Goal: Information Seeking & Learning: Learn about a topic

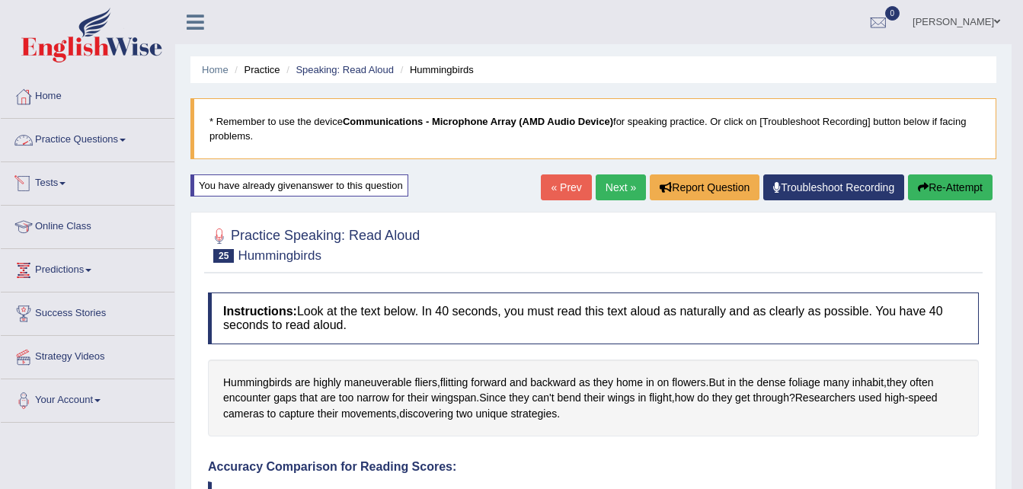
click at [79, 140] on link "Practice Questions" at bounding box center [88, 138] width 174 height 38
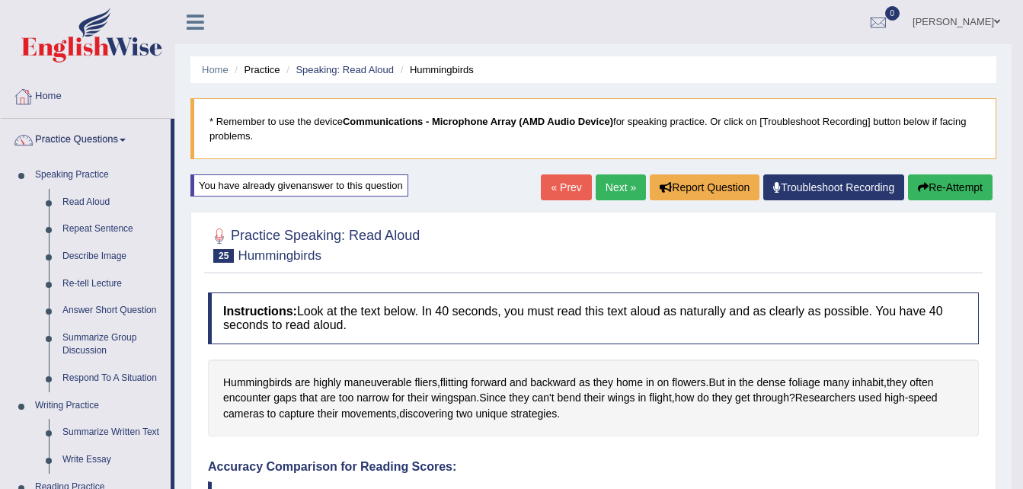
click at [59, 99] on link "Home" at bounding box center [88, 94] width 174 height 38
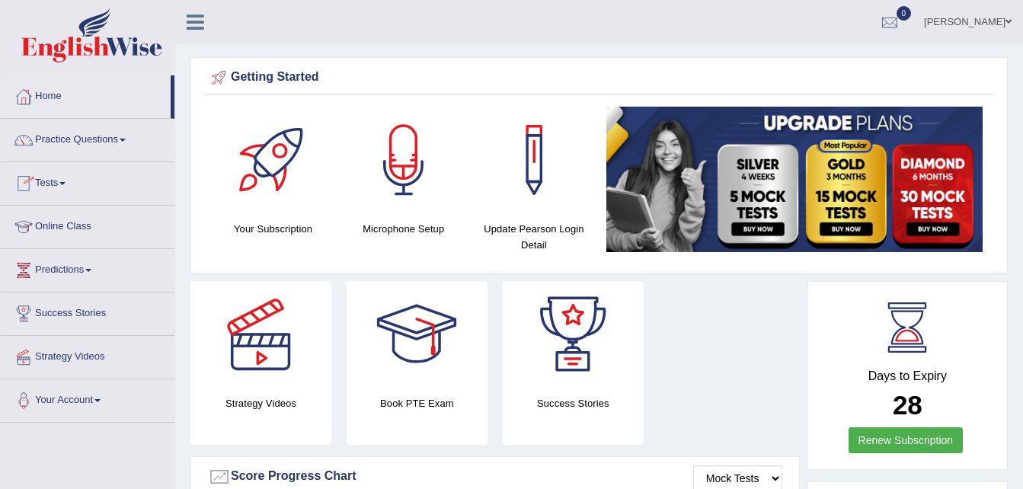
click at [62, 233] on link "Online Class" at bounding box center [88, 225] width 174 height 38
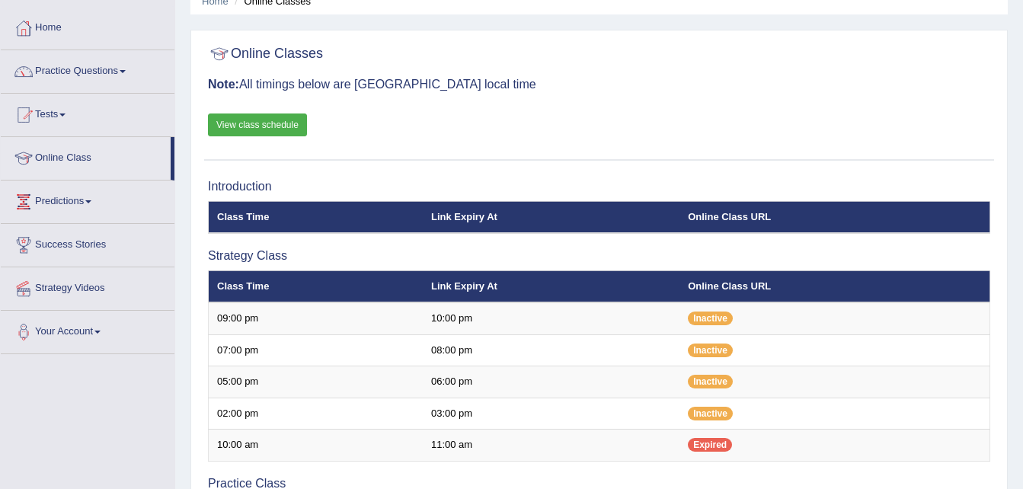
scroll to position [68, 0]
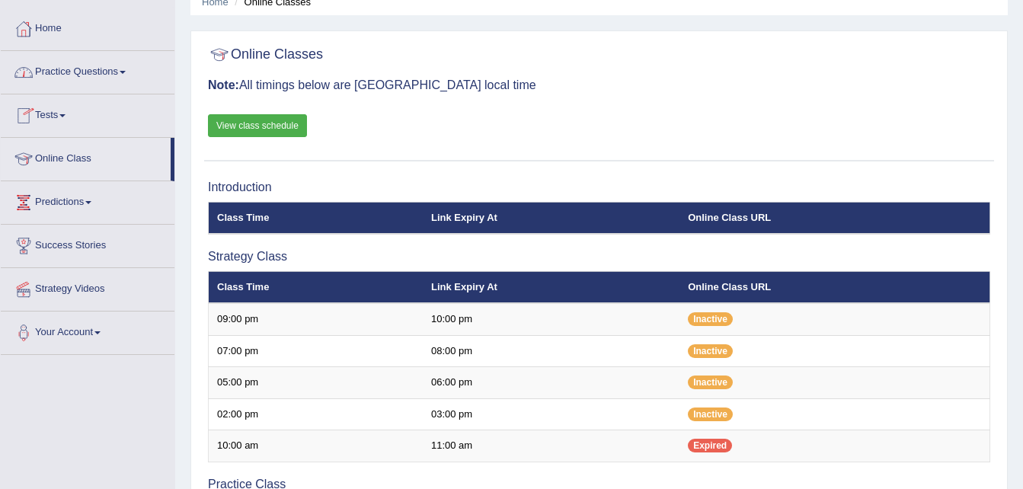
click at [71, 74] on link "Practice Questions" at bounding box center [88, 70] width 174 height 38
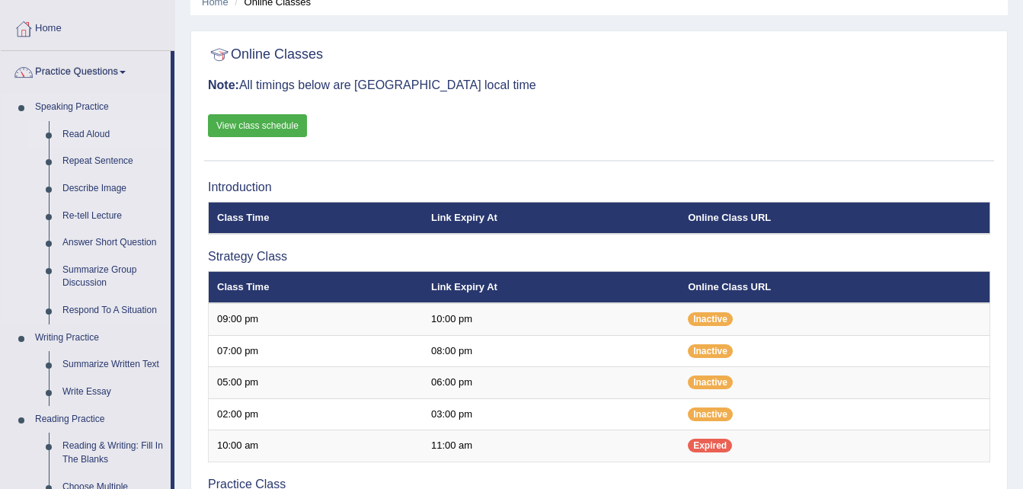
click at [96, 132] on link "Read Aloud" at bounding box center [113, 134] width 115 height 27
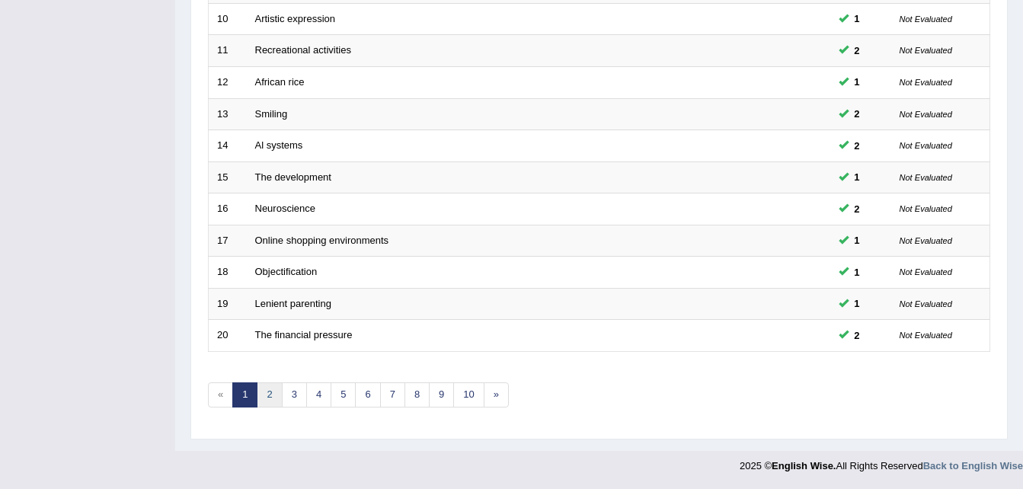
click at [267, 397] on link "2" at bounding box center [269, 394] width 25 height 25
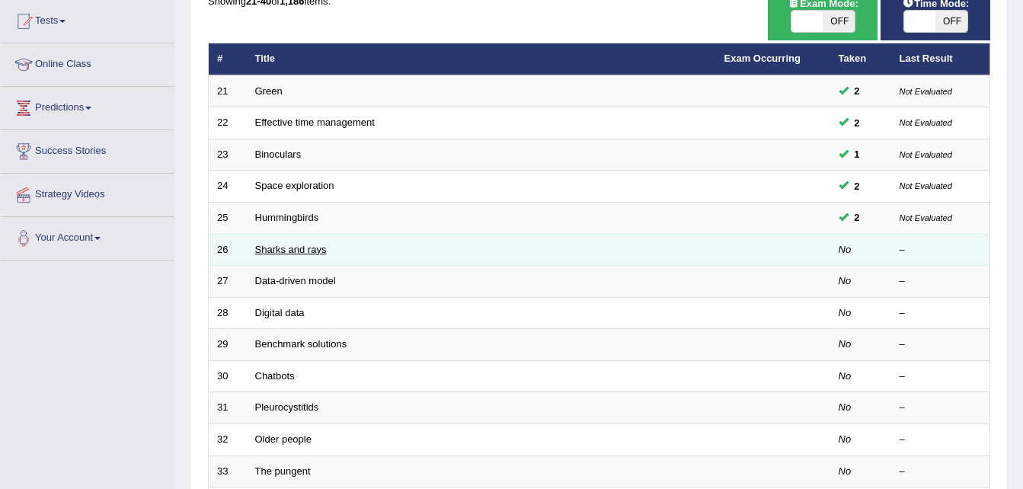
click at [262, 253] on link "Sharks and rays" at bounding box center [291, 249] width 72 height 11
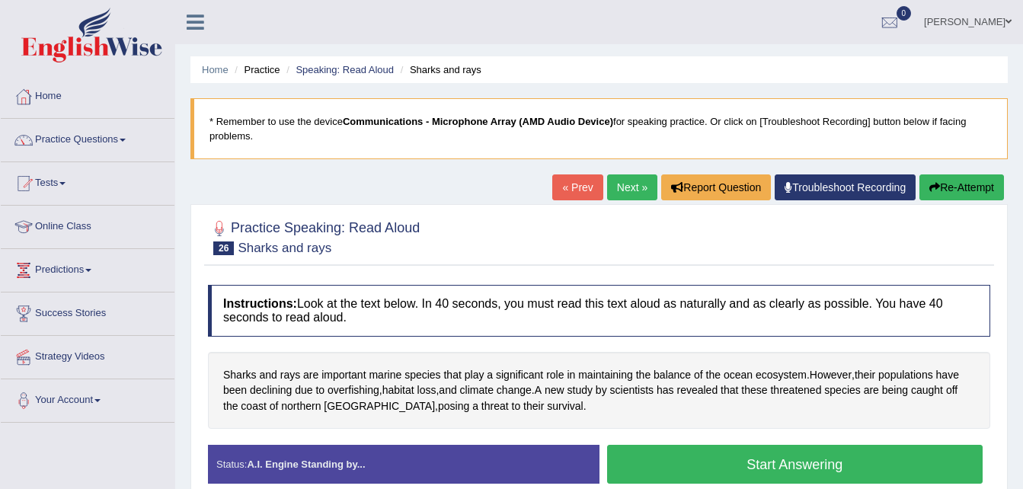
click at [690, 461] on button "Start Answering" at bounding box center [795, 464] width 376 height 39
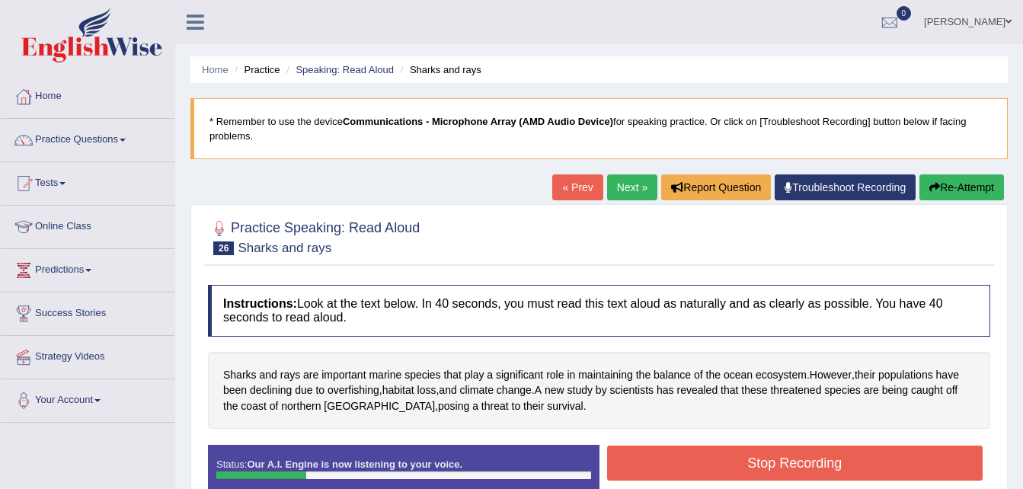
click at [960, 179] on button "Re-Attempt" at bounding box center [961, 187] width 85 height 26
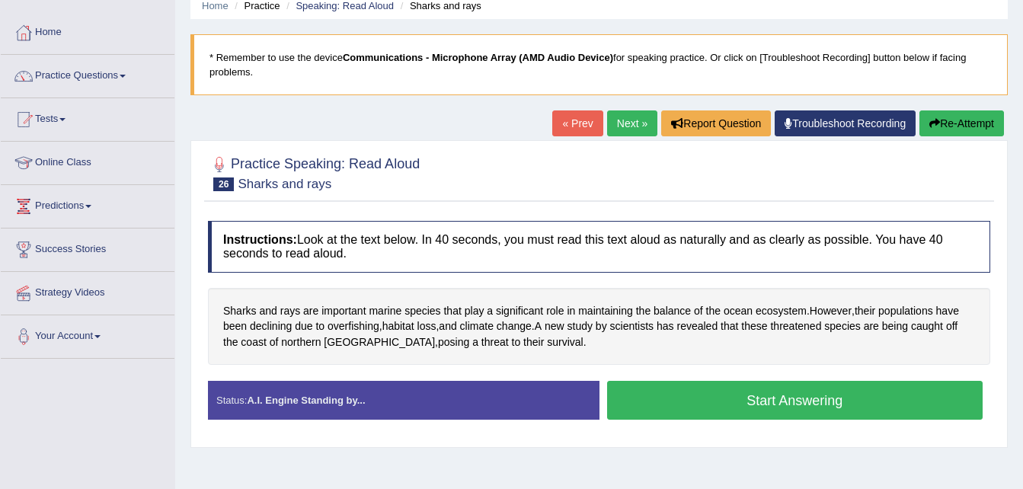
scroll to position [74, 0]
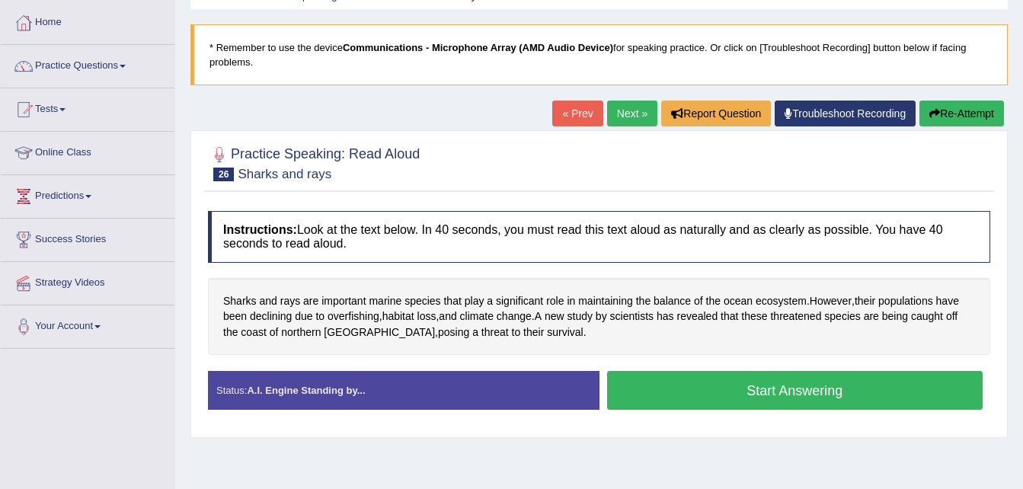
click at [777, 385] on button "Start Answering" at bounding box center [795, 390] width 376 height 39
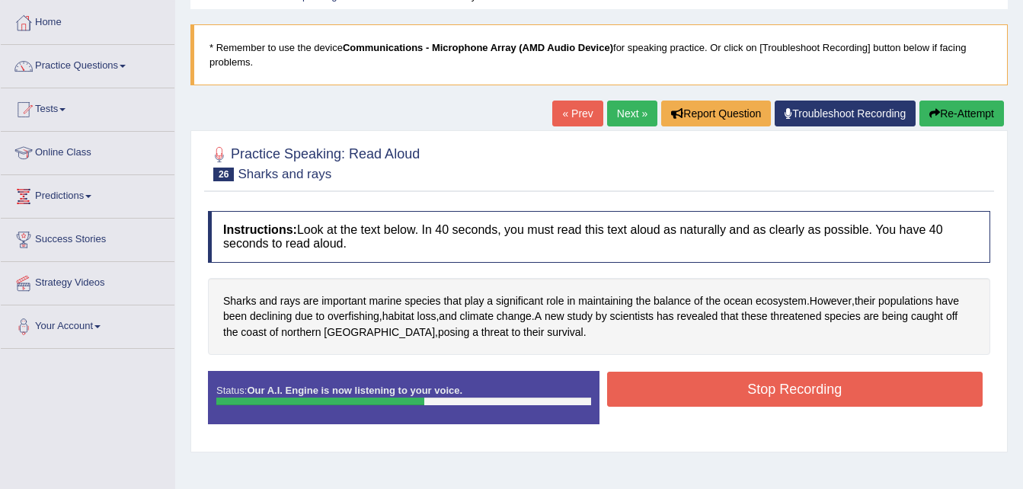
click at [777, 385] on button "Stop Recording" at bounding box center [795, 389] width 376 height 35
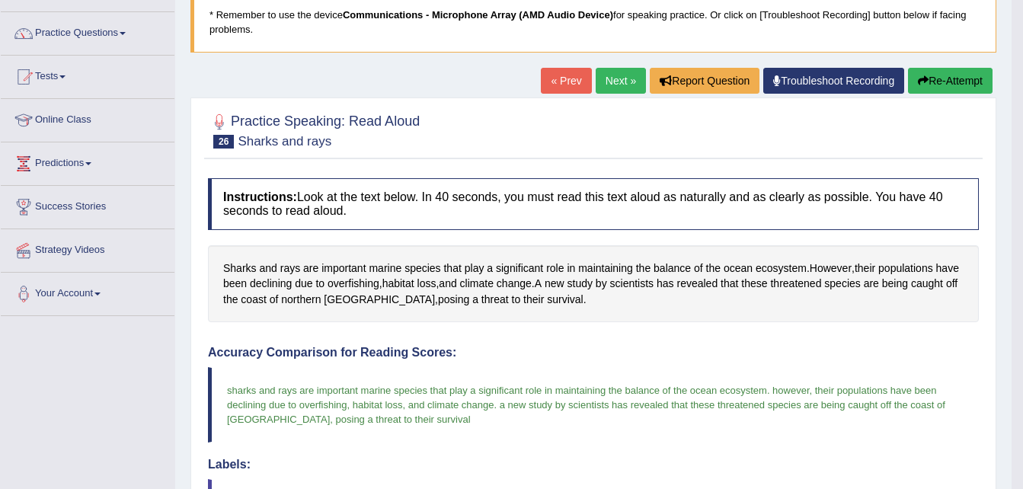
scroll to position [106, 0]
click at [123, 29] on link "Practice Questions" at bounding box center [88, 32] width 174 height 38
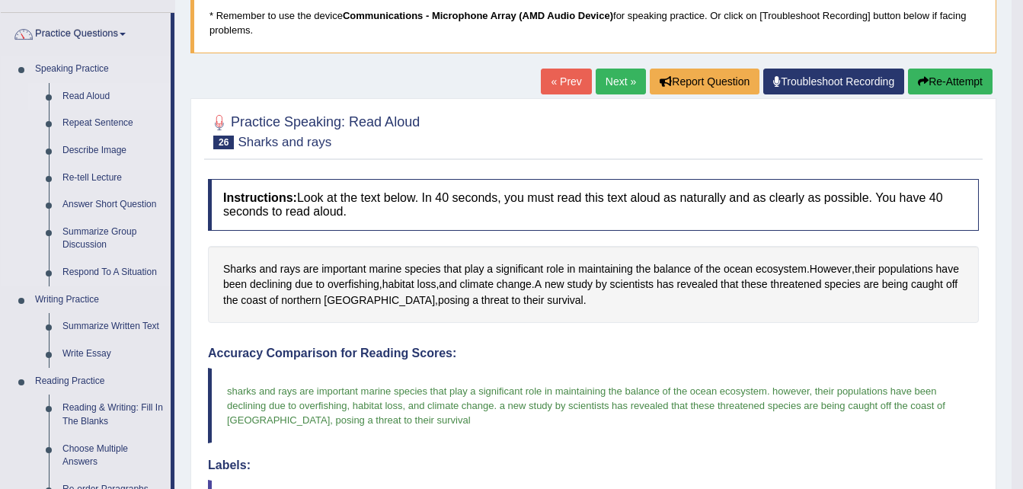
click at [99, 97] on link "Read Aloud" at bounding box center [113, 96] width 115 height 27
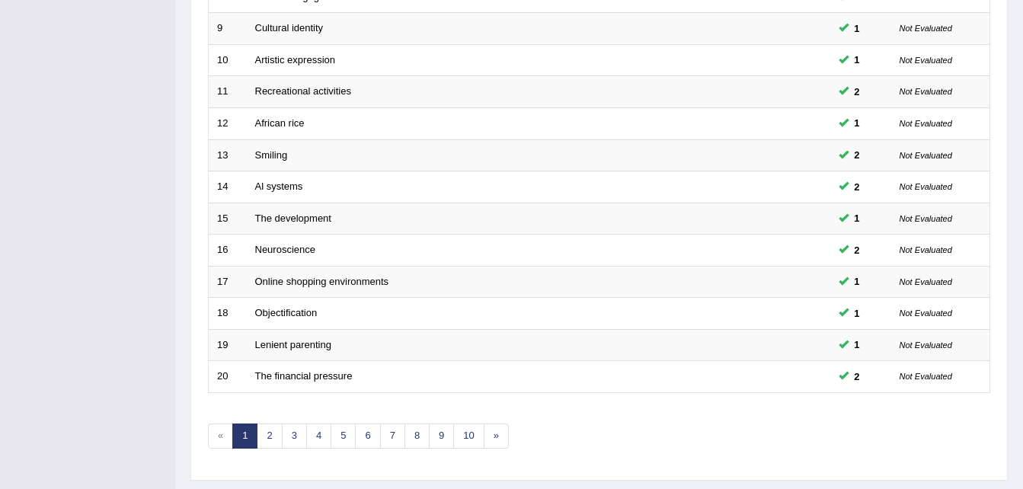
scroll to position [519, 0]
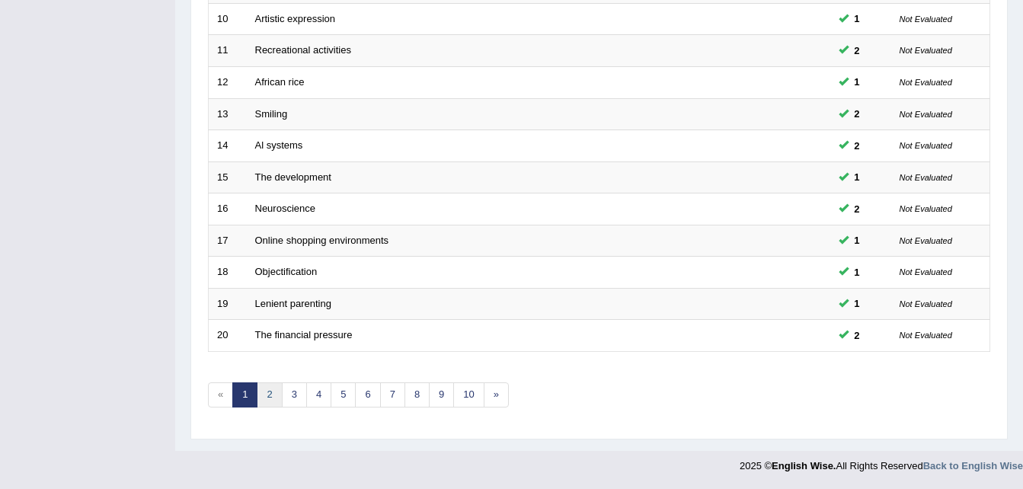
click at [273, 397] on link "2" at bounding box center [269, 394] width 25 height 25
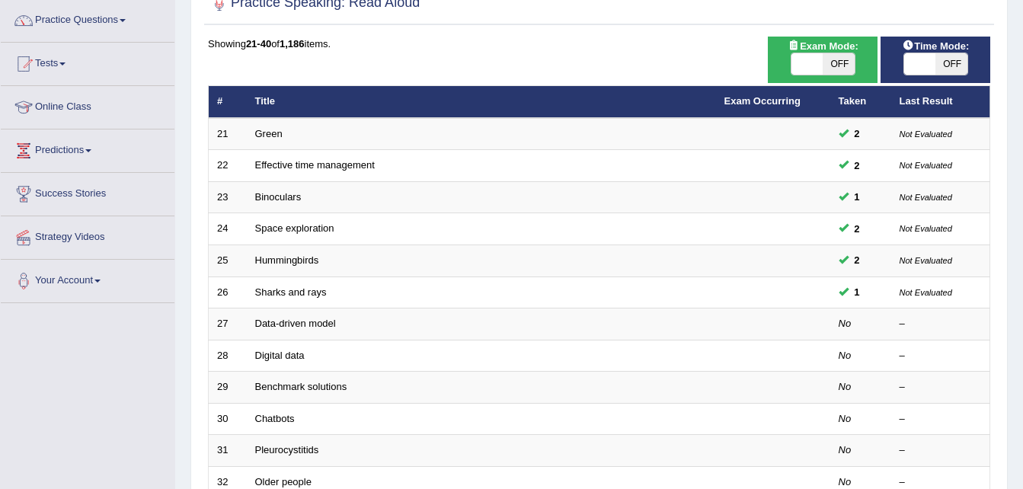
scroll to position [120, 0]
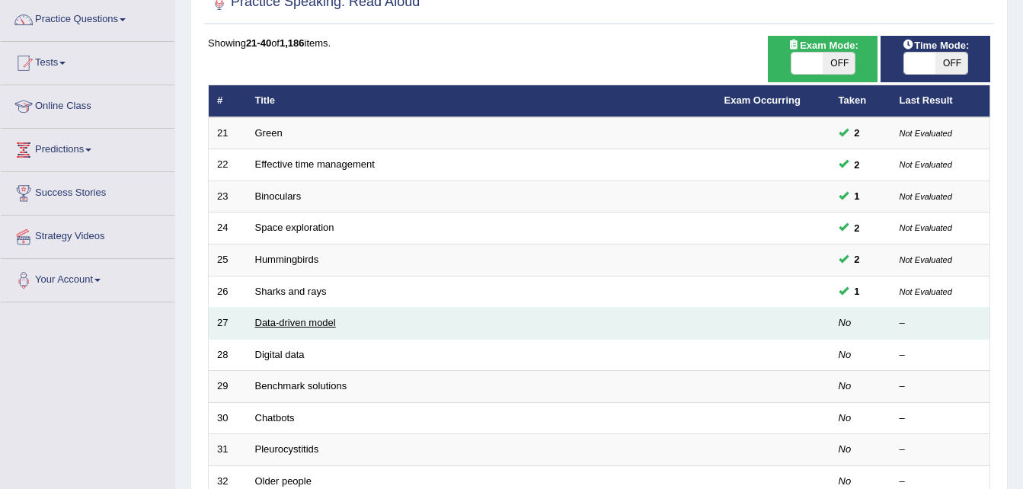
click at [312, 324] on link "Data-driven model" at bounding box center [295, 322] width 81 height 11
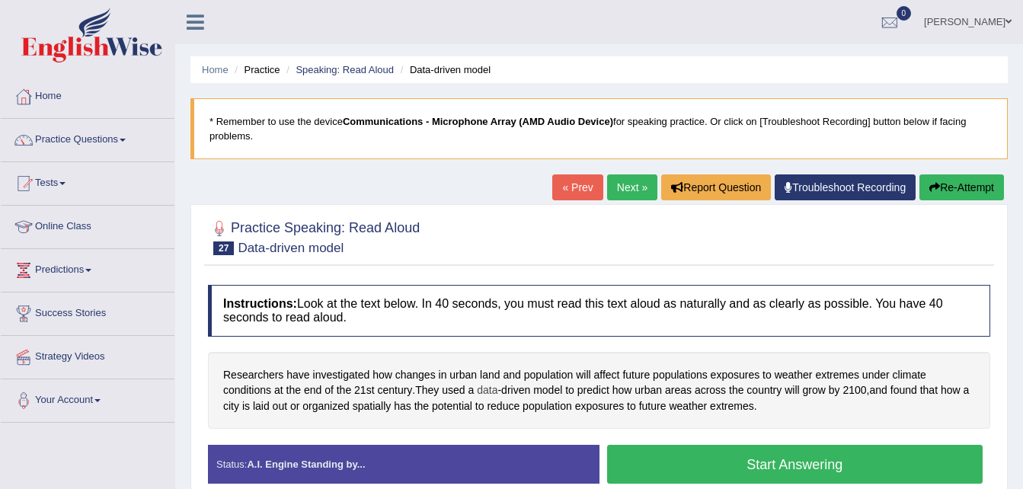
click at [493, 388] on span "data" at bounding box center [487, 390] width 21 height 16
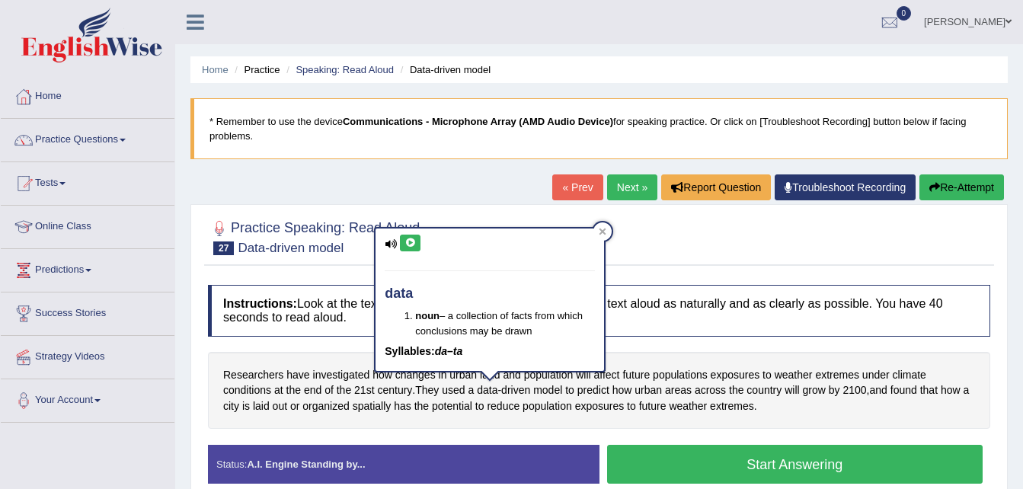
click at [408, 240] on icon at bounding box center [409, 242] width 11 height 9
click at [448, 429] on div "Researchers have investigated how changes in urban land and population will aff…" at bounding box center [599, 391] width 782 height 78
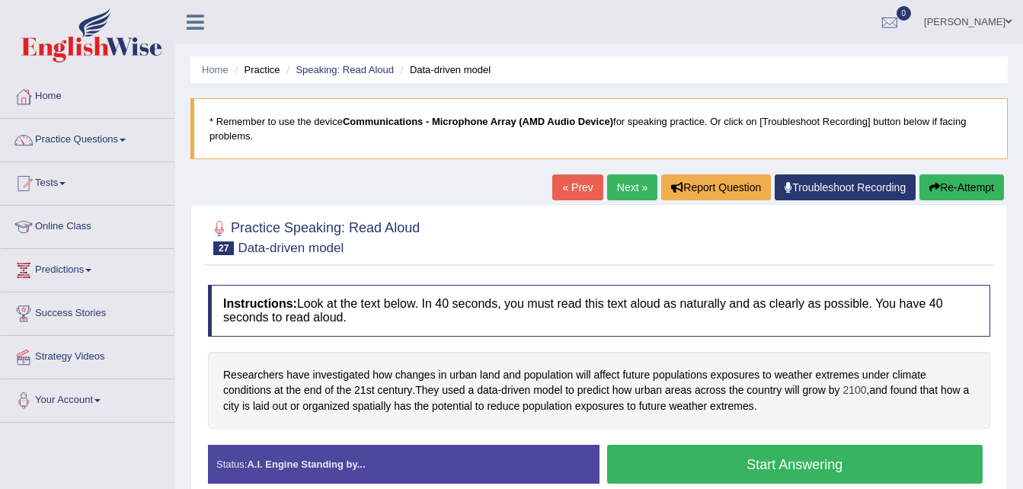
click at [852, 390] on span "2100" at bounding box center [854, 390] width 24 height 16
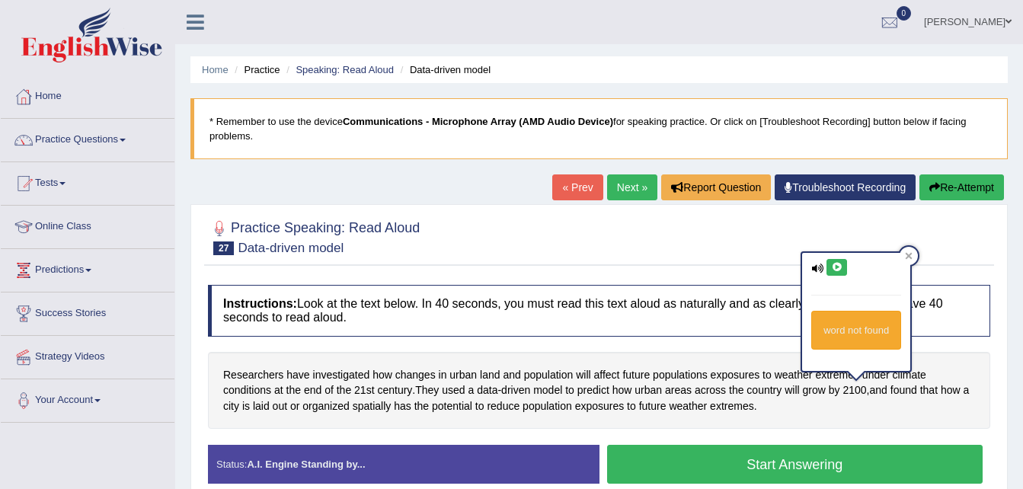
click at [835, 264] on icon at bounding box center [836, 267] width 11 height 9
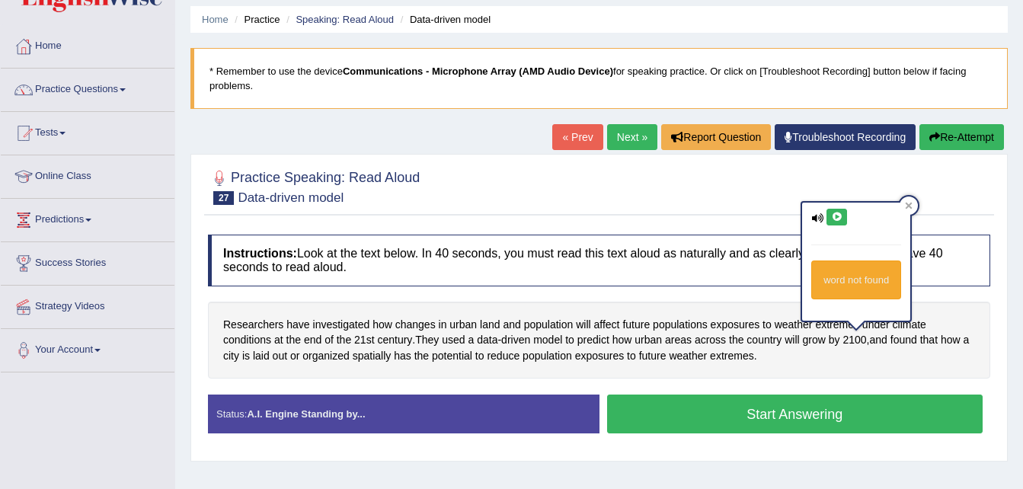
scroll to position [56, 0]
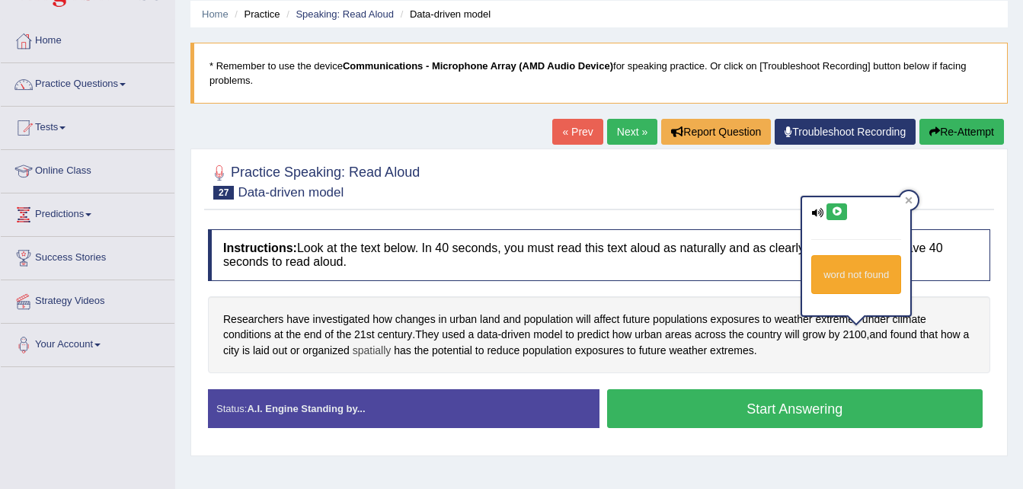
click at [372, 353] on span "spatially" at bounding box center [372, 351] width 39 height 16
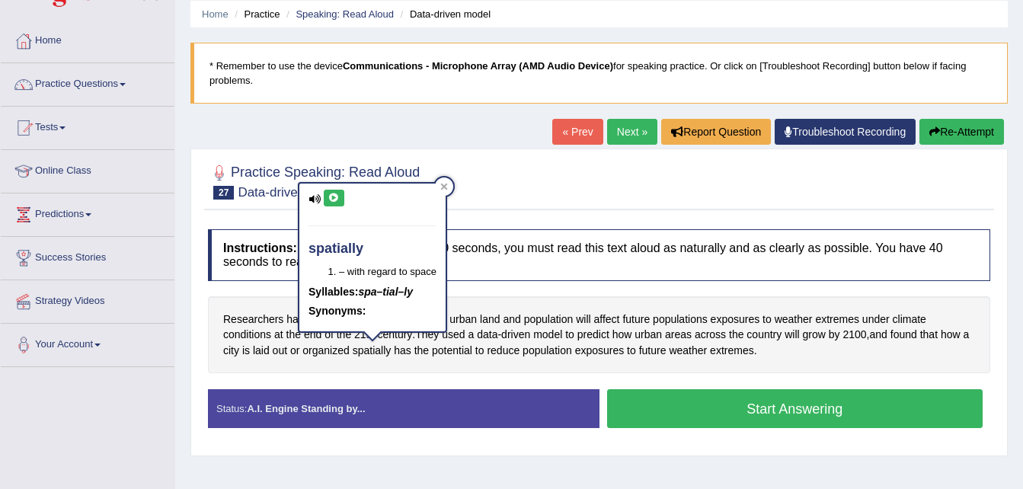
click at [334, 196] on icon at bounding box center [333, 197] width 11 height 9
click at [560, 284] on div "Instructions: Look at the text below. In 40 seconds, you must read this text al…" at bounding box center [599, 335] width 790 height 226
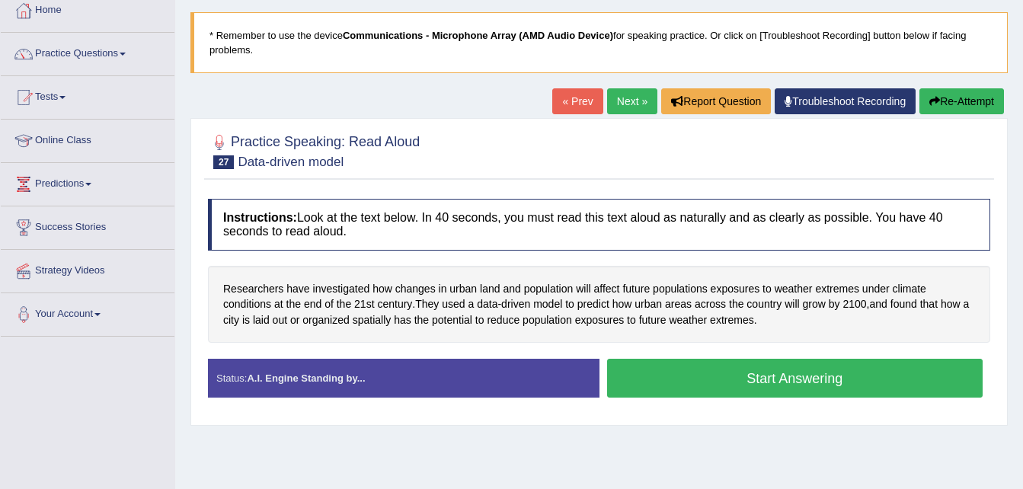
scroll to position [88, 0]
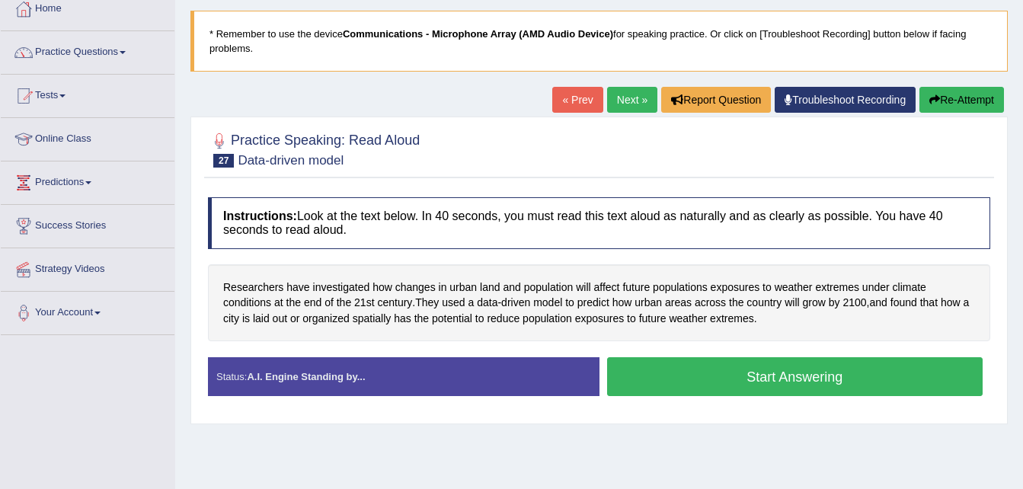
click at [836, 361] on button "Start Answering" at bounding box center [795, 376] width 376 height 39
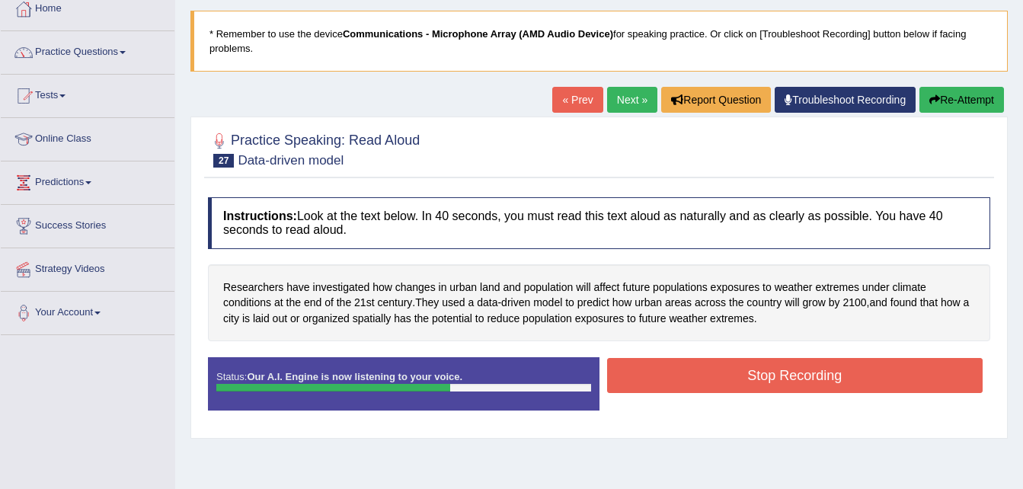
click at [836, 361] on button "Stop Recording" at bounding box center [795, 375] width 376 height 35
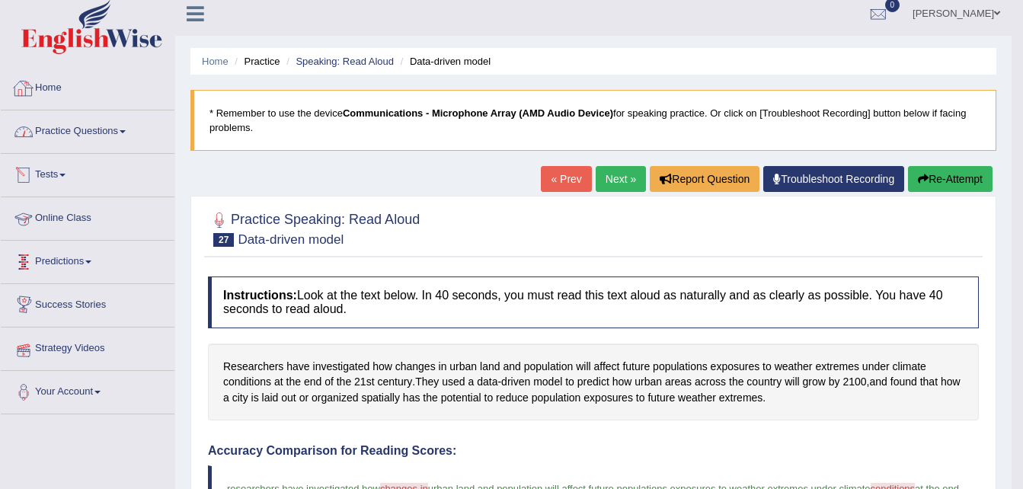
scroll to position [7, 0]
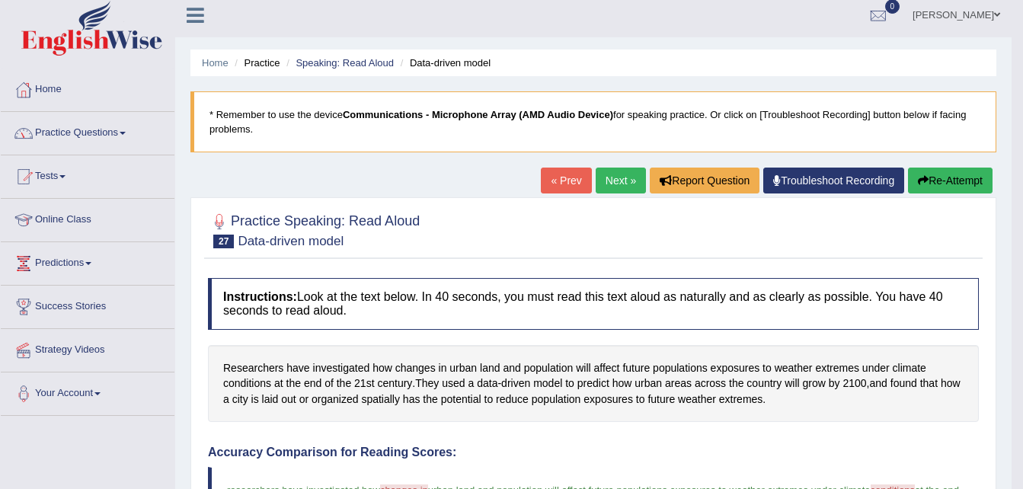
click at [108, 134] on link "Practice Questions" at bounding box center [88, 131] width 174 height 38
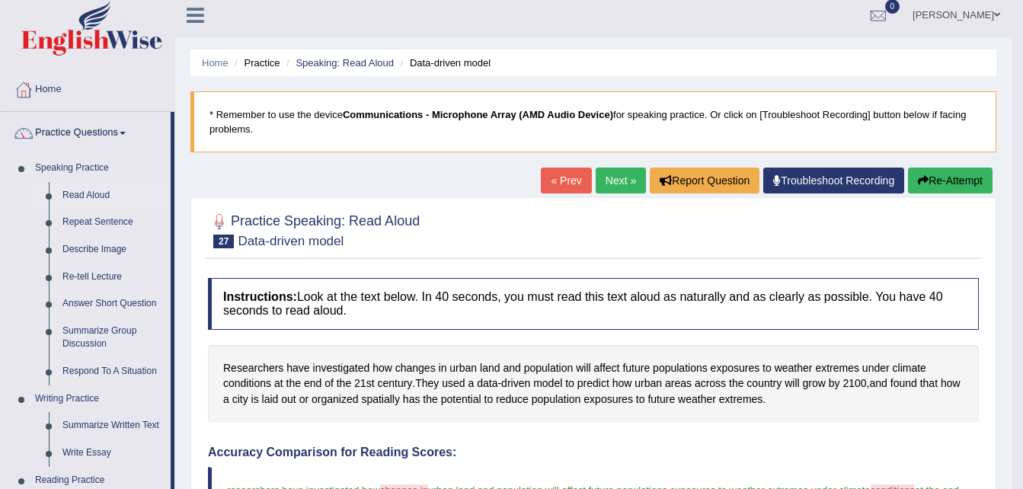
click at [92, 194] on link "Read Aloud" at bounding box center [113, 195] width 115 height 27
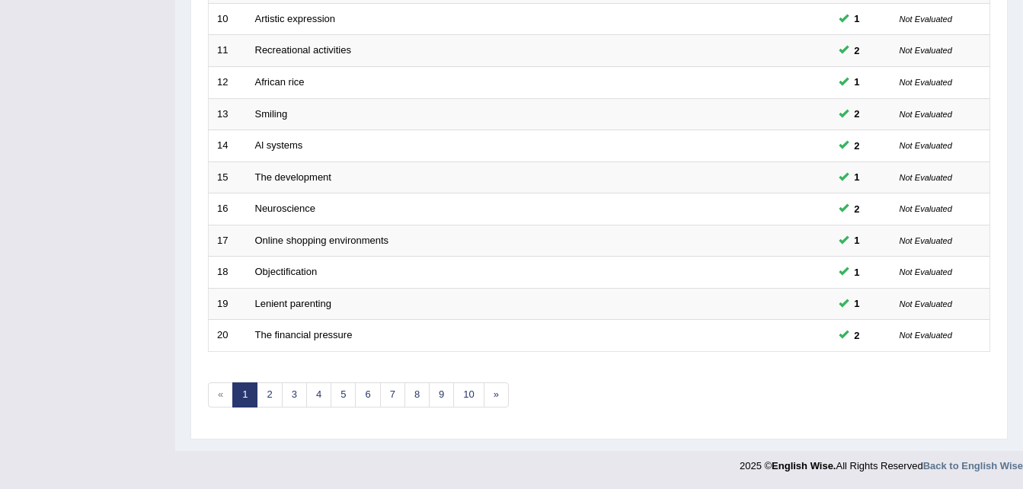
scroll to position [519, 0]
click at [295, 396] on link "3" at bounding box center [294, 394] width 25 height 25
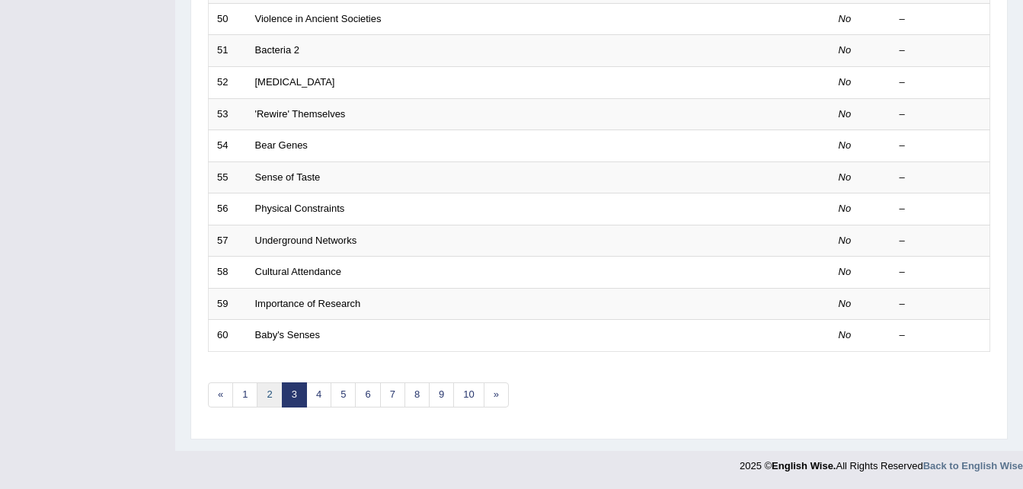
click at [269, 398] on link "2" at bounding box center [269, 394] width 25 height 25
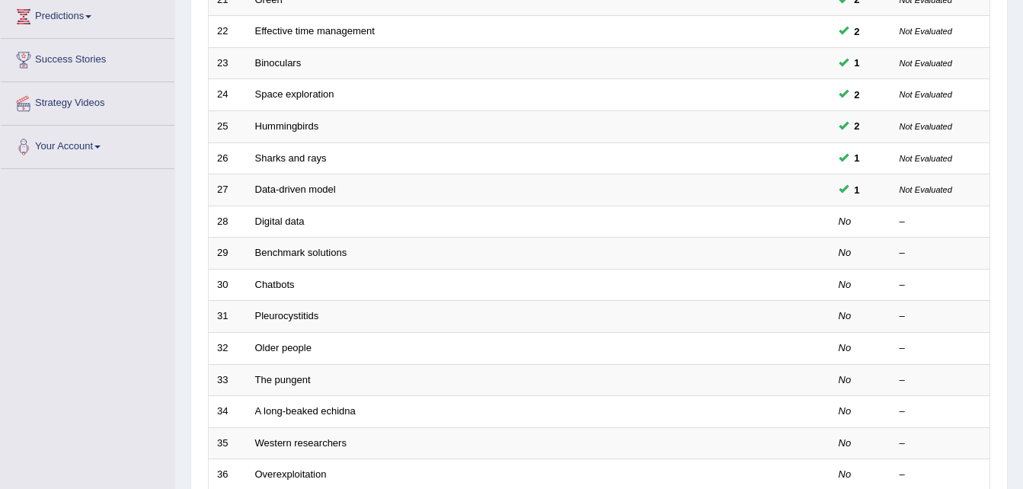
scroll to position [253, 0]
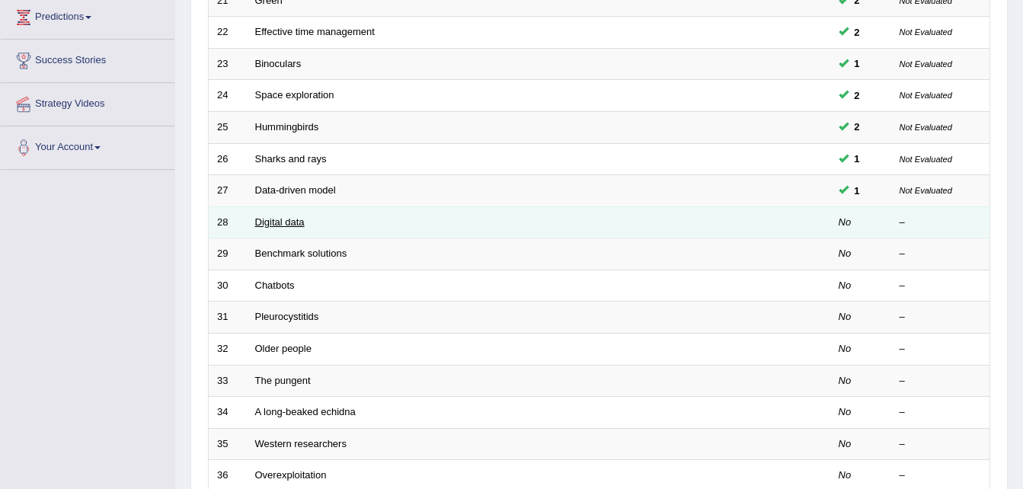
click at [288, 223] on link "Digital data" at bounding box center [280, 221] width 50 height 11
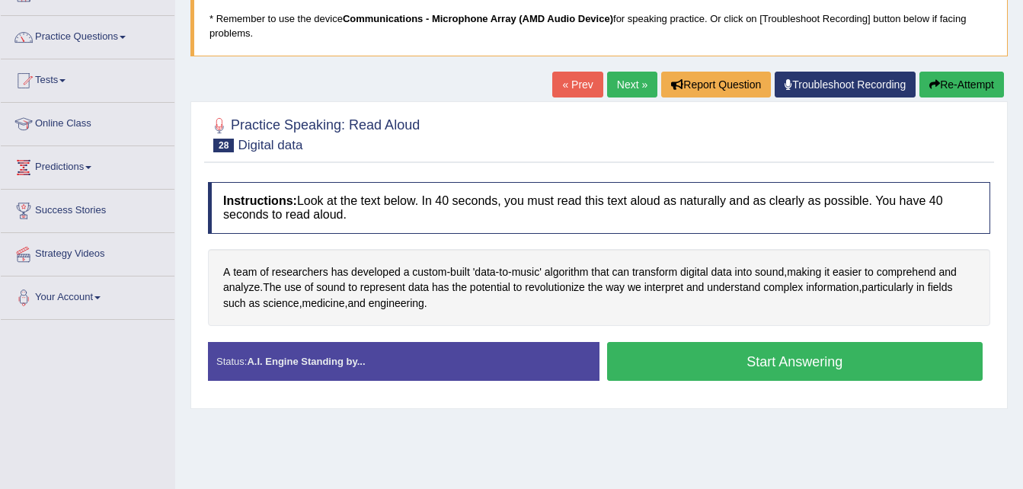
scroll to position [106, 0]
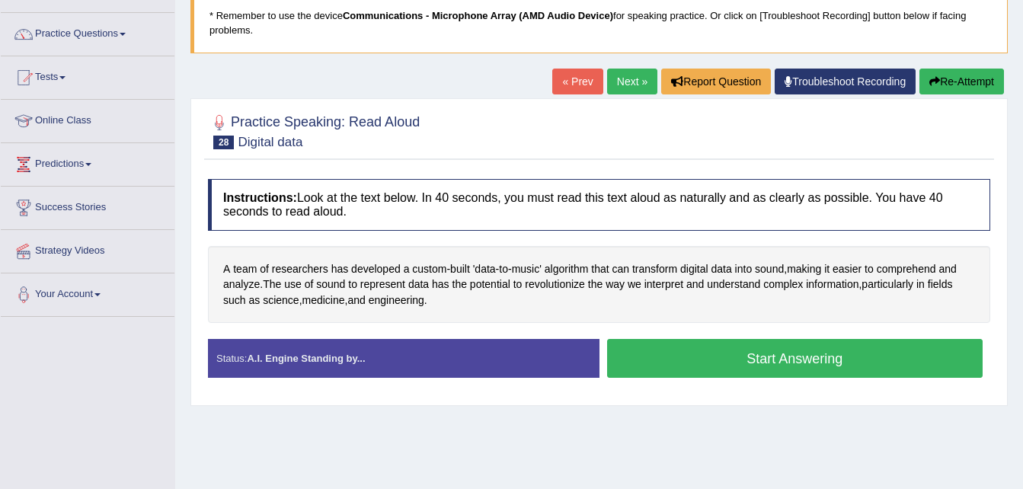
click at [699, 363] on button "Start Answering" at bounding box center [795, 358] width 376 height 39
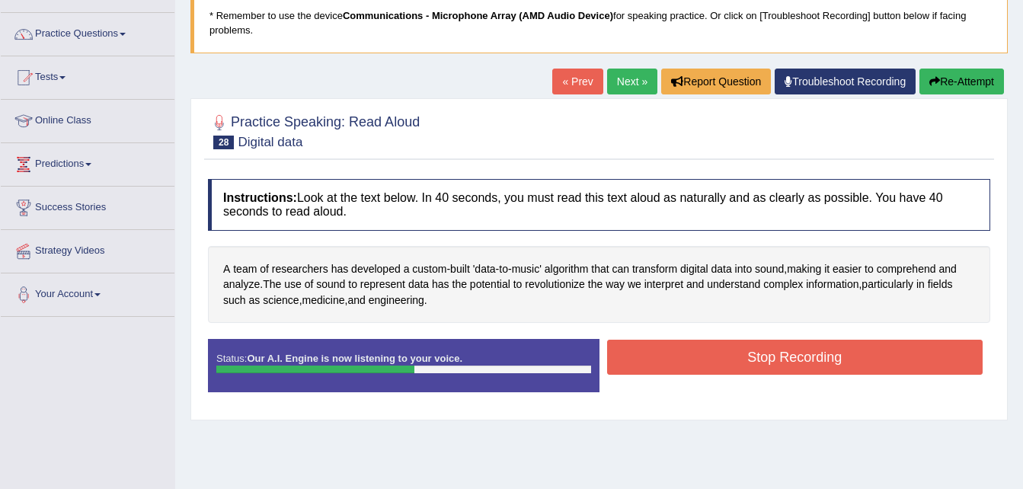
click at [699, 363] on button "Stop Recording" at bounding box center [795, 357] width 376 height 35
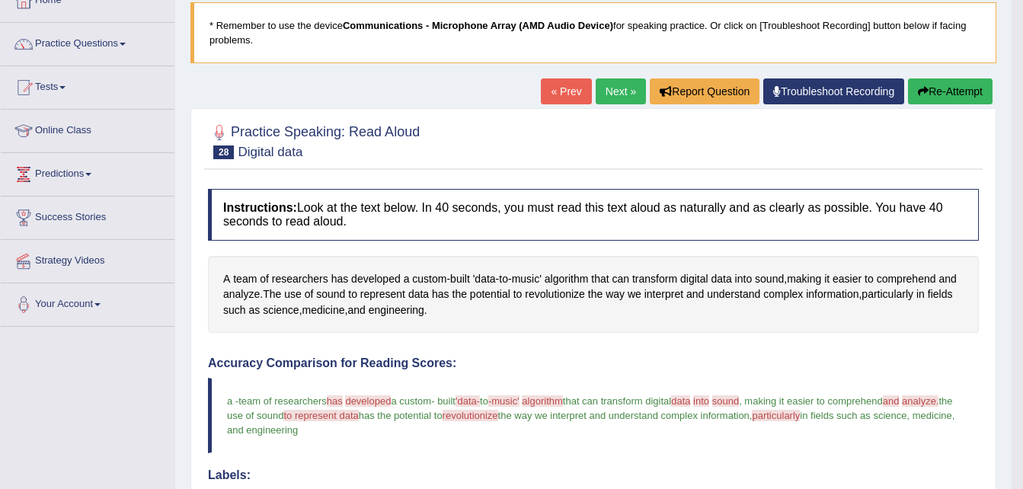
scroll to position [94, 0]
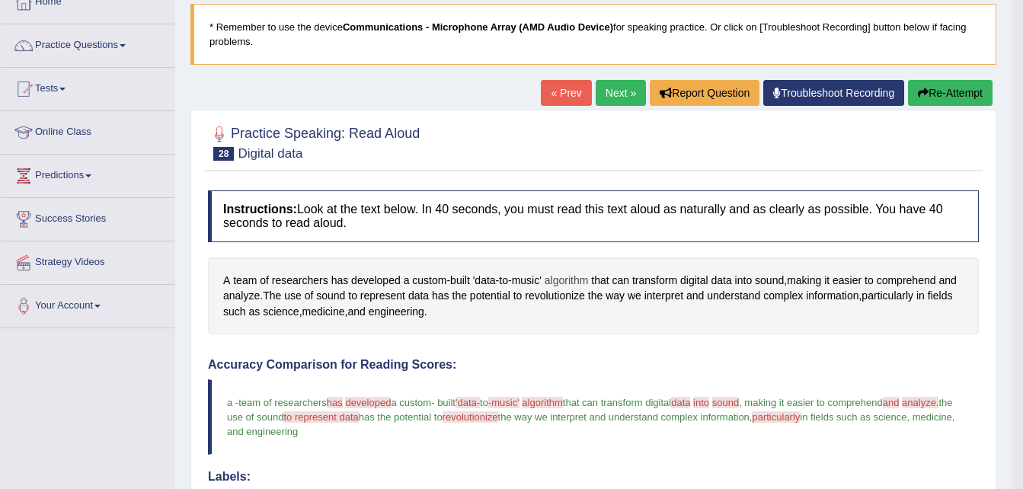
click at [577, 282] on span "algorithm" at bounding box center [567, 281] width 44 height 16
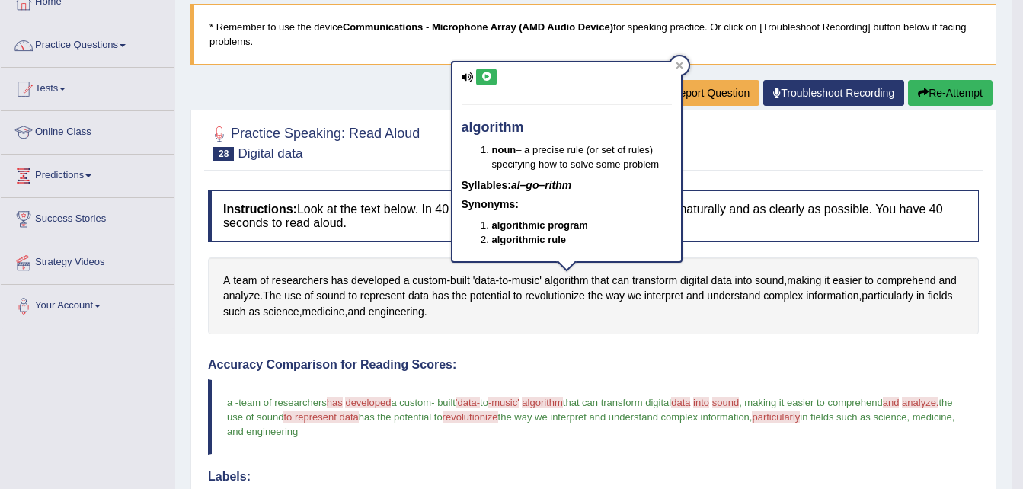
click at [485, 70] on button at bounding box center [486, 77] width 21 height 17
click at [94, 51] on link "Practice Questions" at bounding box center [88, 43] width 174 height 38
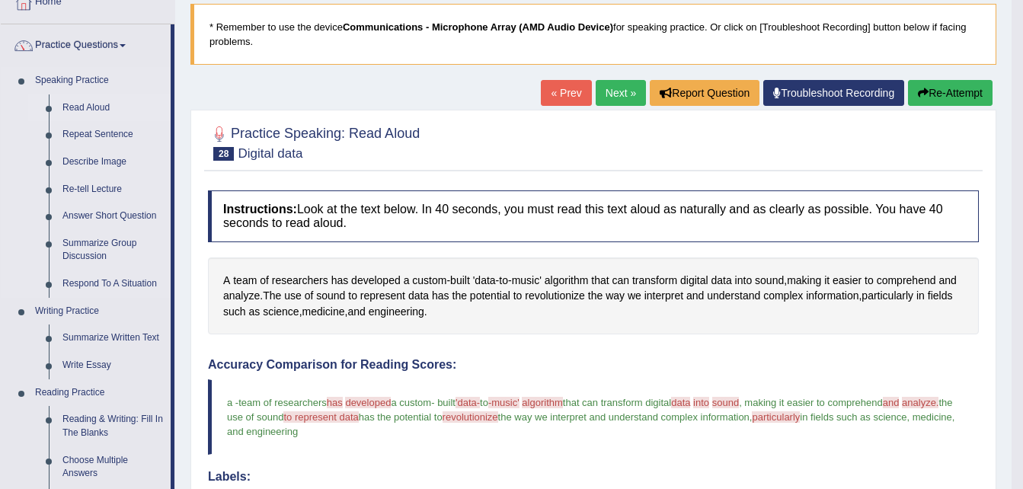
click at [85, 102] on link "Read Aloud" at bounding box center [113, 107] width 115 height 27
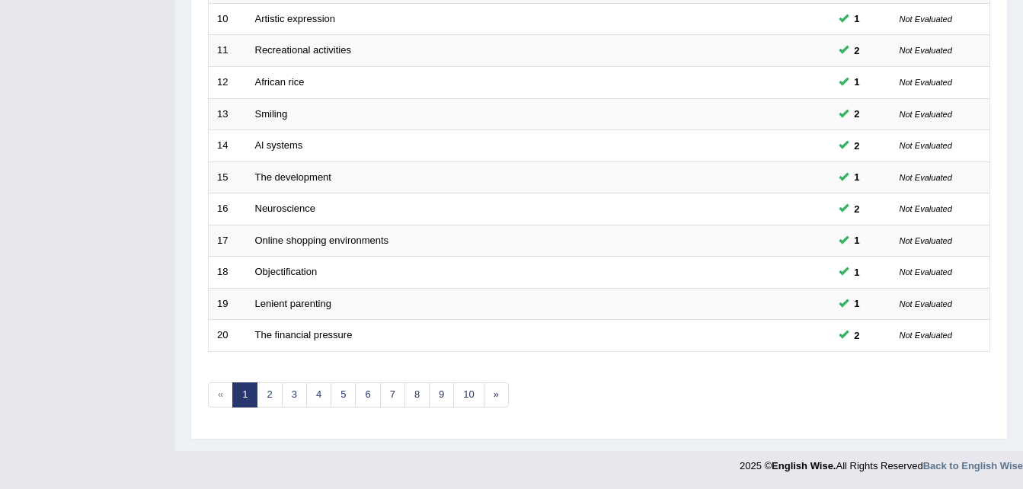
scroll to position [519, 0]
click at [273, 396] on link "2" at bounding box center [269, 394] width 25 height 25
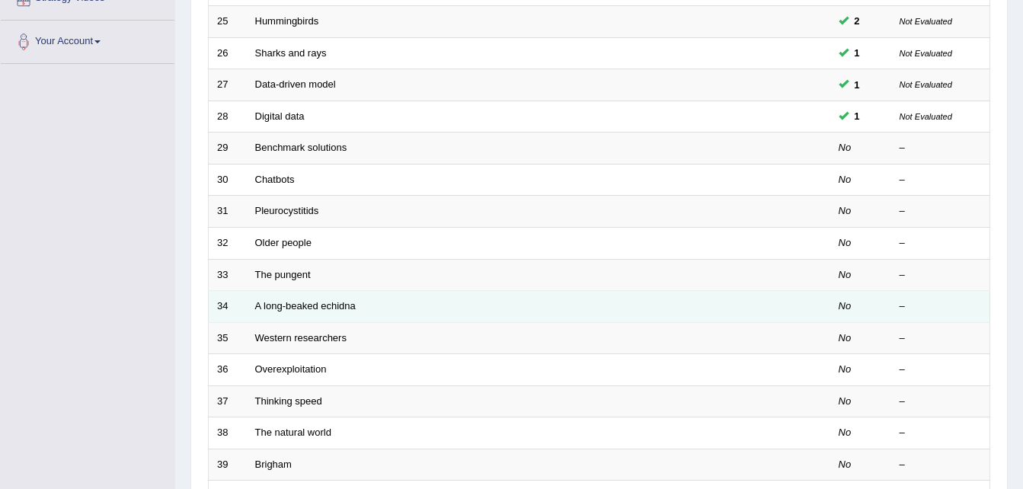
scroll to position [358, 0]
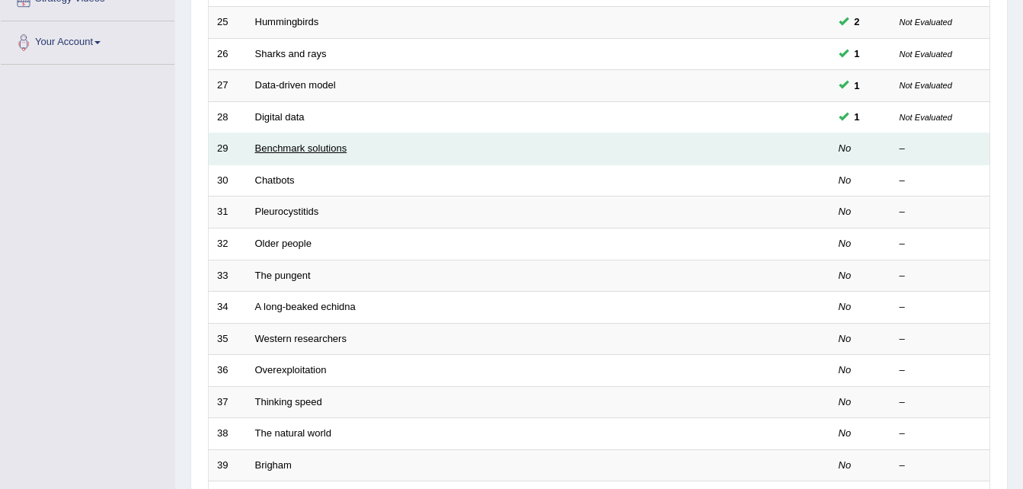
click at [291, 153] on link "Benchmark solutions" at bounding box center [301, 147] width 92 height 11
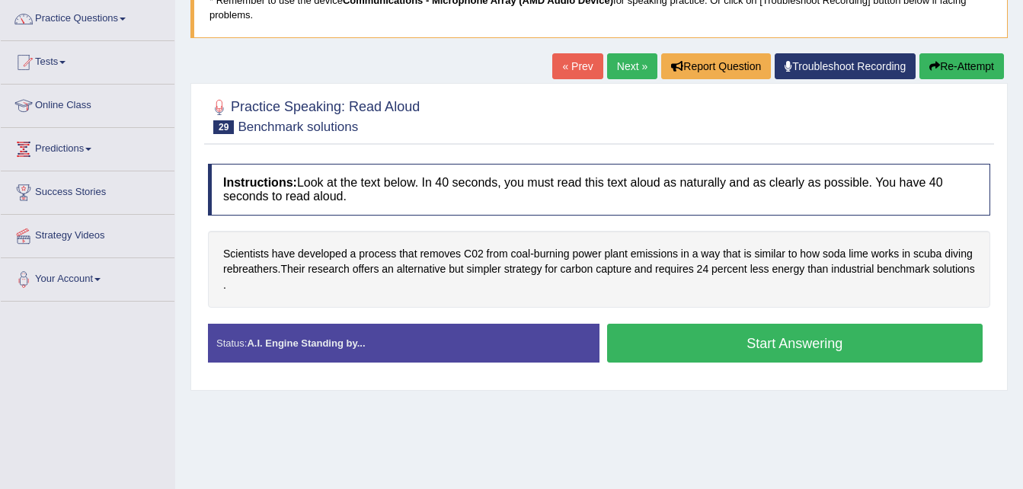
scroll to position [122, 0]
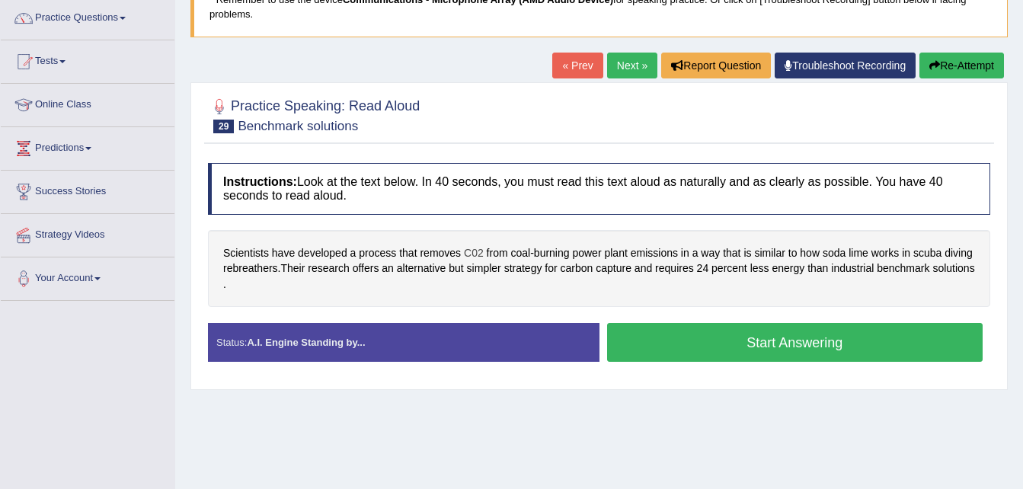
click at [465, 251] on span "C02" at bounding box center [474, 253] width 20 height 16
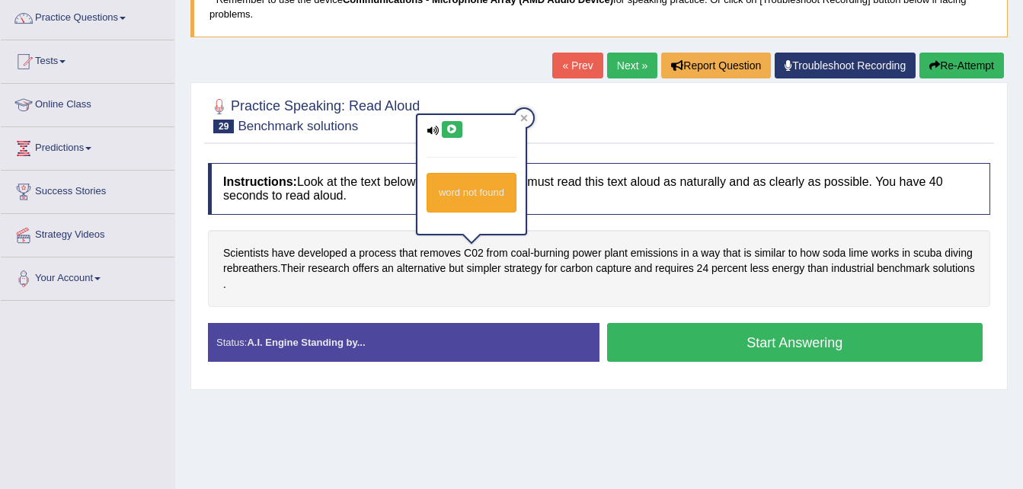
click at [449, 126] on icon at bounding box center [451, 129] width 11 height 9
click at [522, 250] on span "coal" at bounding box center [520, 253] width 20 height 16
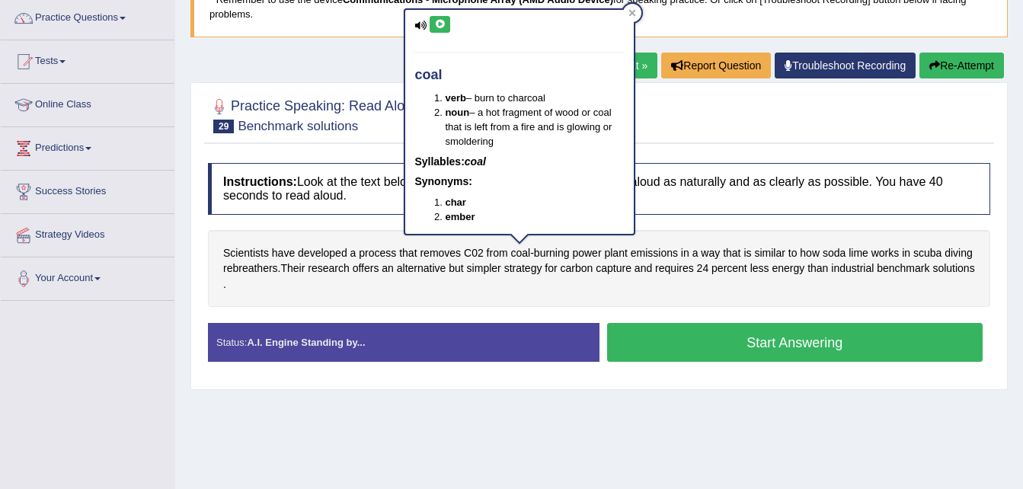
click at [437, 24] on icon at bounding box center [439, 24] width 11 height 9
click at [669, 136] on div at bounding box center [599, 114] width 782 height 46
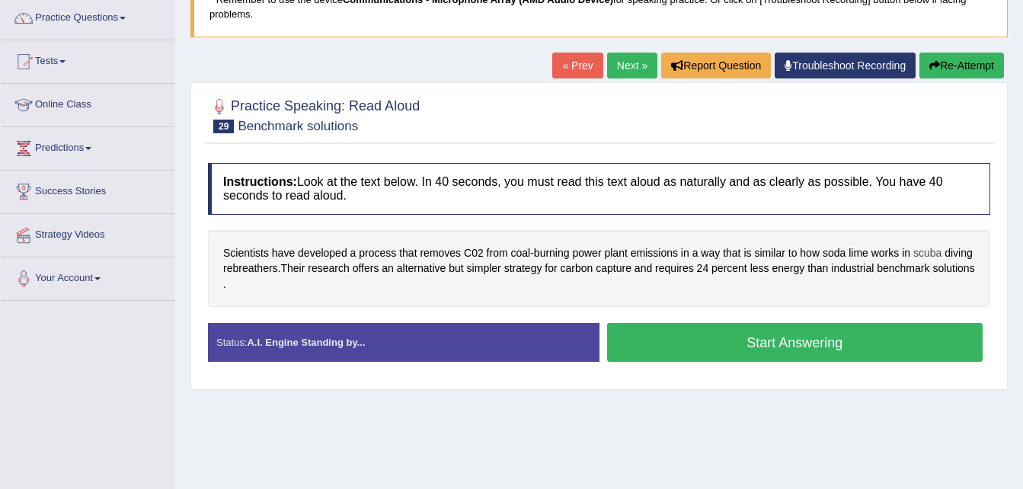
click at [928, 251] on span "scuba" at bounding box center [927, 253] width 28 height 16
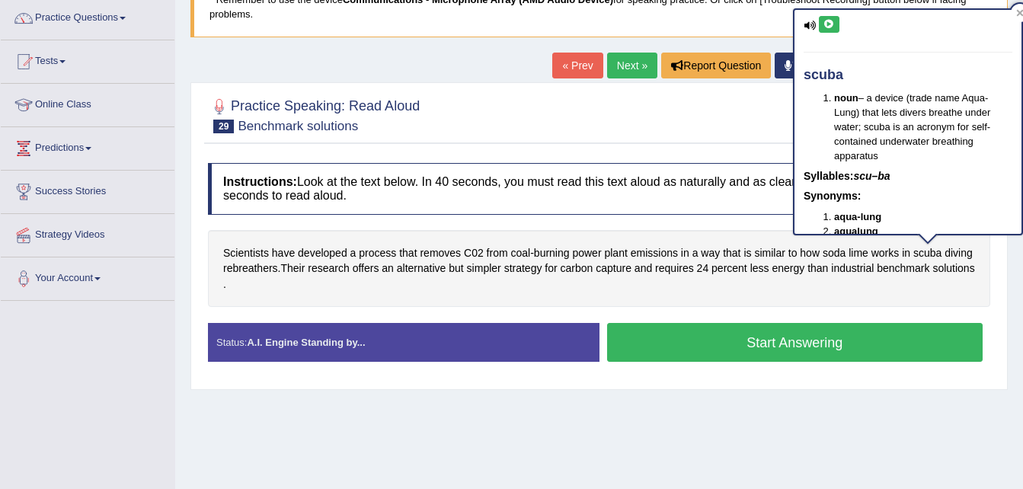
click at [830, 21] on icon at bounding box center [828, 24] width 11 height 9
click at [960, 250] on span "diving" at bounding box center [958, 253] width 28 height 16
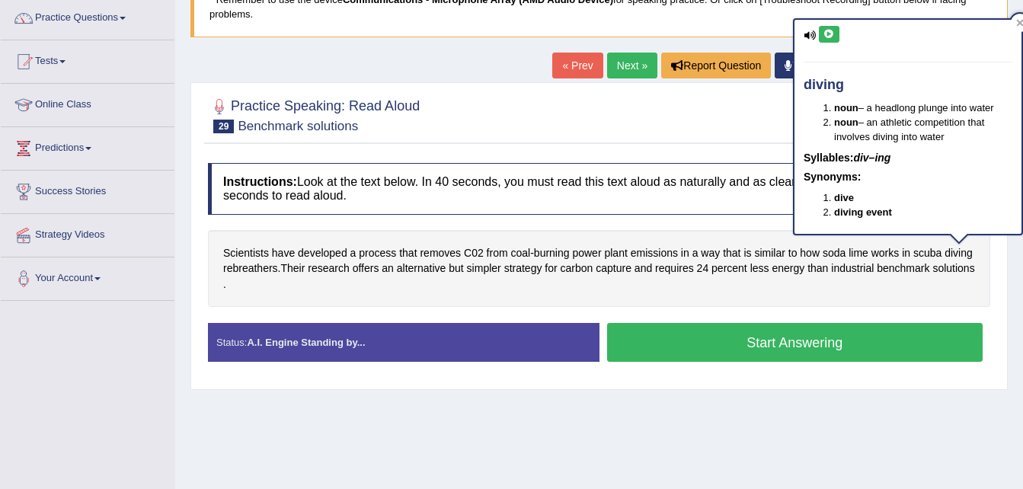
click at [829, 34] on icon at bounding box center [828, 34] width 11 height 9
click at [725, 281] on div "Scientists have developed a process that removes C02 from coal - burning power …" at bounding box center [599, 269] width 782 height 78
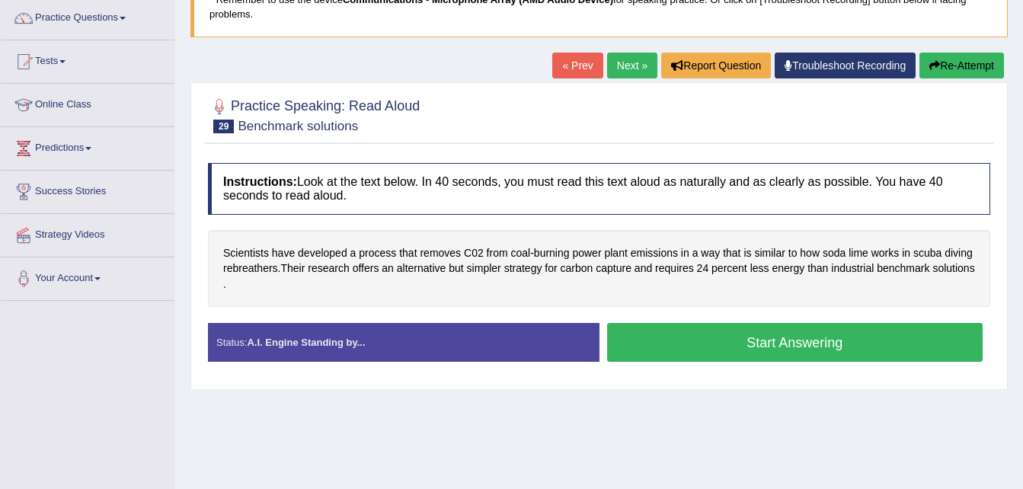
click at [724, 329] on button "Start Answering" at bounding box center [795, 342] width 376 height 39
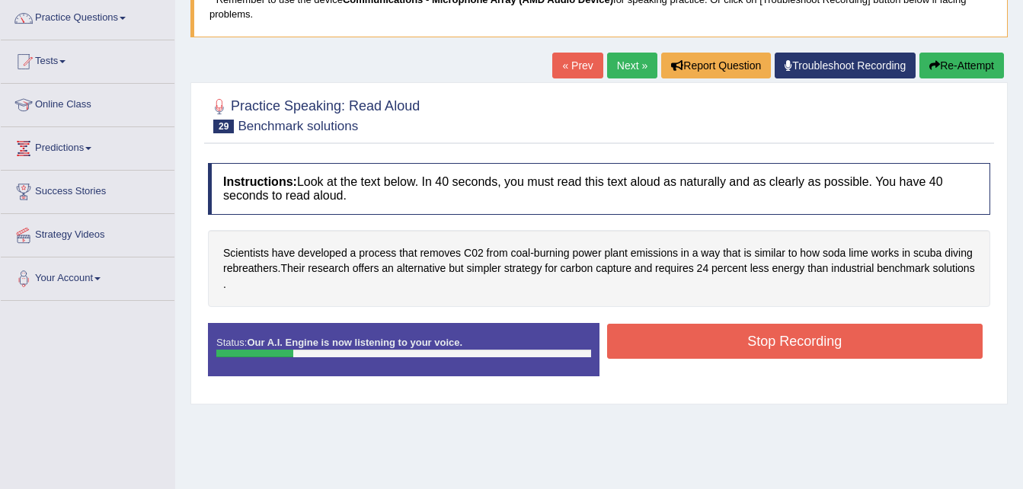
click at [973, 57] on button "Re-Attempt" at bounding box center [961, 66] width 85 height 26
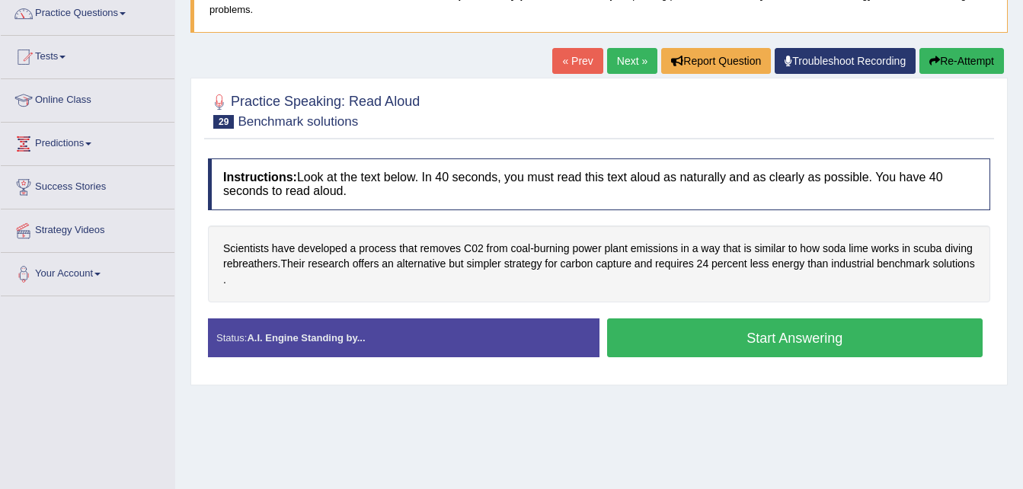
click at [820, 344] on button "Start Answering" at bounding box center [795, 337] width 376 height 39
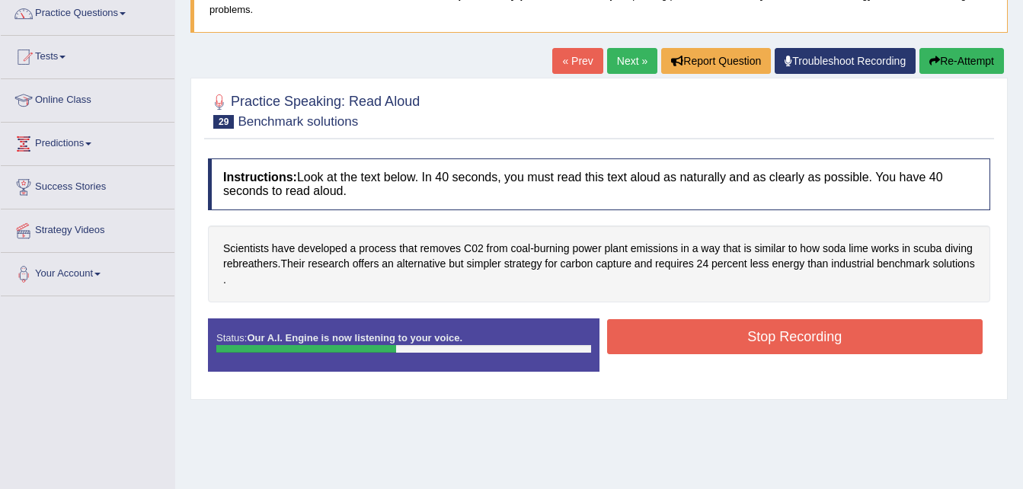
click at [820, 344] on button "Stop Recording" at bounding box center [795, 336] width 376 height 35
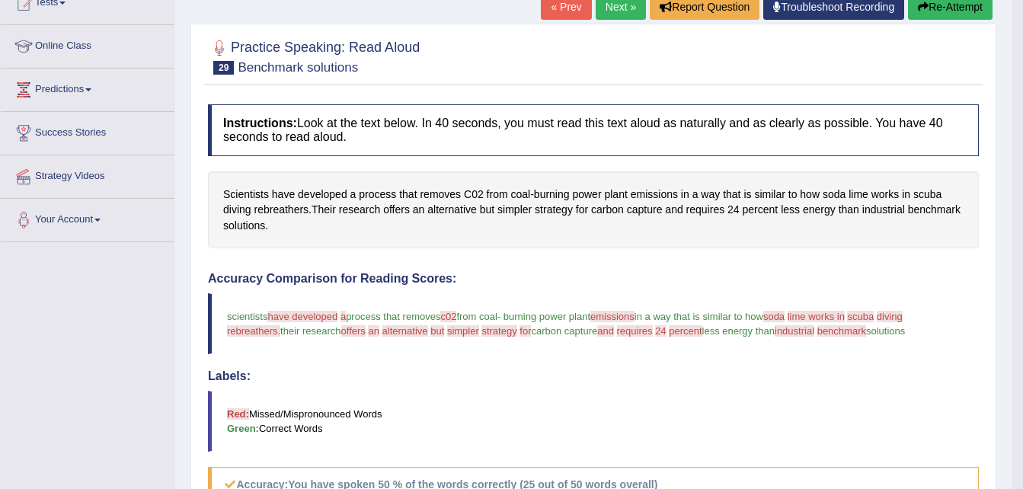
scroll to position [180, 0]
click at [647, 191] on span "emissions" at bounding box center [654, 195] width 47 height 16
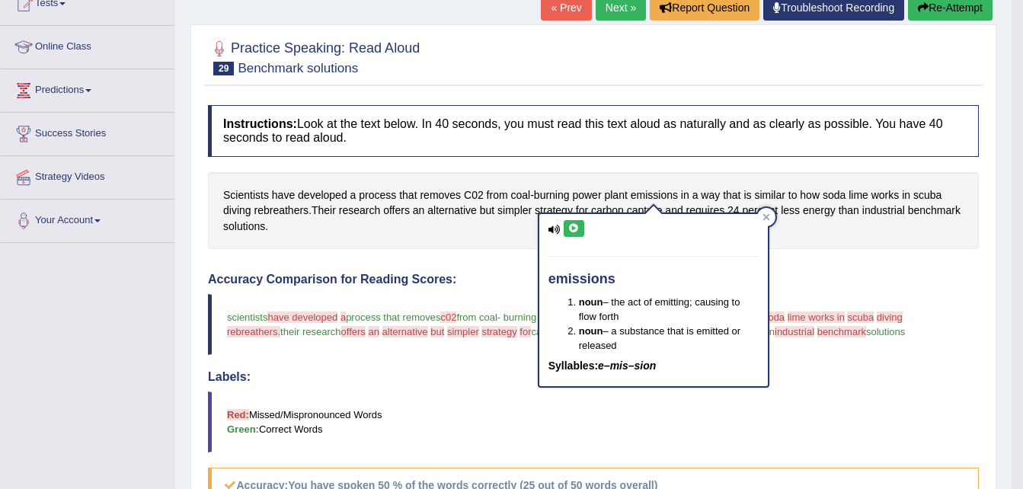
click at [574, 231] on icon at bounding box center [573, 228] width 11 height 9
click at [431, 251] on div "Instructions: Look at the text below. In 40 seconds, you must read this text al…" at bounding box center [593, 449] width 778 height 705
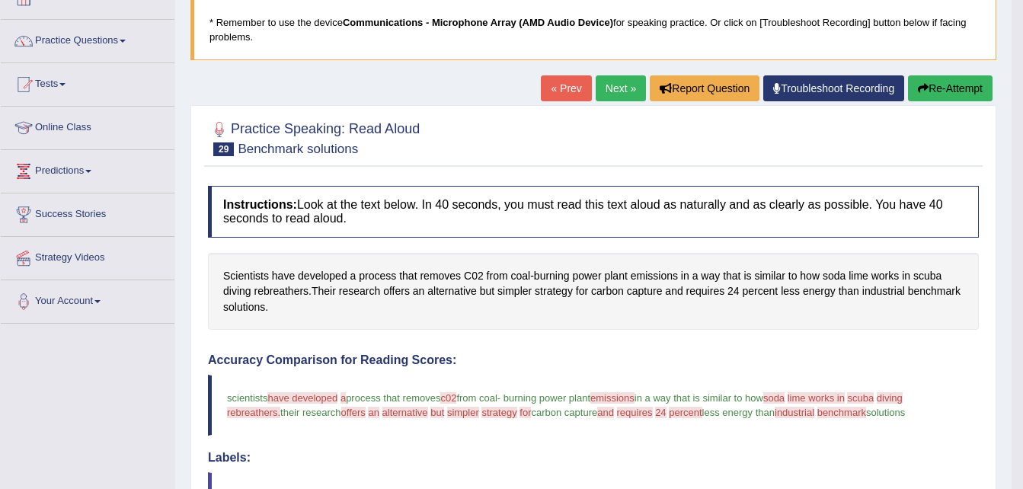
scroll to position [98, 0]
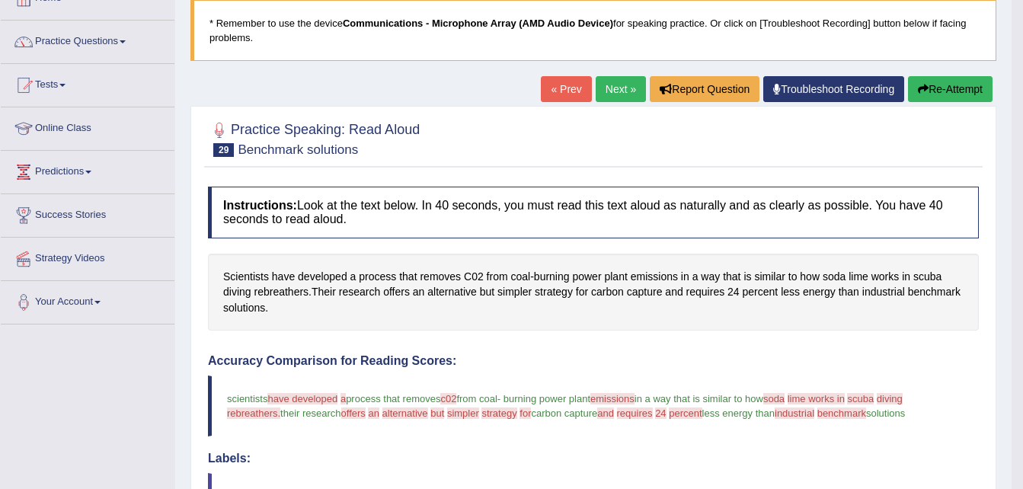
click at [938, 86] on button "Re-Attempt" at bounding box center [950, 89] width 85 height 26
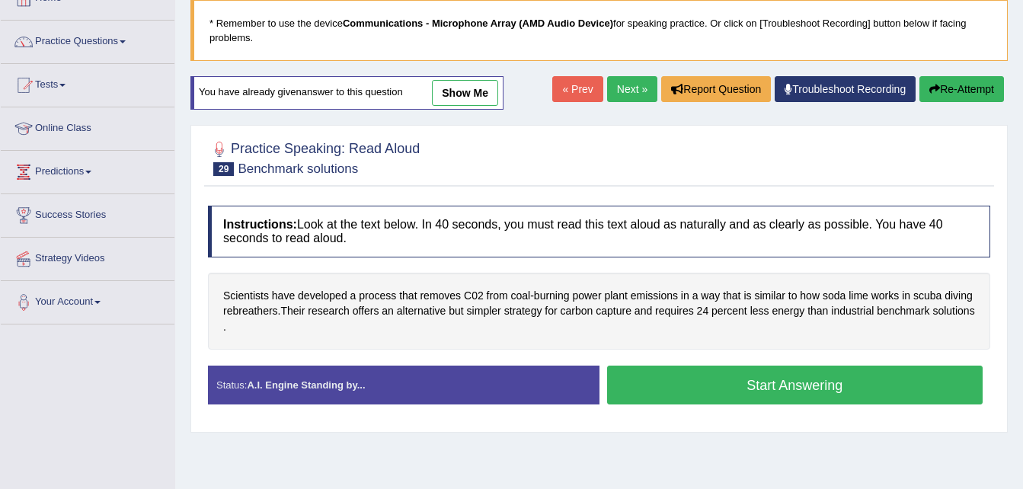
click at [782, 378] on button "Start Answering" at bounding box center [795, 385] width 376 height 39
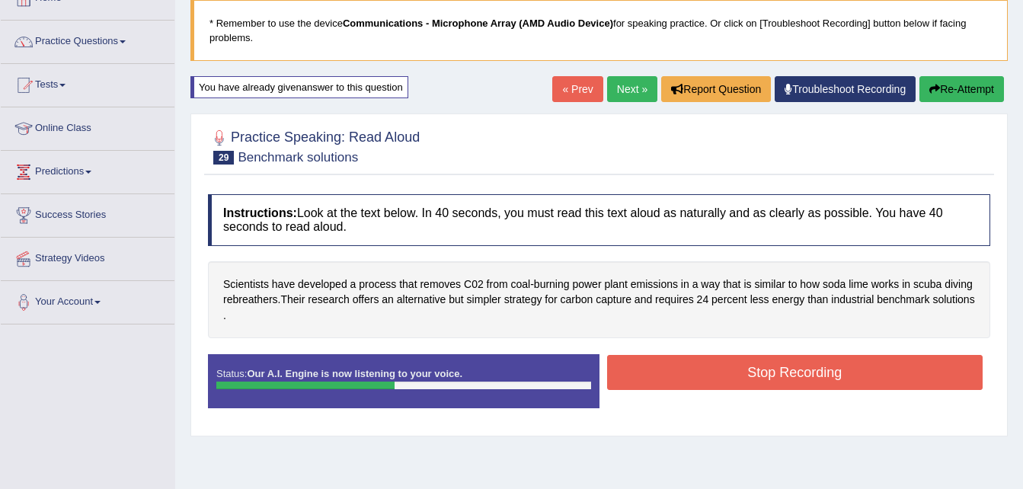
click at [782, 378] on button "Stop Recording" at bounding box center [795, 372] width 376 height 35
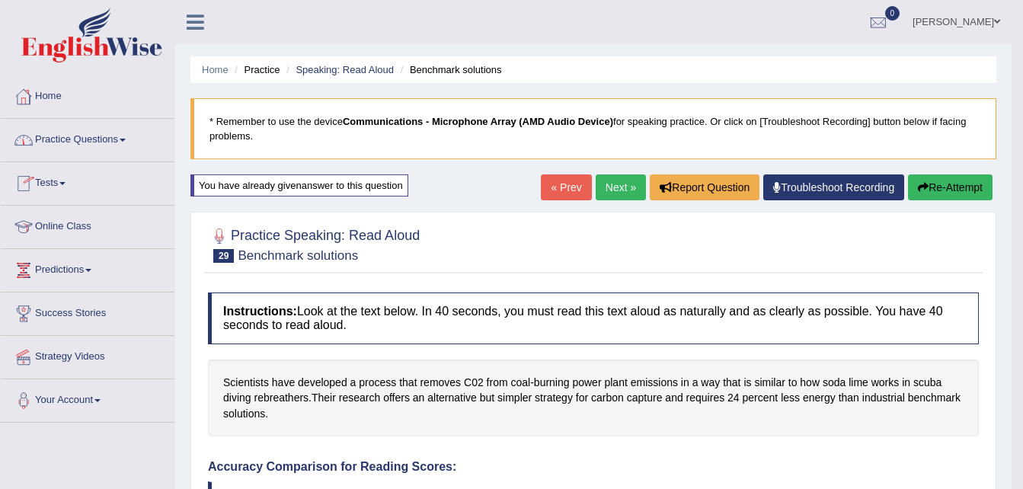
click at [114, 143] on link "Practice Questions" at bounding box center [88, 138] width 174 height 38
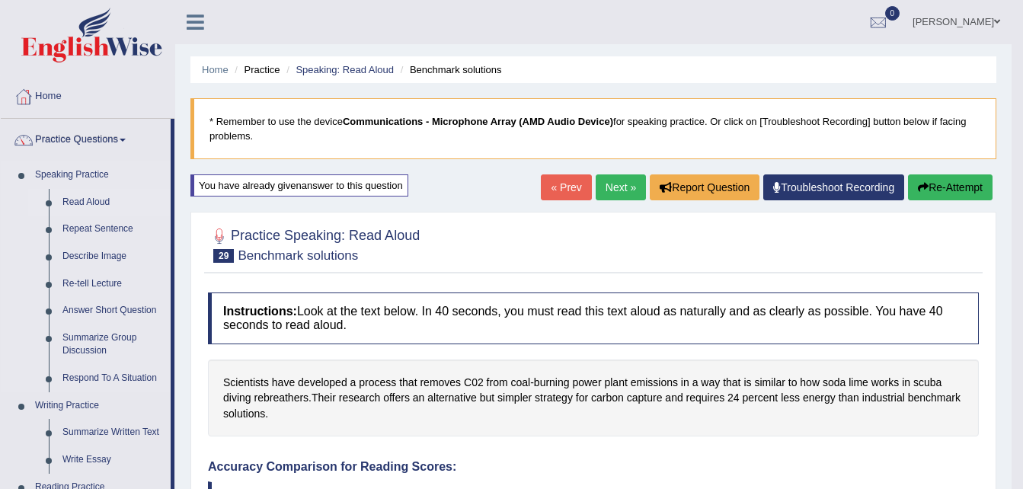
click at [97, 198] on link "Read Aloud" at bounding box center [113, 202] width 115 height 27
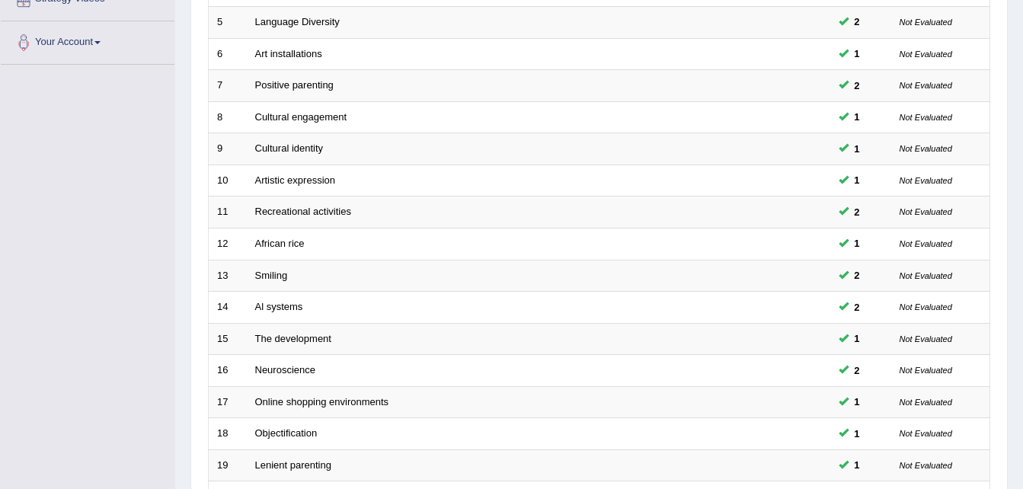
scroll to position [519, 0]
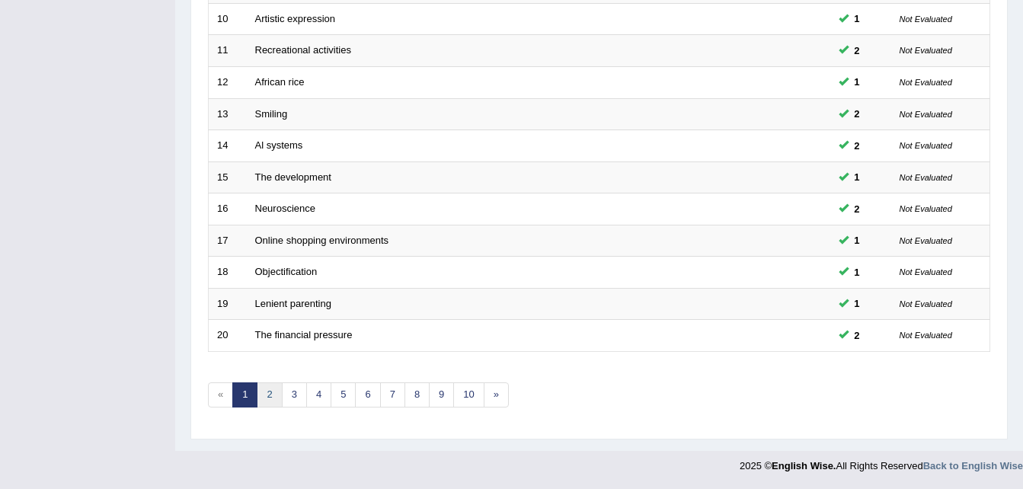
click at [268, 395] on link "2" at bounding box center [269, 394] width 25 height 25
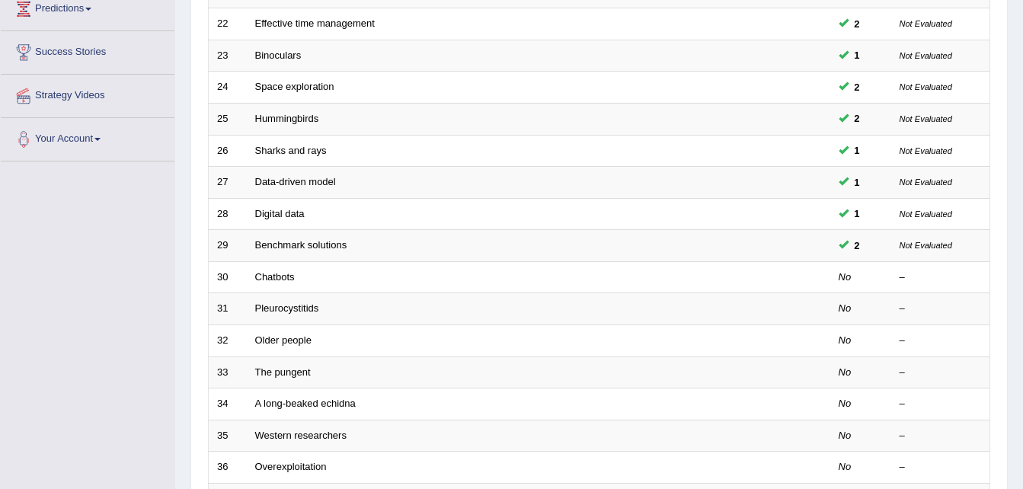
scroll to position [266, 0]
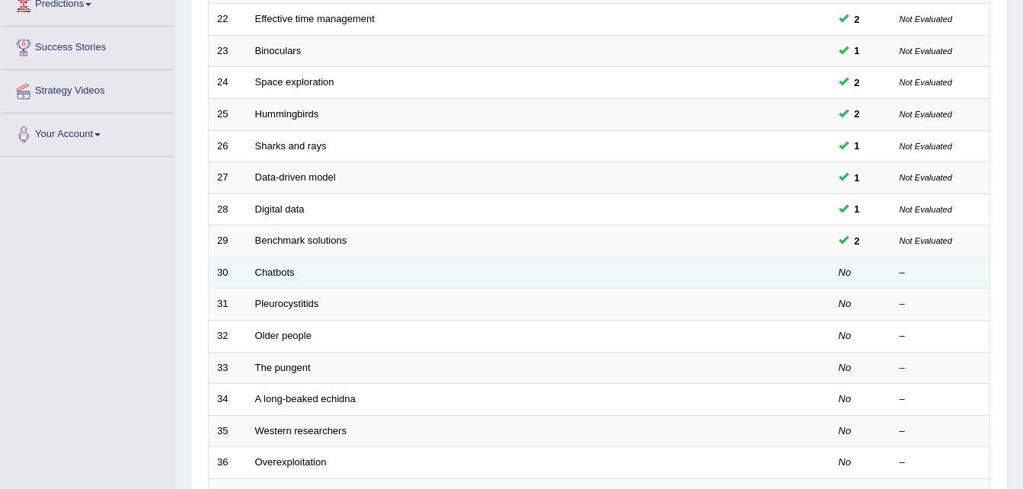
click at [296, 273] on td "Chatbots" at bounding box center [481, 273] width 469 height 32
click at [277, 273] on link "Chatbots" at bounding box center [275, 272] width 40 height 11
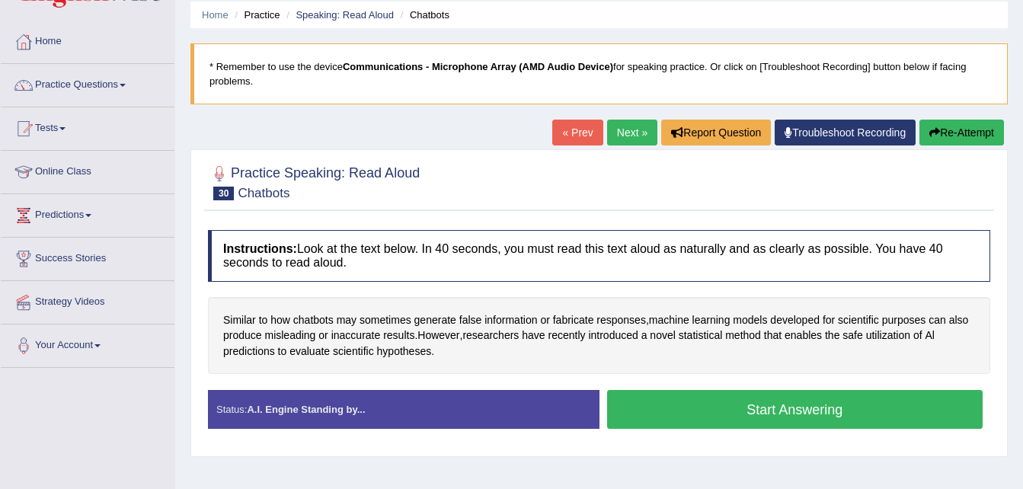
scroll to position [56, 0]
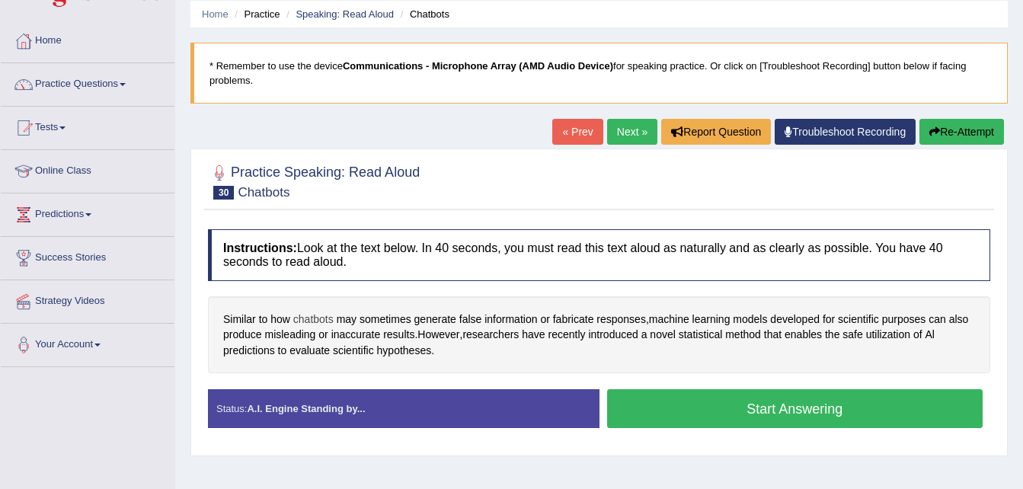
click at [321, 320] on span "chatbots" at bounding box center [313, 320] width 40 height 16
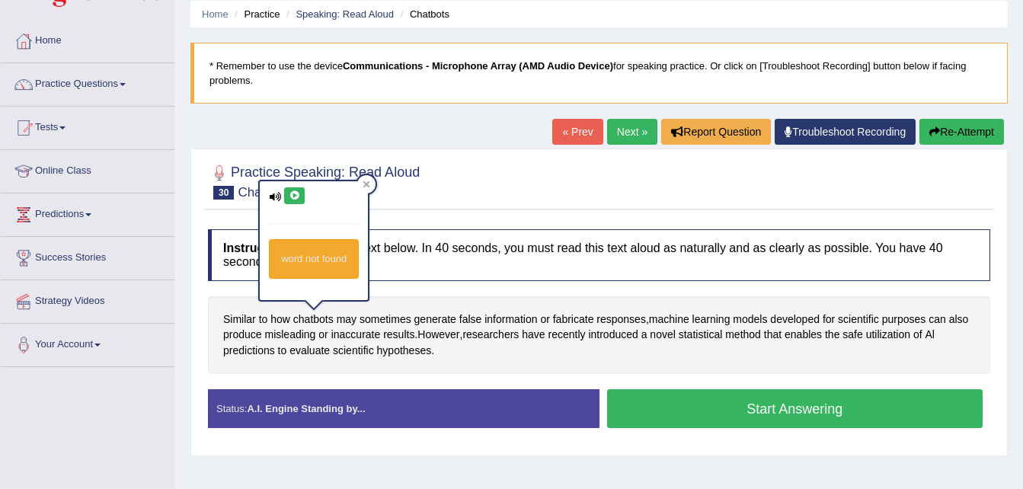
click at [296, 193] on icon at bounding box center [294, 195] width 11 height 9
click at [296, 191] on icon at bounding box center [294, 195] width 11 height 9
click at [482, 379] on div "Instructions: Look at the text below. In 40 seconds, you must read this text al…" at bounding box center [599, 335] width 790 height 226
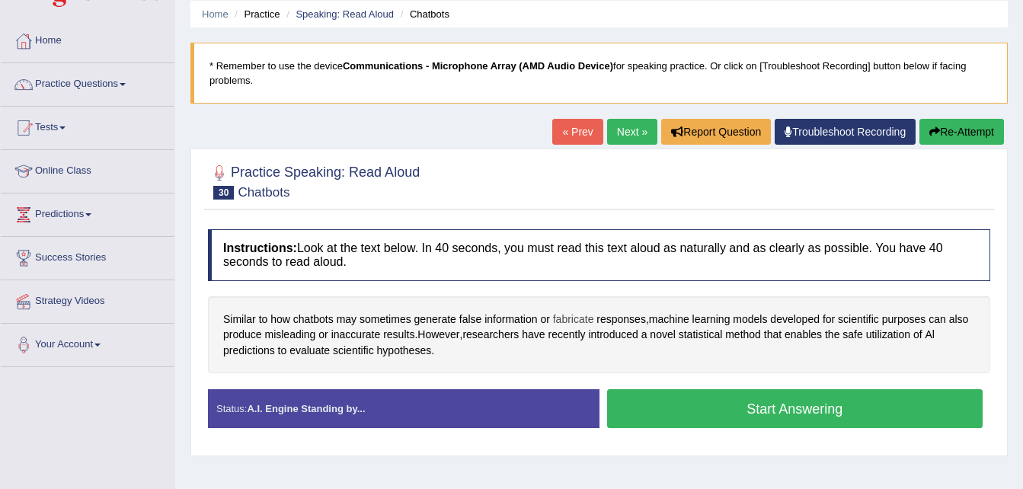
click at [579, 317] on span "fabricate" at bounding box center [573, 320] width 41 height 16
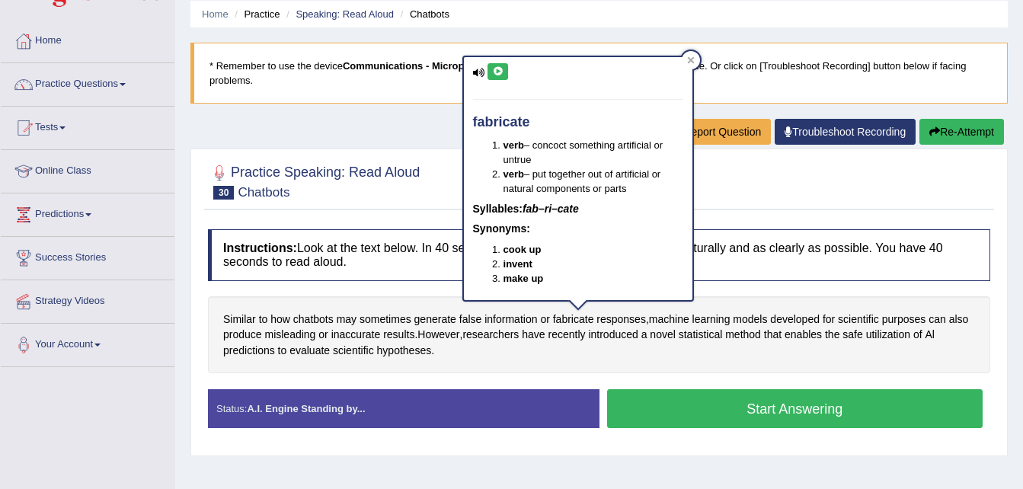
click at [494, 75] on icon at bounding box center [497, 71] width 11 height 9
click at [410, 122] on div "Home Practice Speaking: Read Aloud Chatbots * Remember to use the device Commun…" at bounding box center [599, 325] width 848 height 762
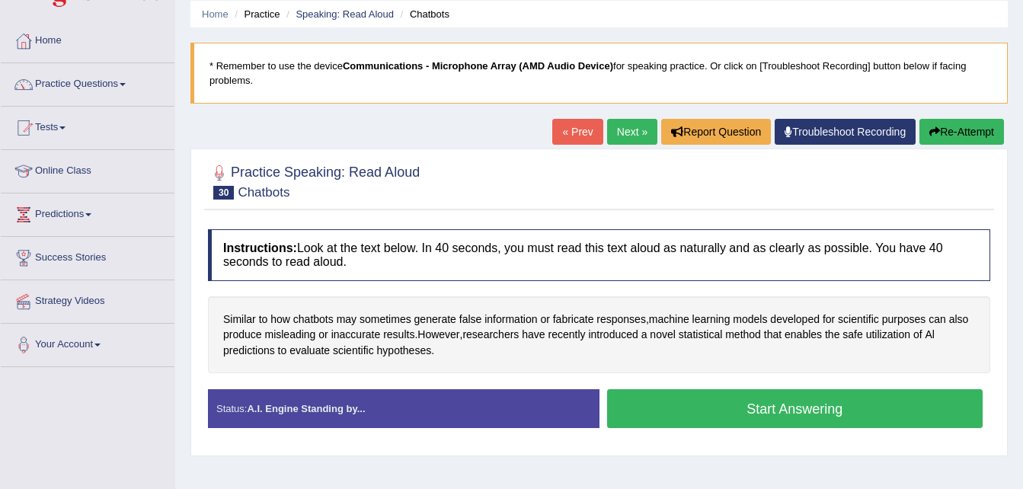
click at [756, 408] on button "Start Answering" at bounding box center [795, 408] width 376 height 39
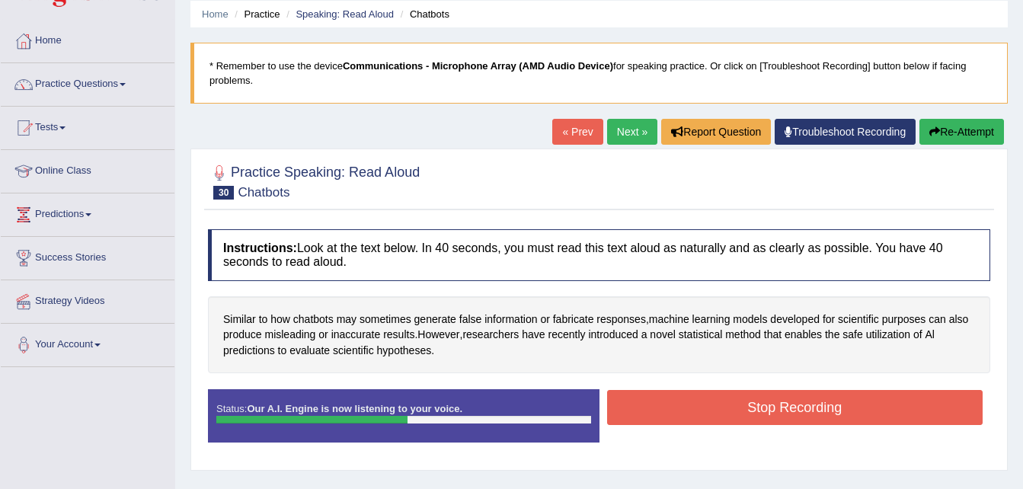
click at [756, 408] on button "Stop Recording" at bounding box center [795, 407] width 376 height 35
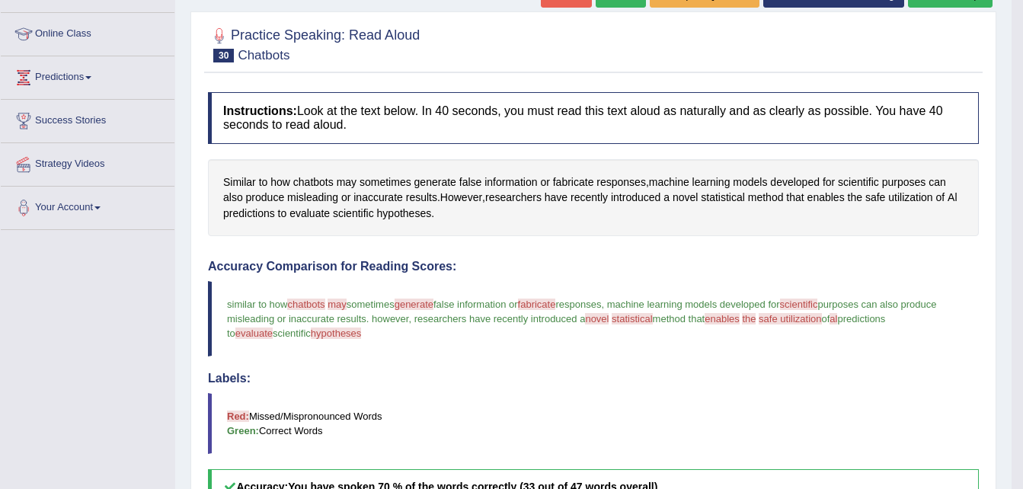
scroll to position [189, 0]
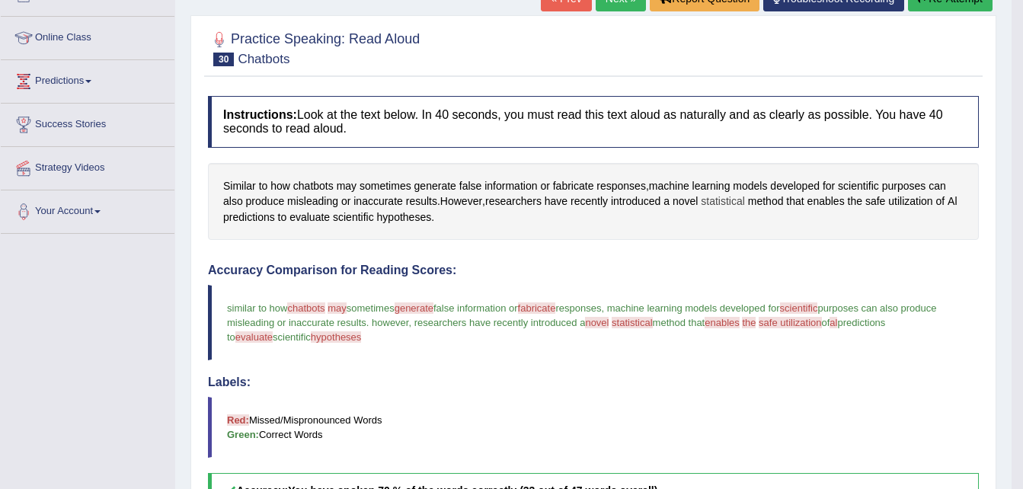
click at [720, 199] on span "statistical" at bounding box center [723, 201] width 44 height 16
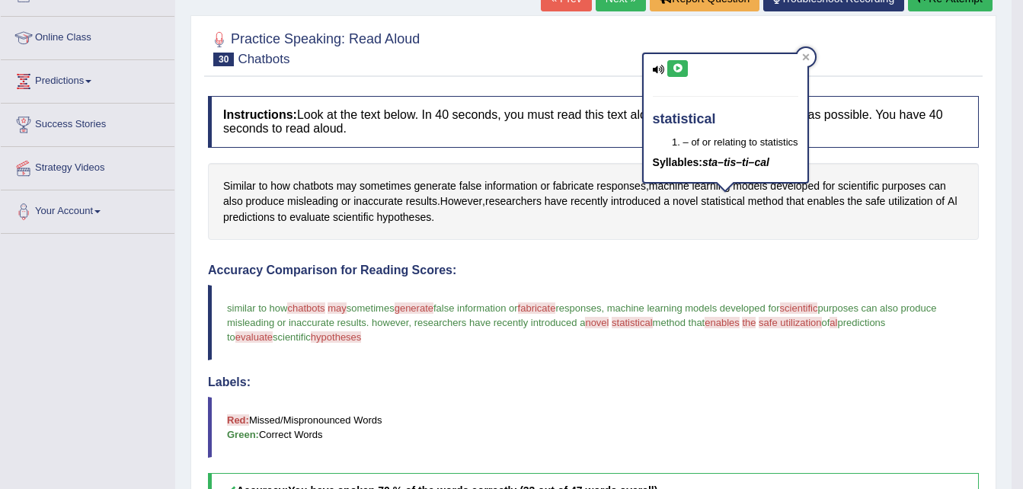
click at [676, 72] on icon at bounding box center [677, 68] width 11 height 9
click at [676, 255] on div "Created with Highcharts 7.1.2 Great Too slow Too fast Time Speech pace meter: 0…" at bounding box center [789, 255] width 393 height 1
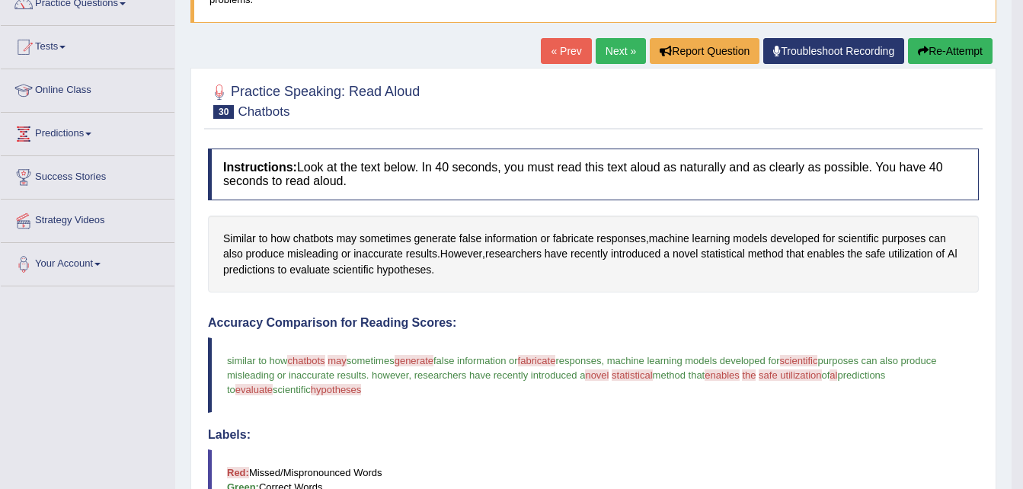
scroll to position [136, 0]
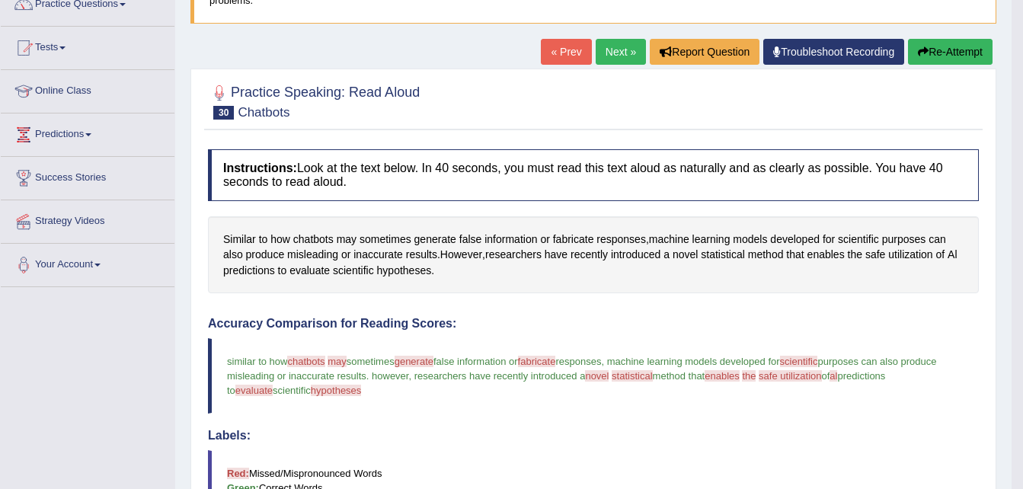
click at [938, 54] on button "Re-Attempt" at bounding box center [950, 52] width 85 height 26
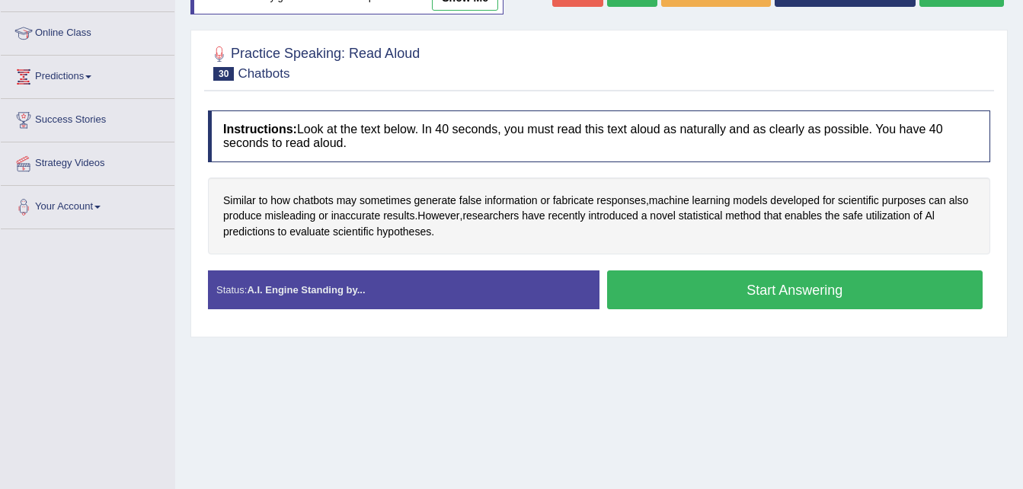
scroll to position [193, 0]
click at [829, 284] on button "Start Answering" at bounding box center [795, 289] width 376 height 39
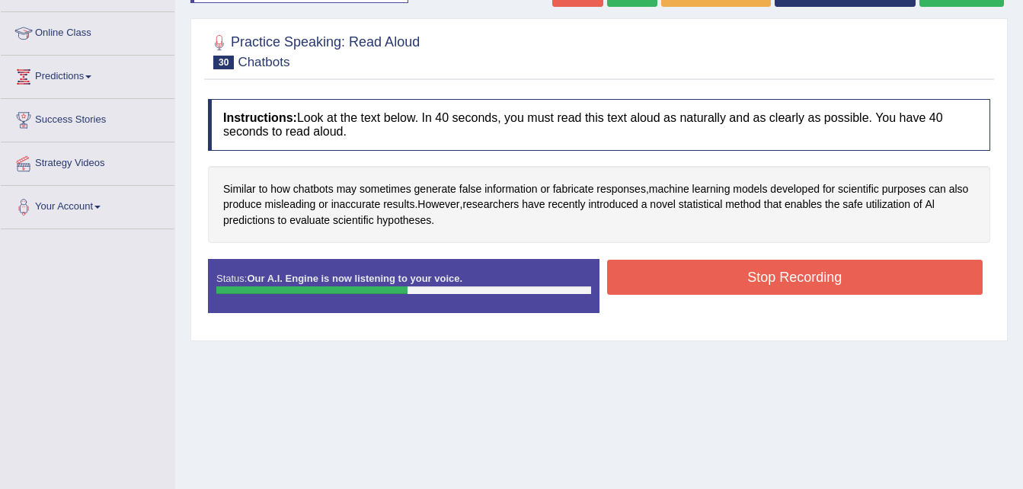
click at [829, 284] on button "Stop Recording" at bounding box center [795, 277] width 376 height 35
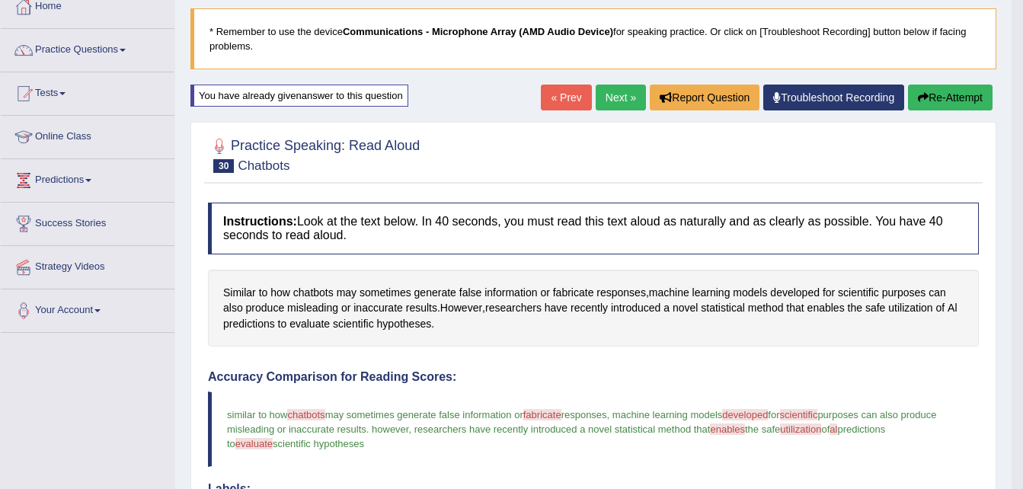
scroll to position [89, 0]
click at [75, 51] on link "Practice Questions" at bounding box center [88, 49] width 174 height 38
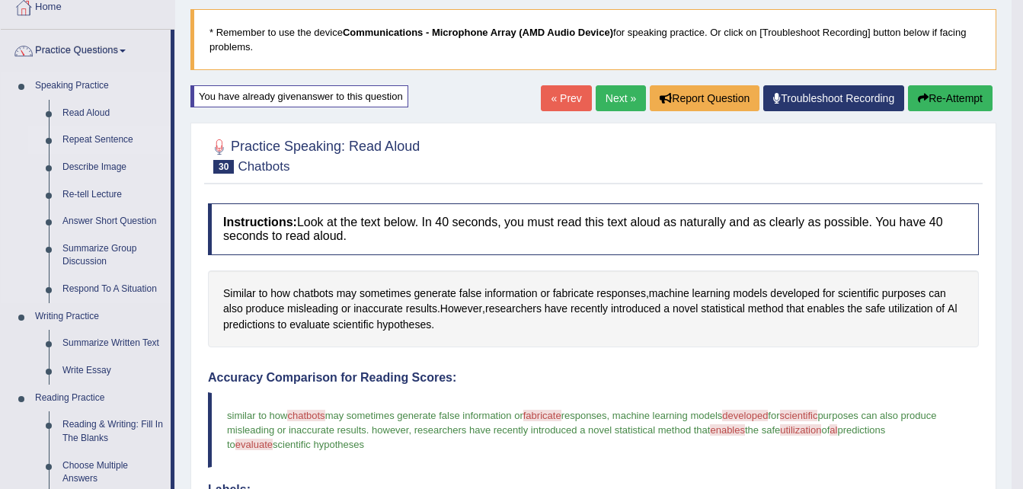
click at [93, 139] on link "Repeat Sentence" at bounding box center [113, 139] width 115 height 27
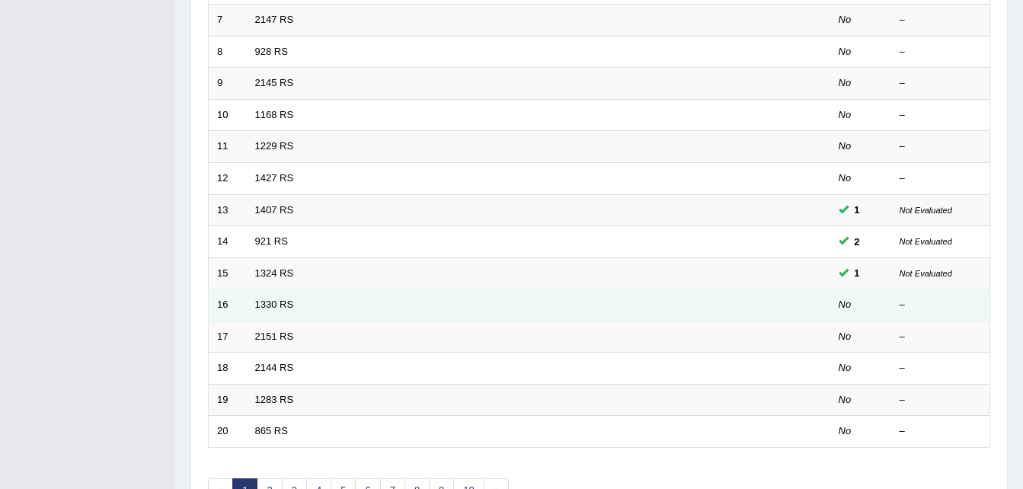
scroll to position [519, 0]
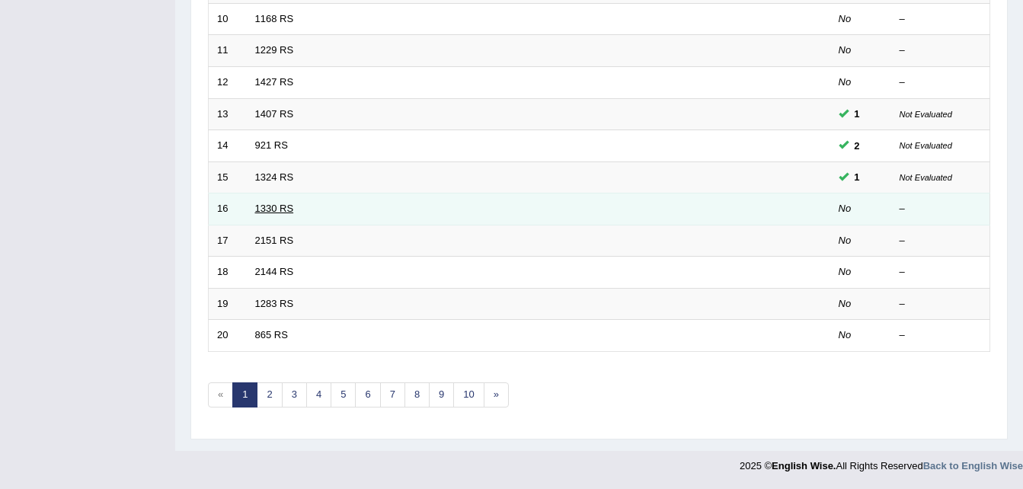
click at [285, 208] on link "1330 RS" at bounding box center [274, 208] width 39 height 11
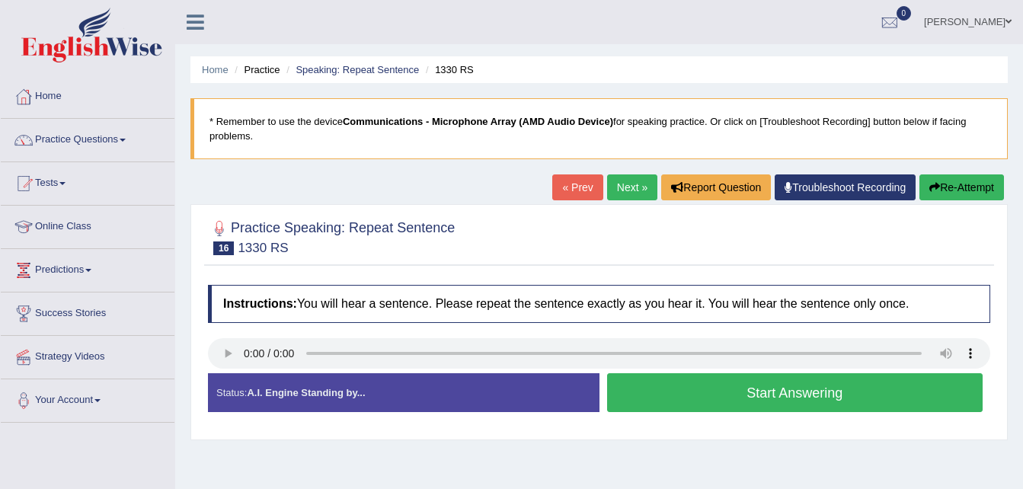
click at [650, 398] on button "Start Answering" at bounding box center [795, 392] width 376 height 39
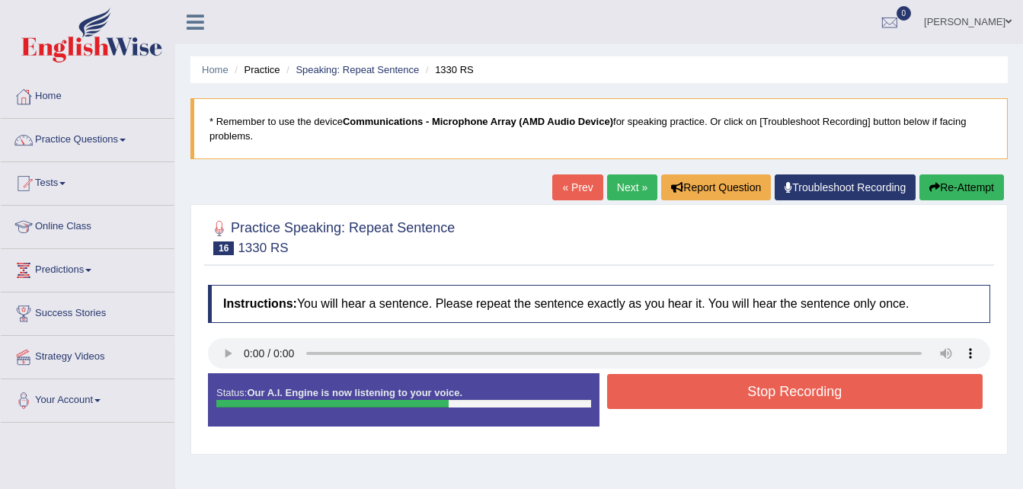
click at [940, 188] on button "Re-Attempt" at bounding box center [961, 187] width 85 height 26
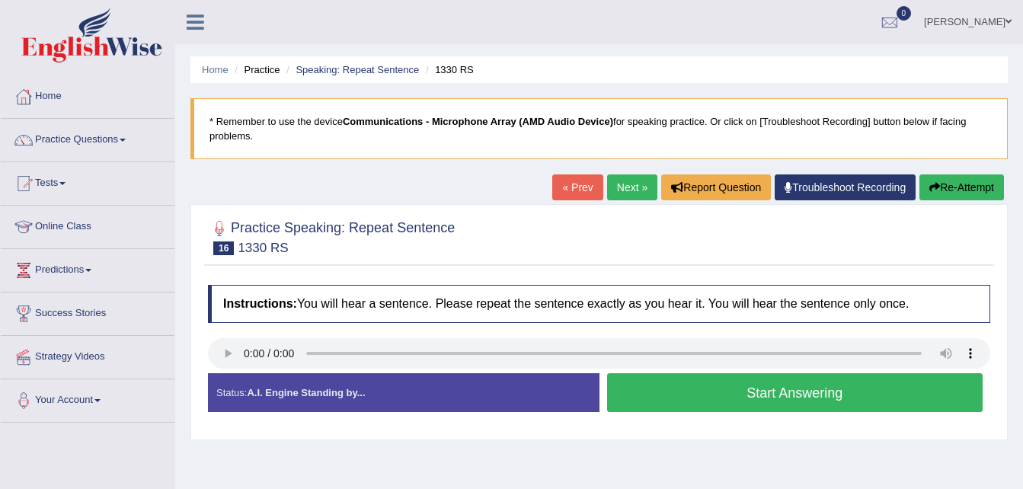
click at [676, 391] on button "Start Answering" at bounding box center [795, 392] width 376 height 39
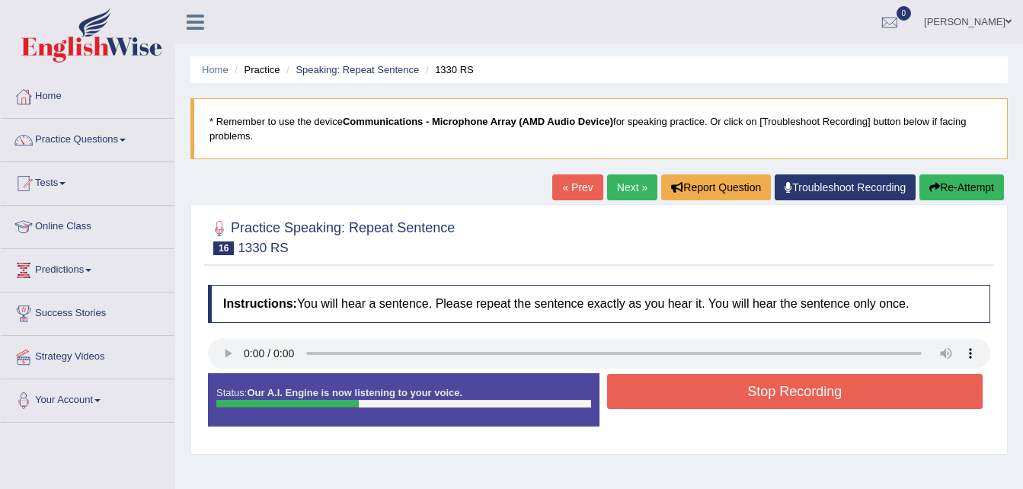
click at [676, 391] on button "Stop Recording" at bounding box center [795, 391] width 376 height 35
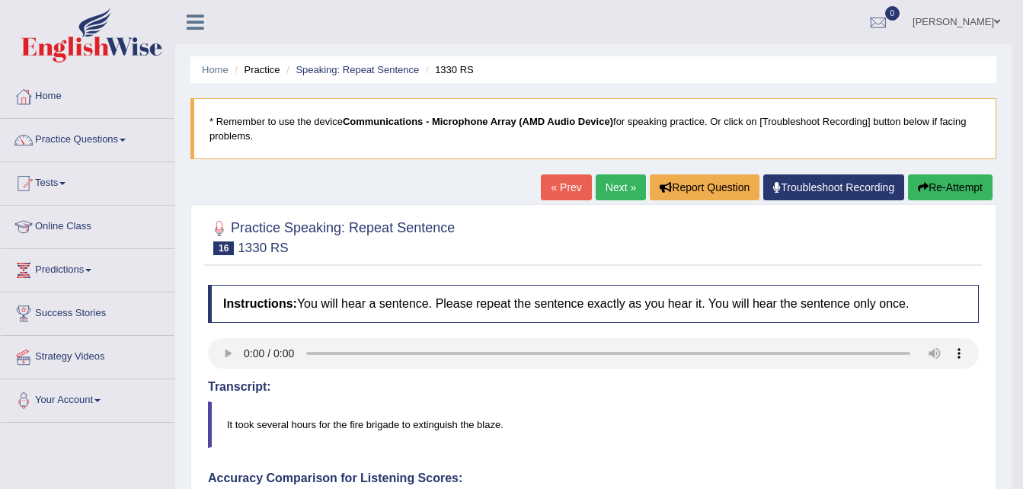
click at [935, 186] on button "Re-Attempt" at bounding box center [950, 187] width 85 height 26
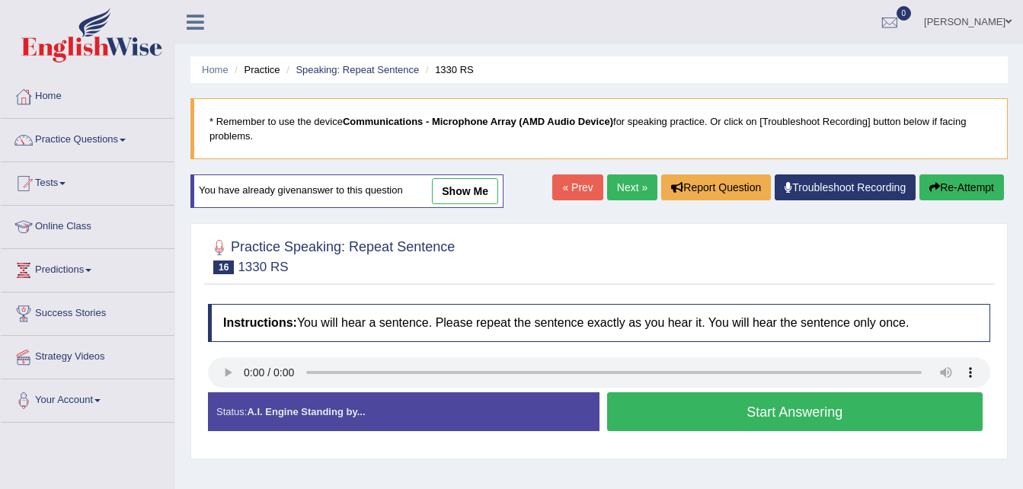
click at [750, 405] on button "Start Answering" at bounding box center [795, 411] width 376 height 39
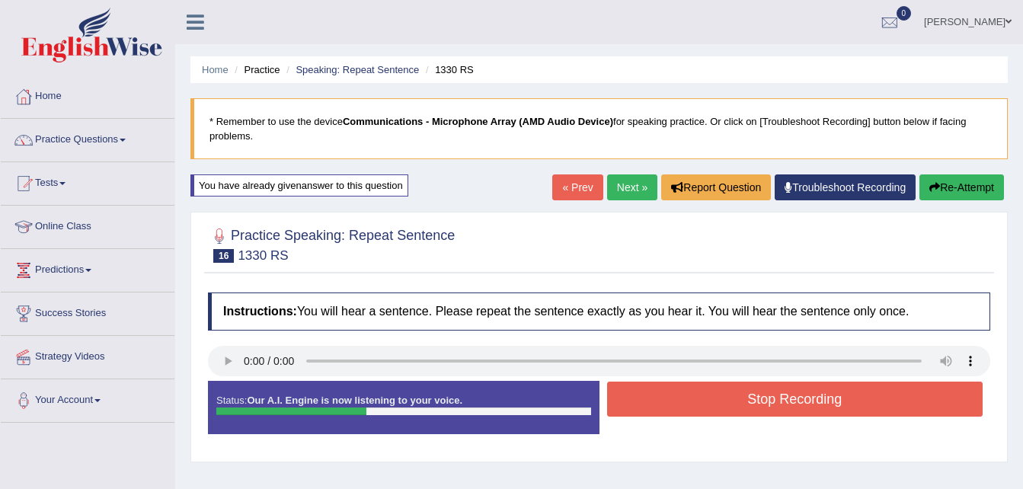
click at [750, 405] on button "Stop Recording" at bounding box center [795, 399] width 376 height 35
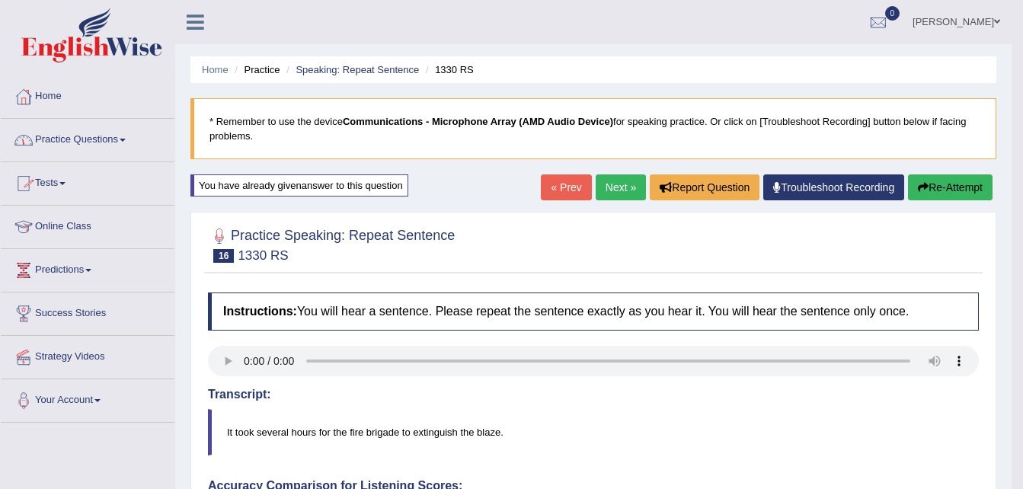
click at [107, 138] on link "Practice Questions" at bounding box center [88, 138] width 174 height 38
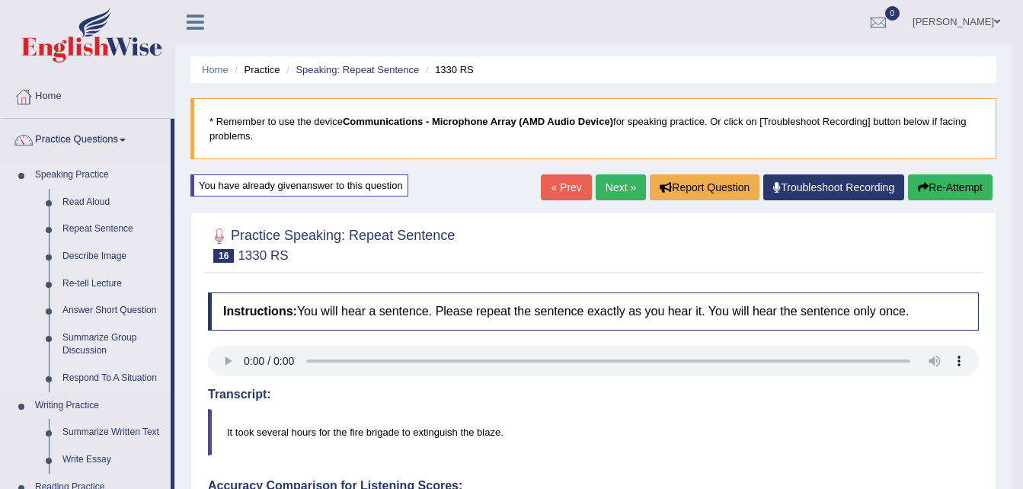
click at [97, 229] on link "Repeat Sentence" at bounding box center [113, 229] width 115 height 27
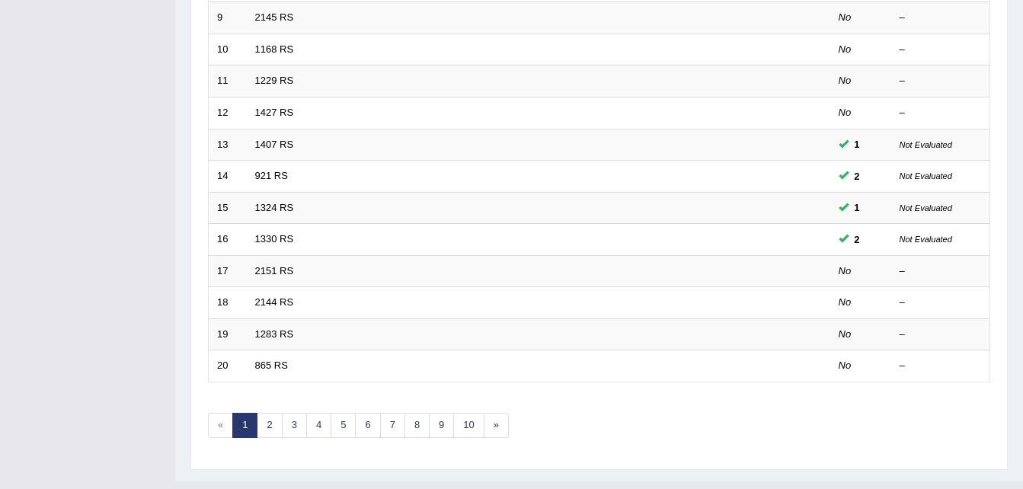
scroll to position [519, 0]
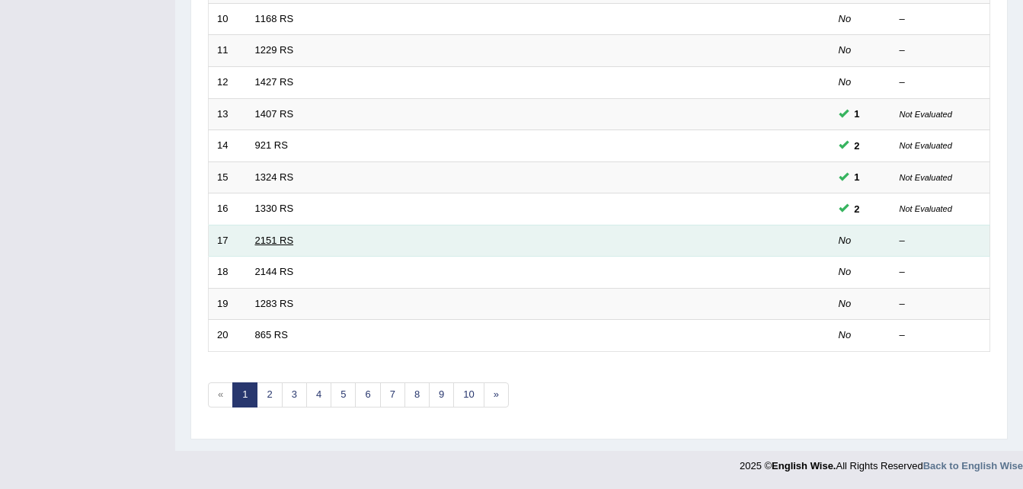
click at [286, 244] on link "2151 RS" at bounding box center [274, 240] width 39 height 11
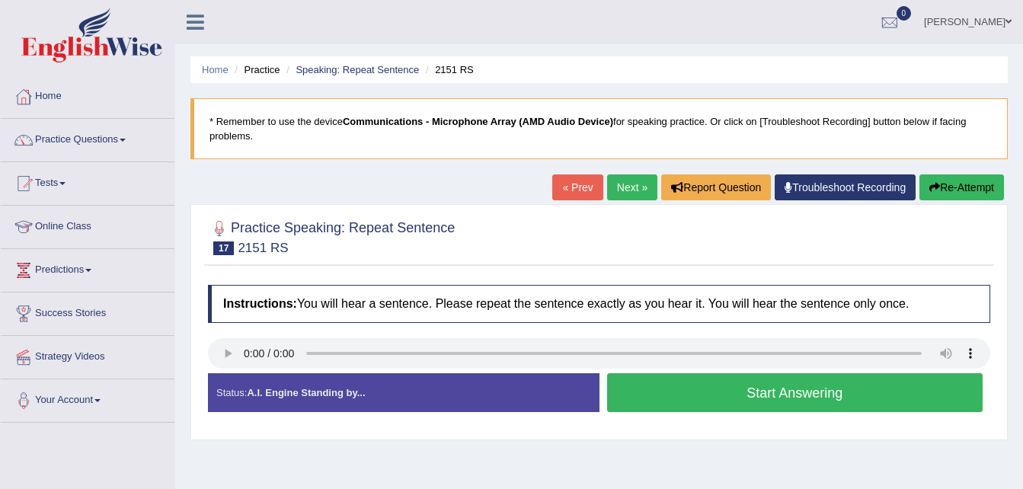
click at [721, 394] on button "Start Answering" at bounding box center [795, 392] width 376 height 39
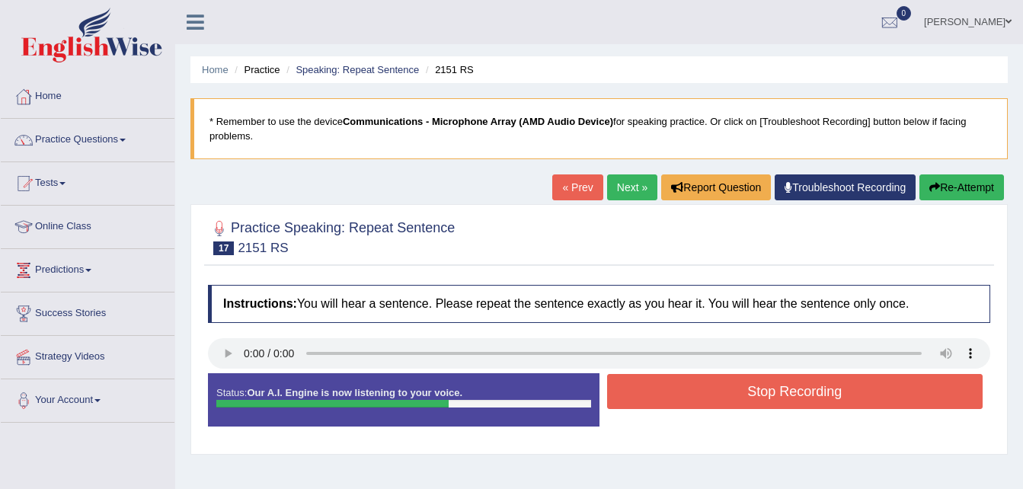
click at [963, 190] on button "Re-Attempt" at bounding box center [961, 187] width 85 height 26
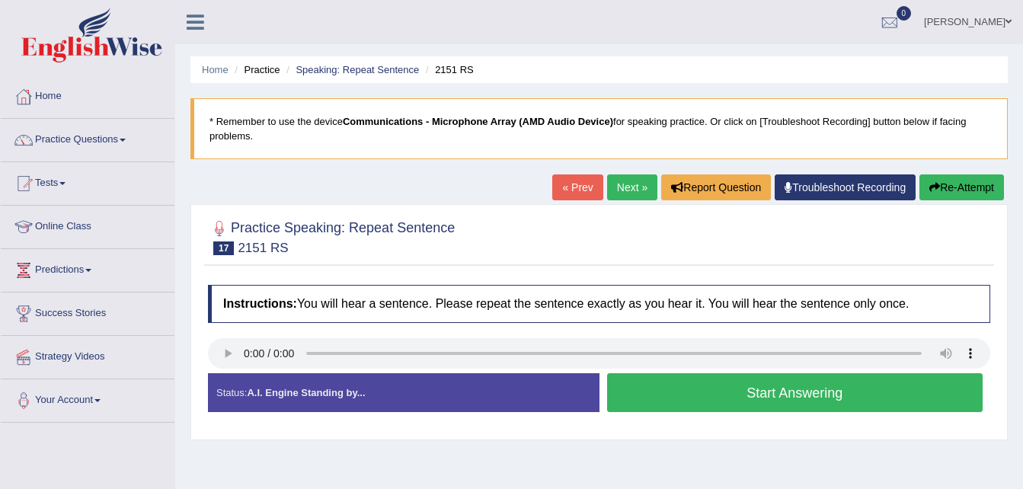
click at [778, 398] on button "Start Answering" at bounding box center [795, 392] width 376 height 39
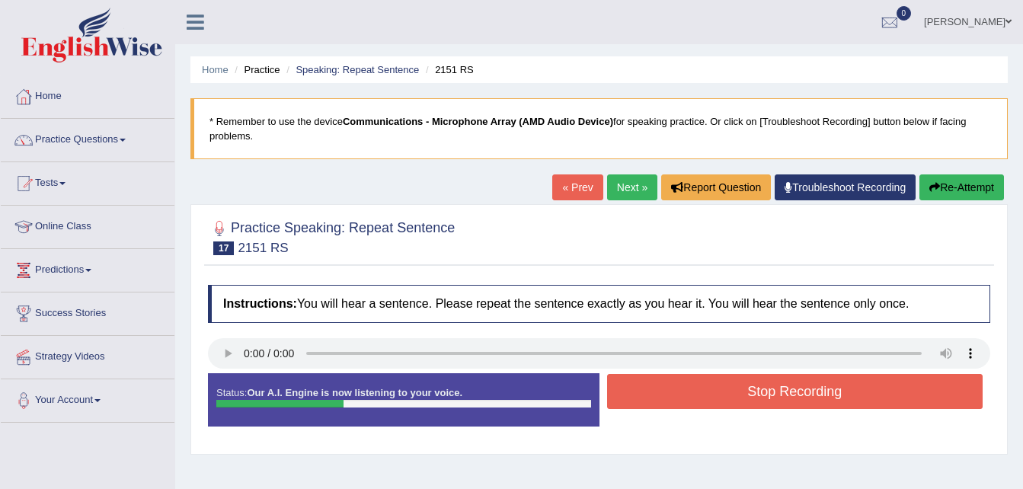
click at [926, 193] on button "Re-Attempt" at bounding box center [961, 187] width 85 height 26
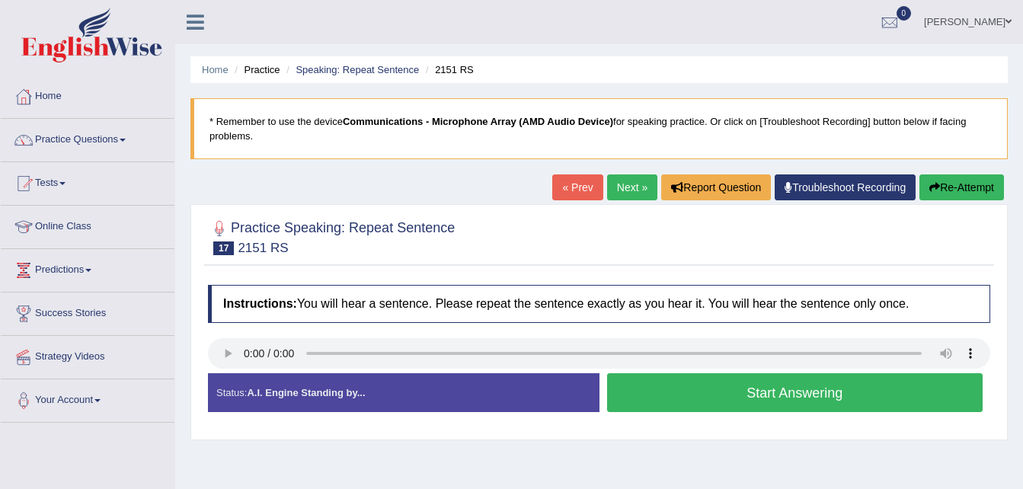
click at [788, 392] on button "Start Answering" at bounding box center [795, 392] width 376 height 39
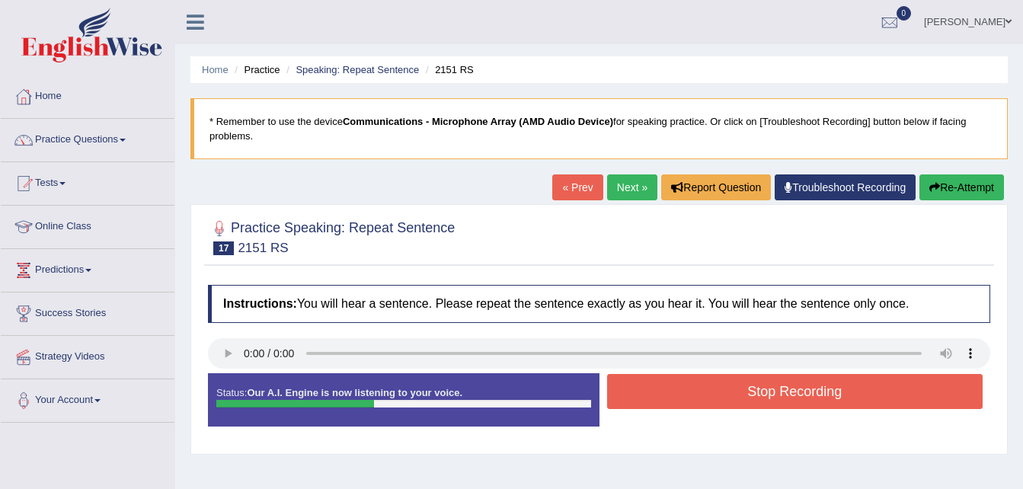
click at [788, 392] on button "Stop Recording" at bounding box center [795, 391] width 376 height 35
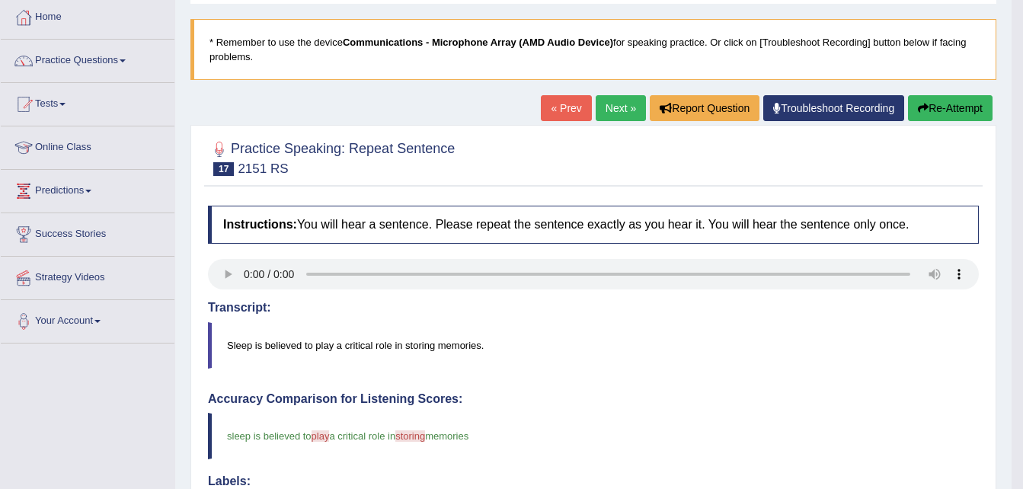
scroll to position [15, 0]
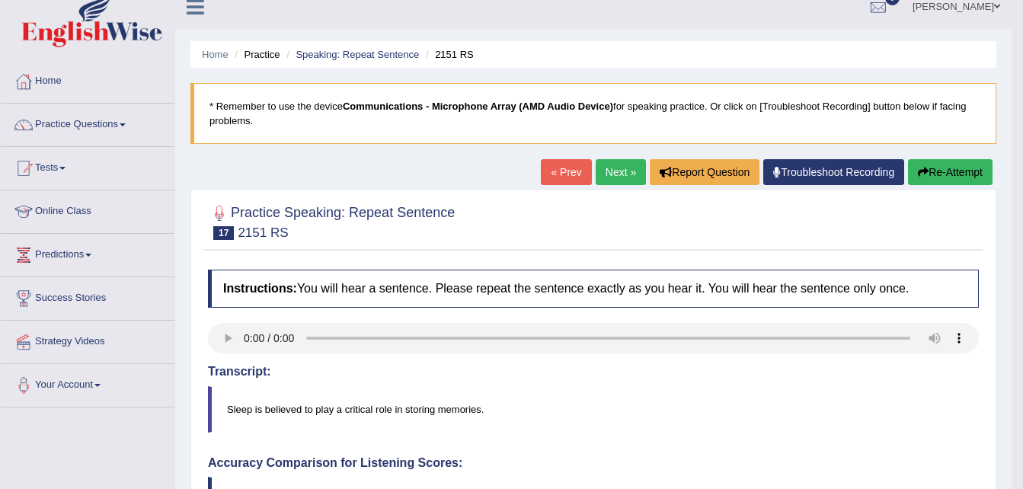
click at [931, 164] on button "Re-Attempt" at bounding box center [950, 172] width 85 height 26
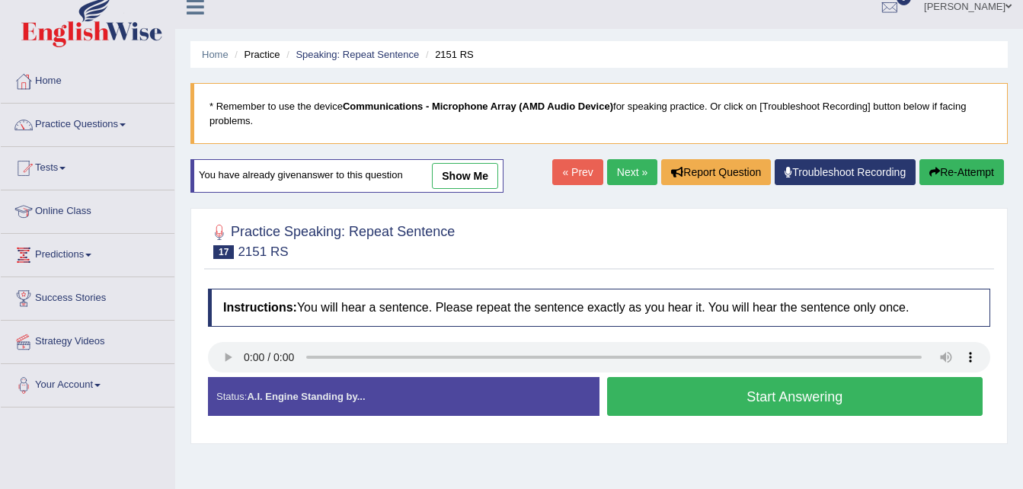
click at [727, 398] on button "Start Answering" at bounding box center [795, 396] width 376 height 39
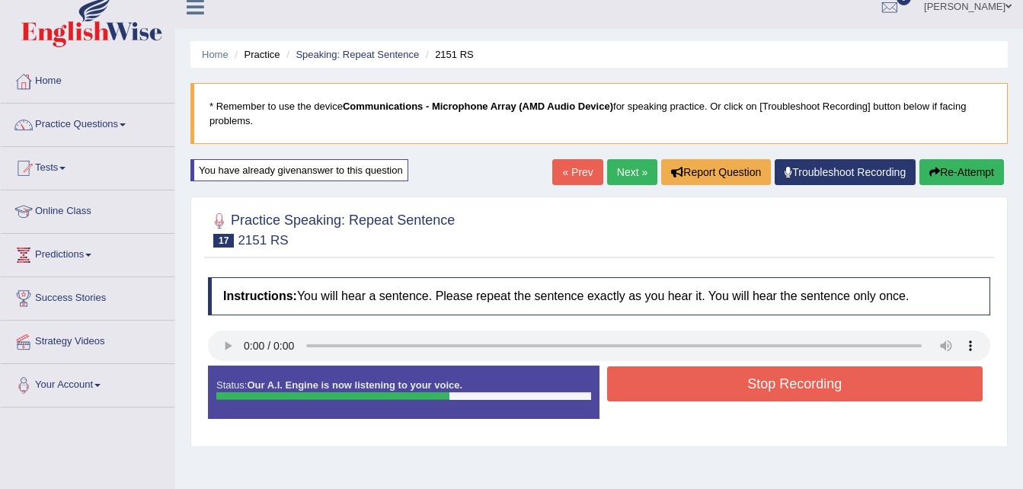
click at [973, 165] on button "Re-Attempt" at bounding box center [961, 172] width 85 height 26
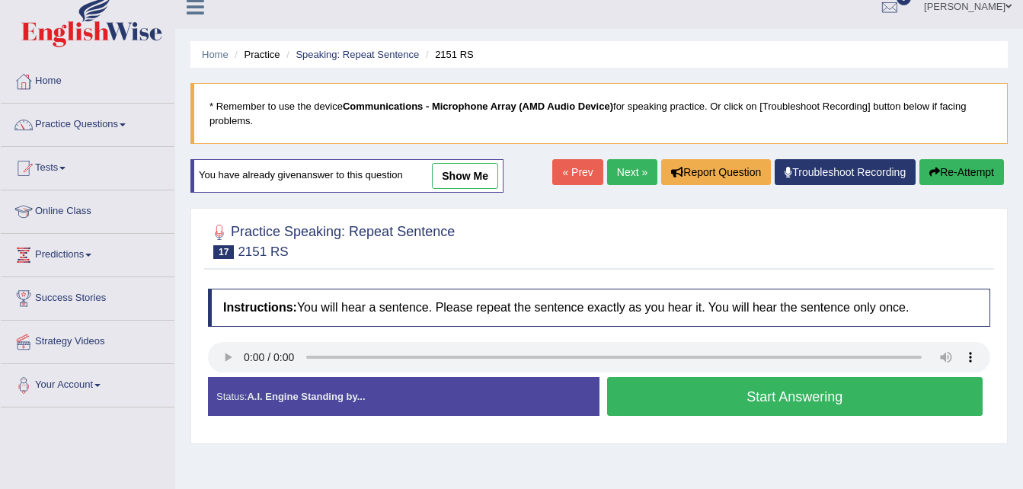
click at [823, 395] on button "Start Answering" at bounding box center [795, 396] width 376 height 39
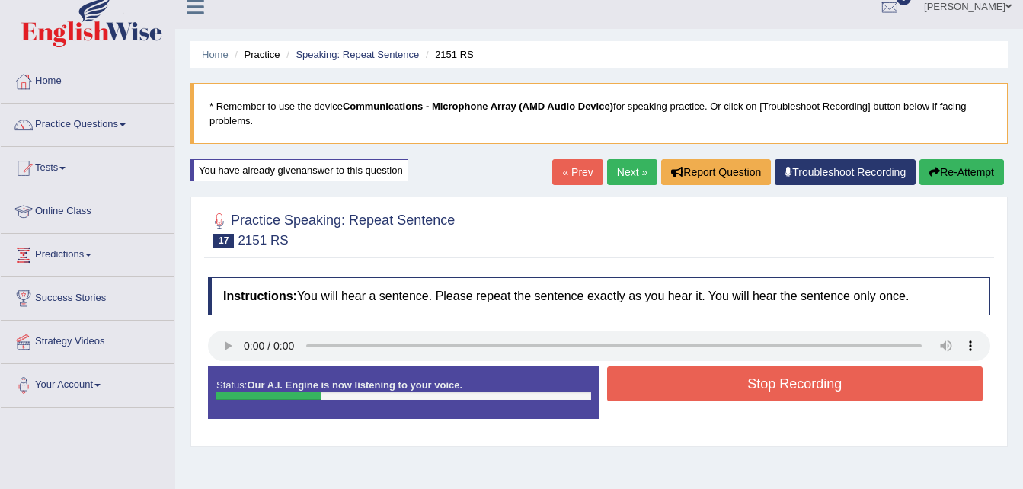
click at [949, 171] on button "Re-Attempt" at bounding box center [961, 172] width 85 height 26
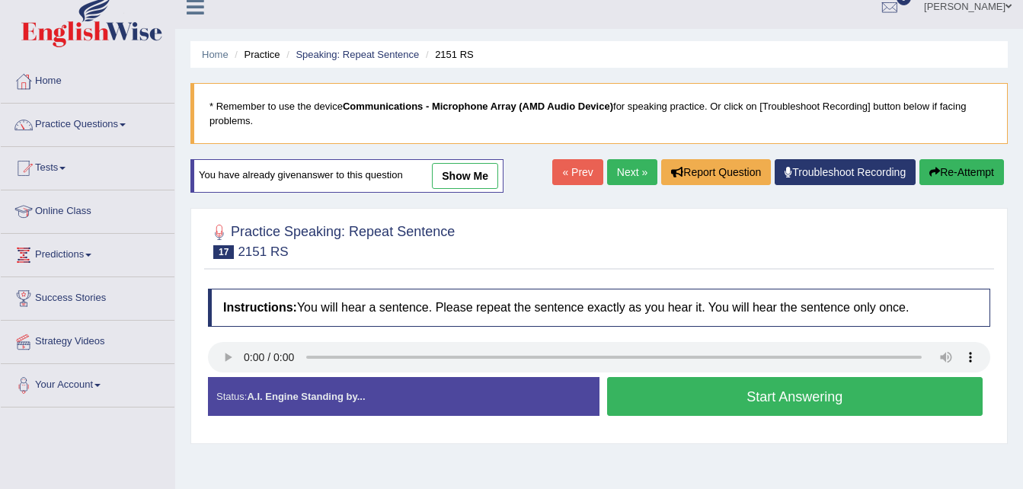
click at [844, 394] on button "Start Answering" at bounding box center [795, 396] width 376 height 39
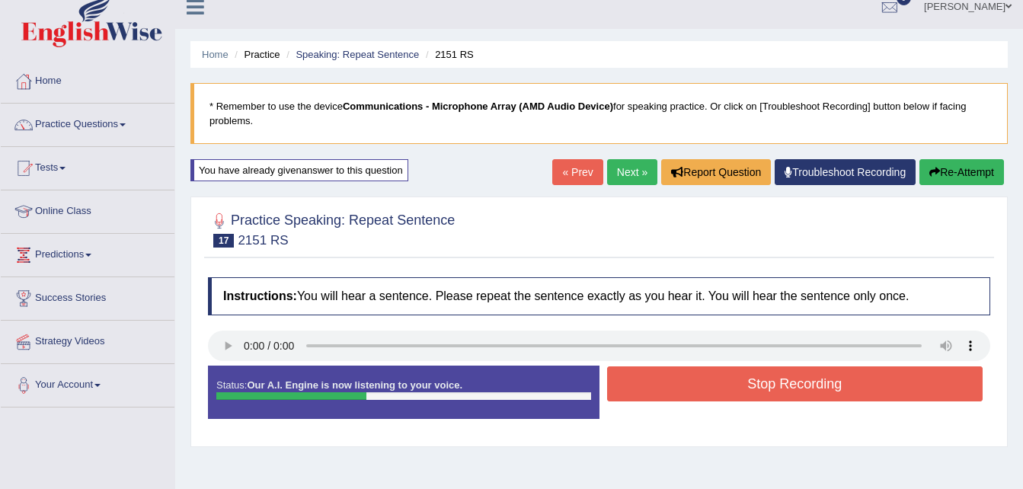
click at [844, 394] on button "Stop Recording" at bounding box center [795, 383] width 376 height 35
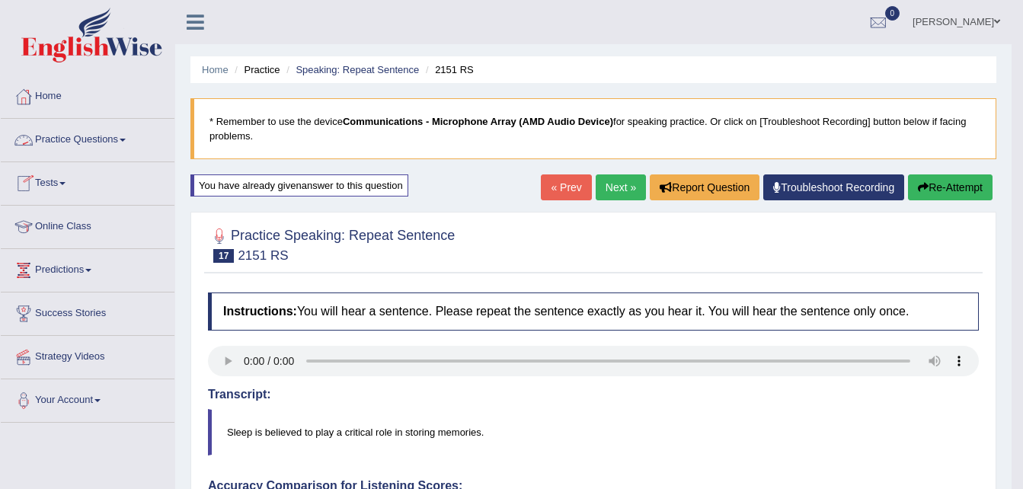
click at [99, 138] on link "Practice Questions" at bounding box center [88, 138] width 174 height 38
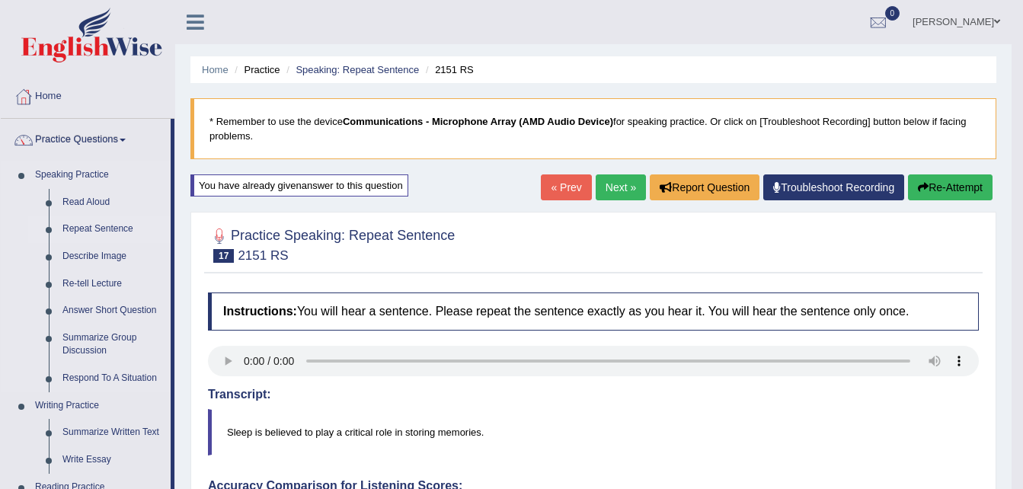
click at [97, 228] on link "Repeat Sentence" at bounding box center [113, 229] width 115 height 27
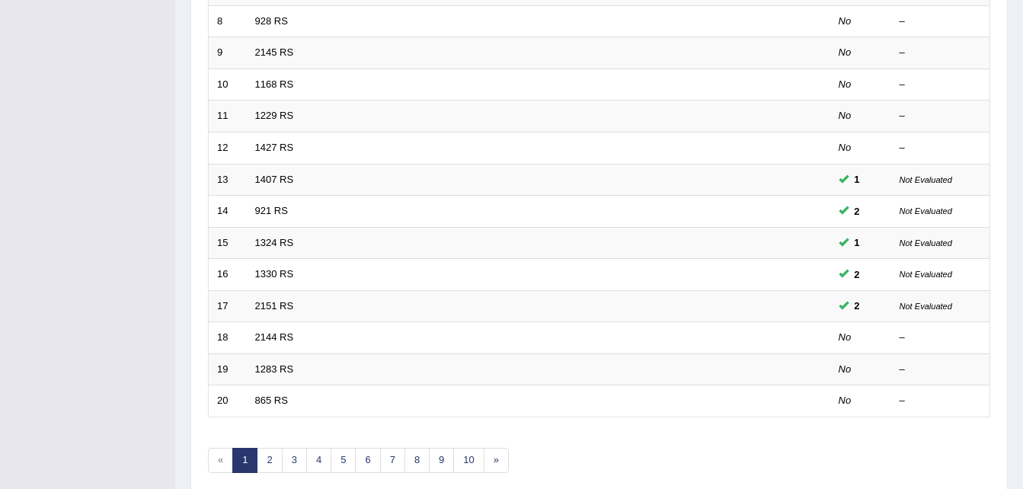
scroll to position [455, 0]
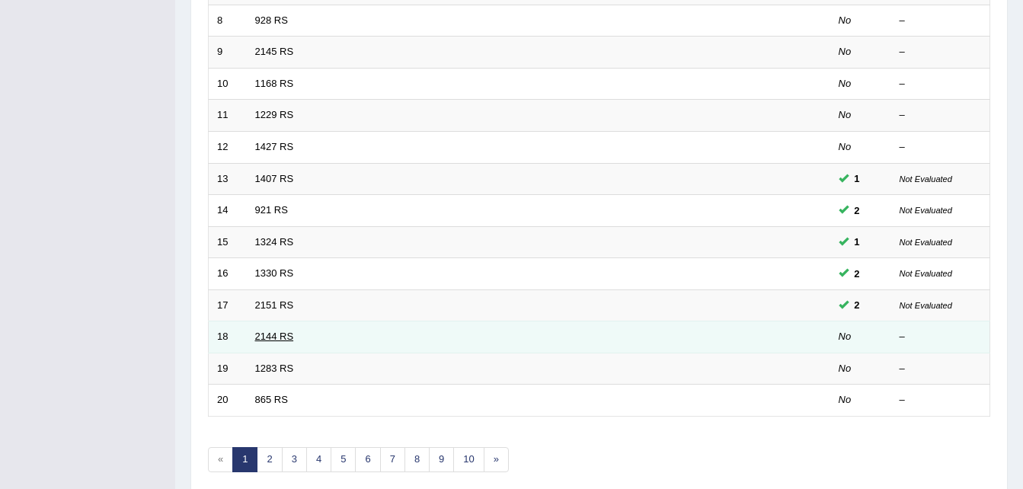
click at [286, 334] on link "2144 RS" at bounding box center [274, 336] width 39 height 11
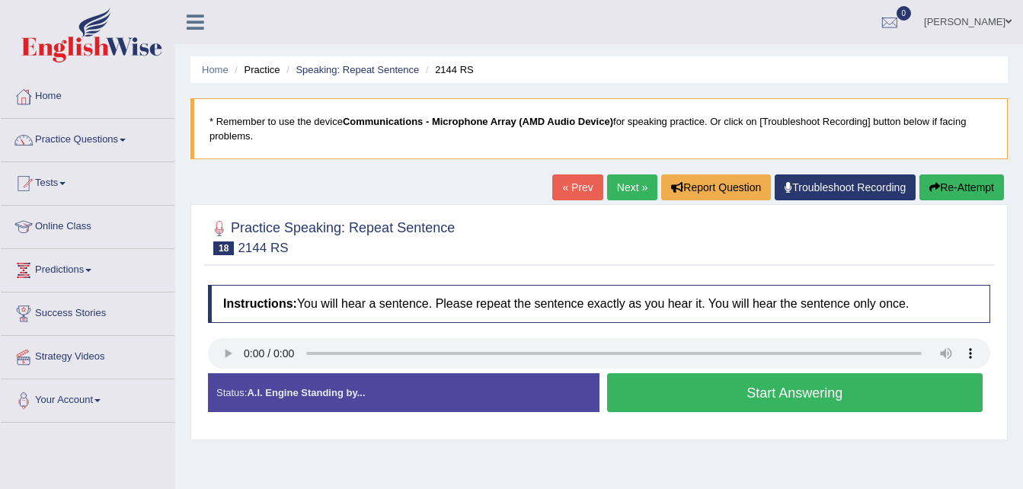
click at [729, 388] on button "Start Answering" at bounding box center [795, 392] width 376 height 39
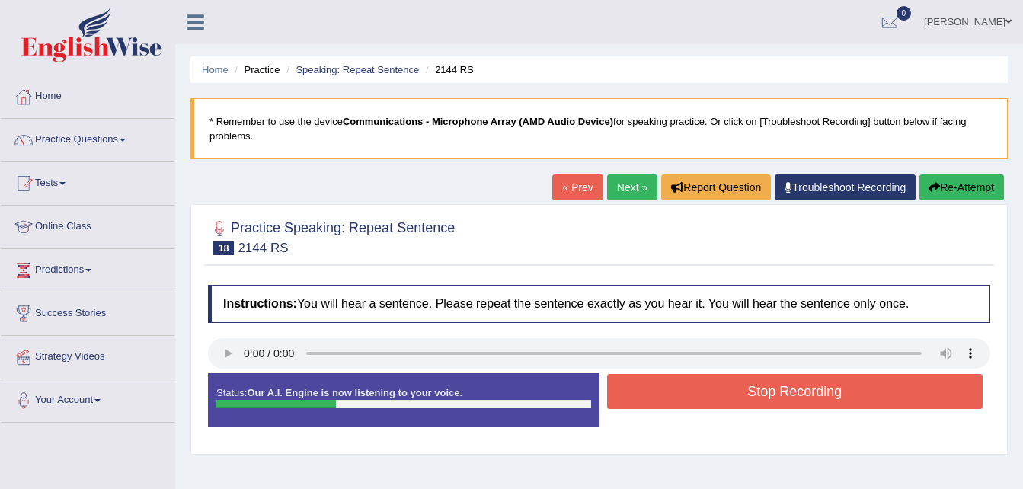
click at [729, 388] on button "Stop Recording" at bounding box center [795, 391] width 376 height 35
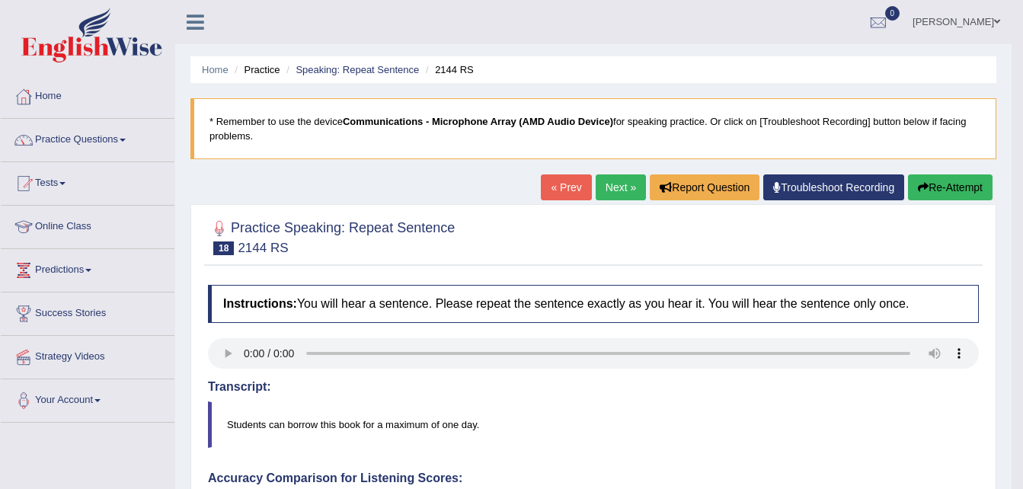
click at [922, 180] on button "Re-Attempt" at bounding box center [950, 187] width 85 height 26
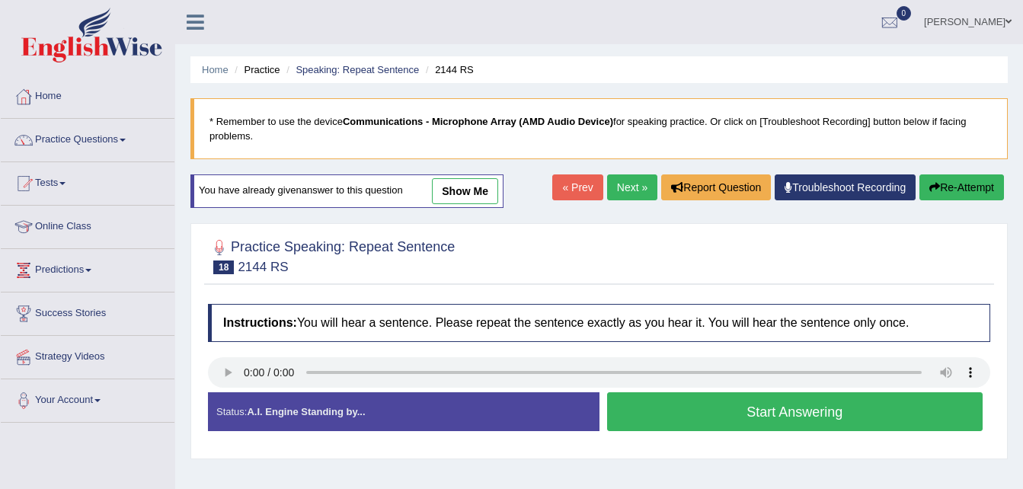
click at [676, 414] on button "Start Answering" at bounding box center [795, 411] width 376 height 39
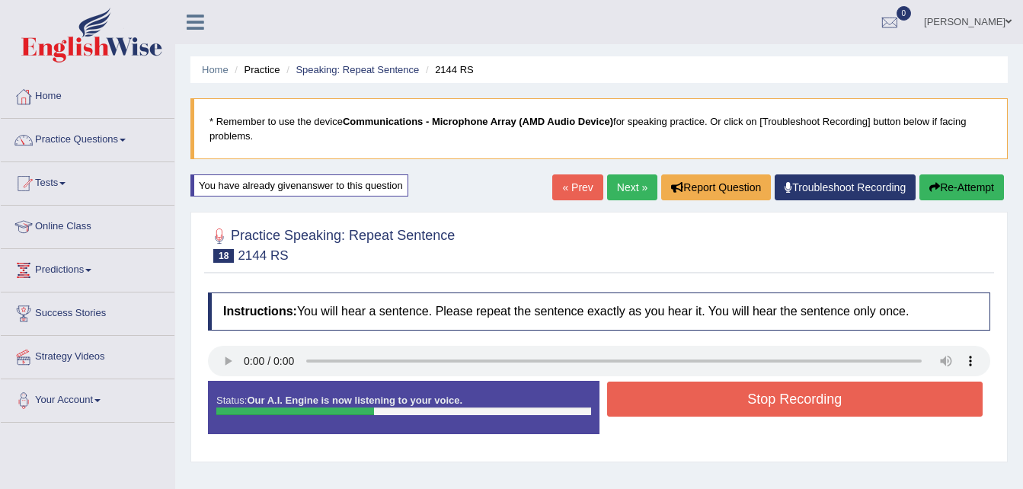
click at [677, 404] on button "Stop Recording" at bounding box center [795, 399] width 376 height 35
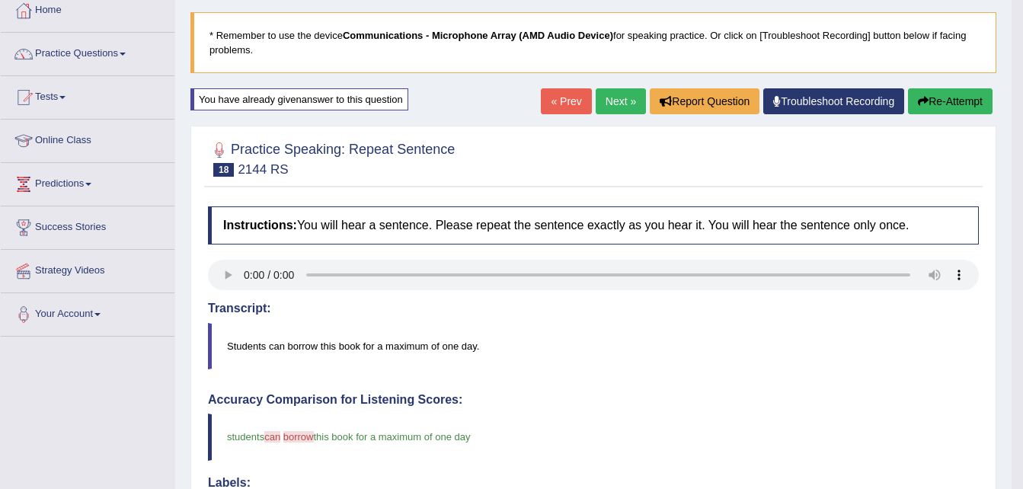
scroll to position [85, 0]
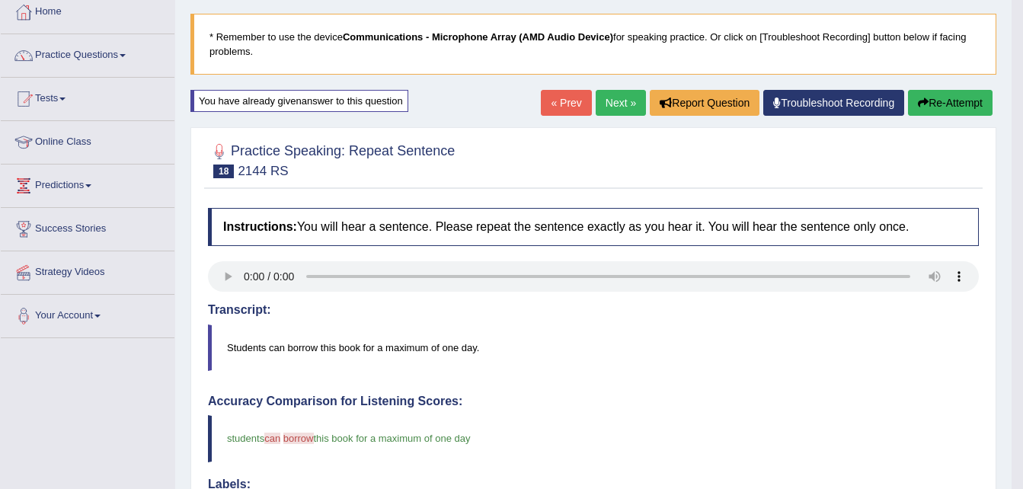
click at [947, 96] on button "Re-Attempt" at bounding box center [950, 103] width 85 height 26
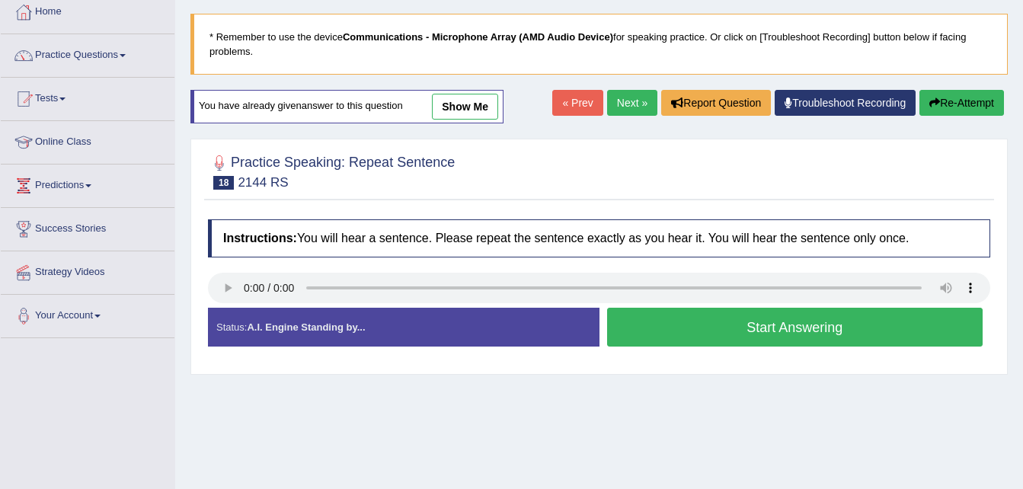
click at [766, 326] on button "Start Answering" at bounding box center [795, 327] width 376 height 39
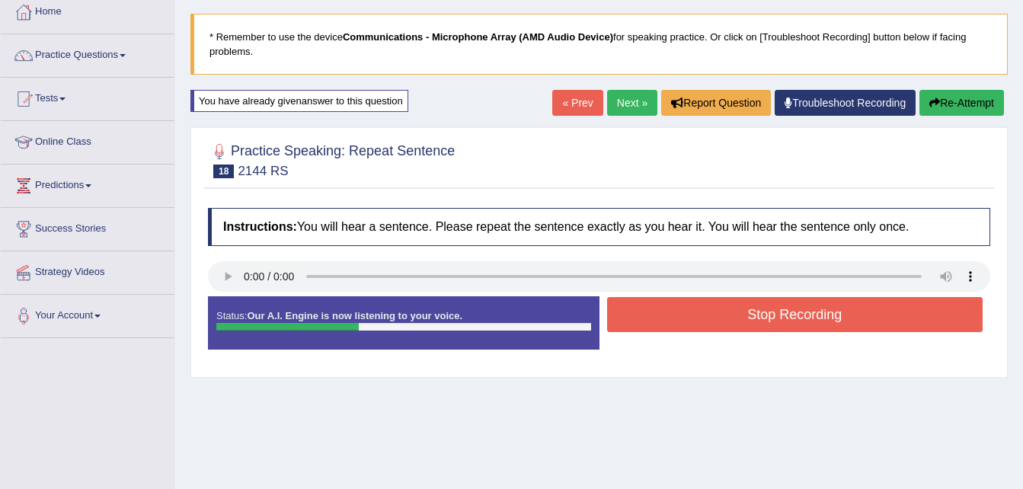
click at [766, 326] on button "Stop Recording" at bounding box center [795, 314] width 376 height 35
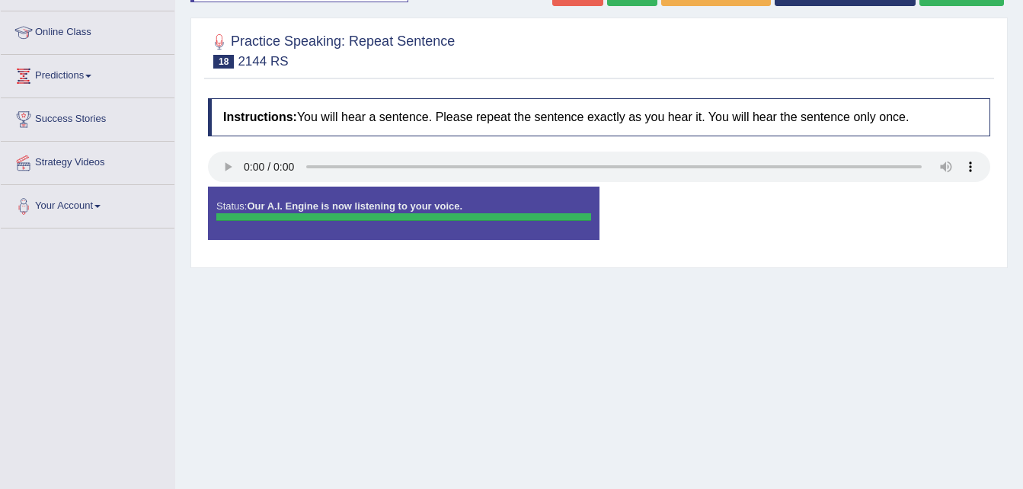
scroll to position [121, 0]
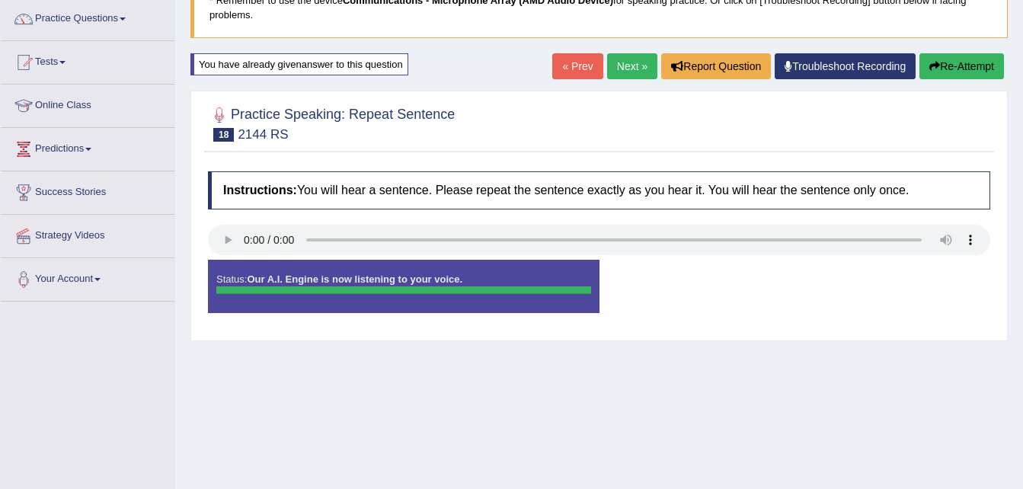
click at [570, 297] on div "Status: Our A.I. Engine is now listening to your voice." at bounding box center [403, 286] width 391 height 53
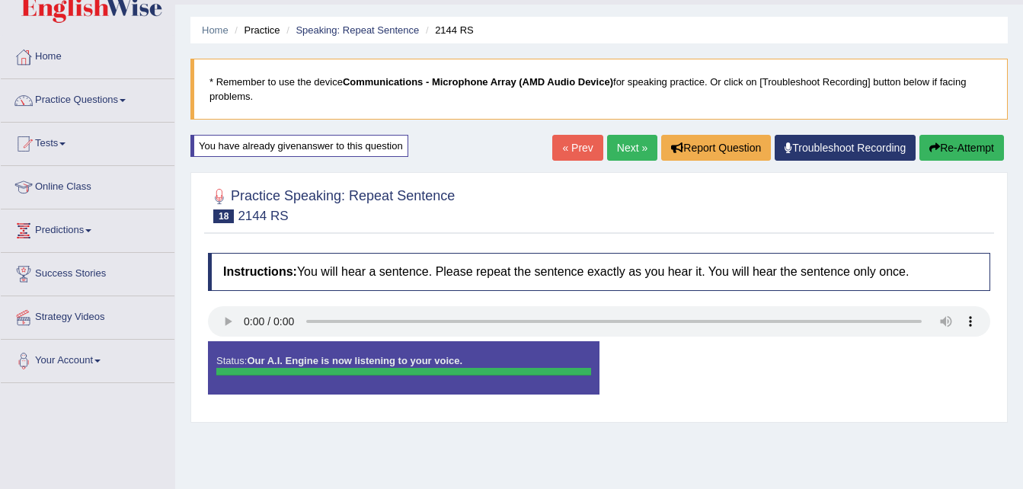
scroll to position [40, 0]
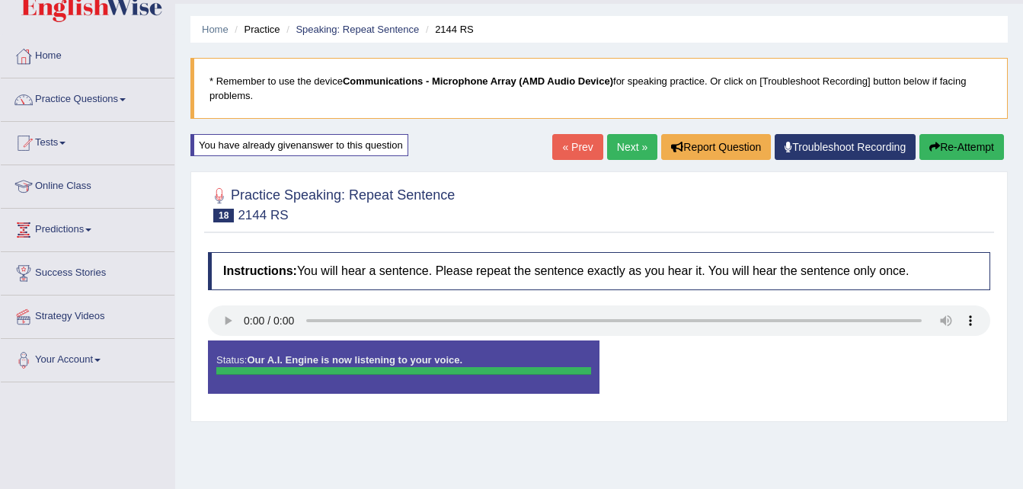
click at [929, 143] on icon "button" at bounding box center [934, 147] width 11 height 11
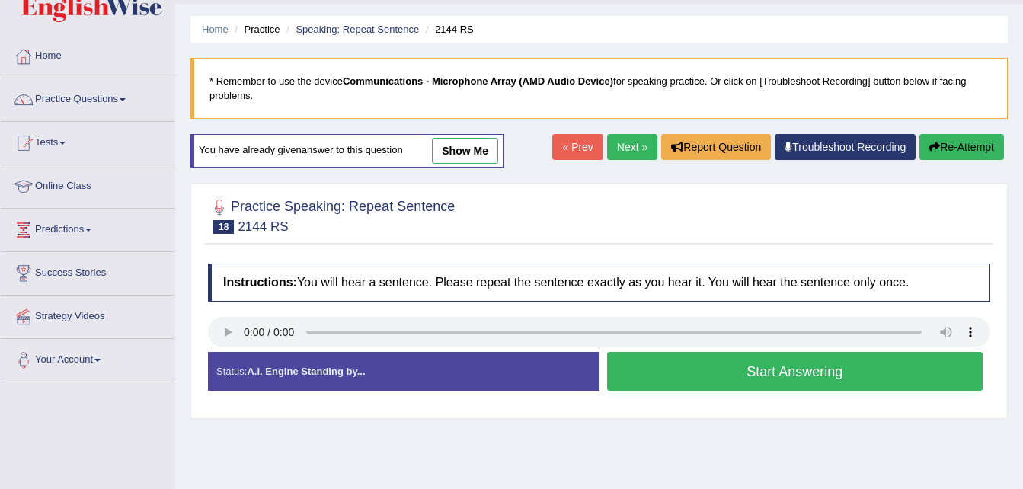
click at [668, 372] on button "Start Answering" at bounding box center [795, 371] width 376 height 39
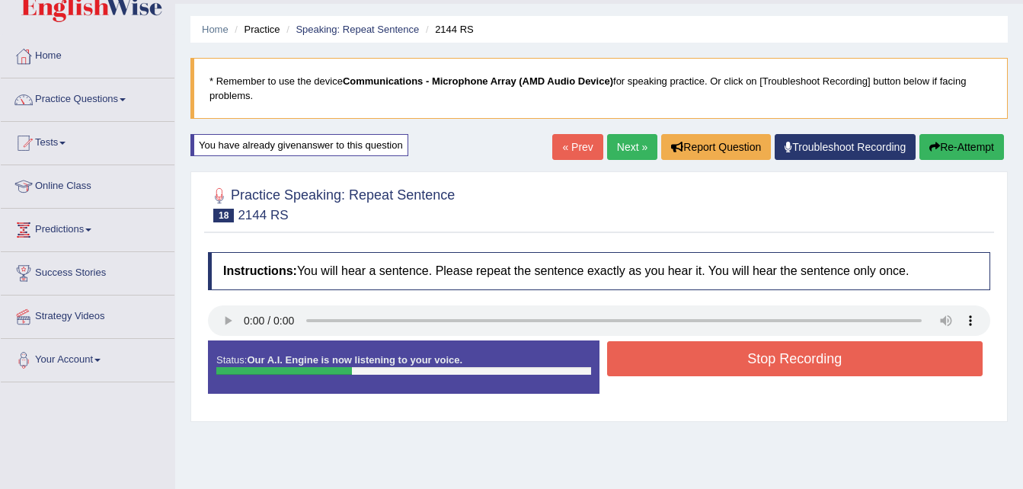
click at [957, 145] on button "Re-Attempt" at bounding box center [961, 147] width 85 height 26
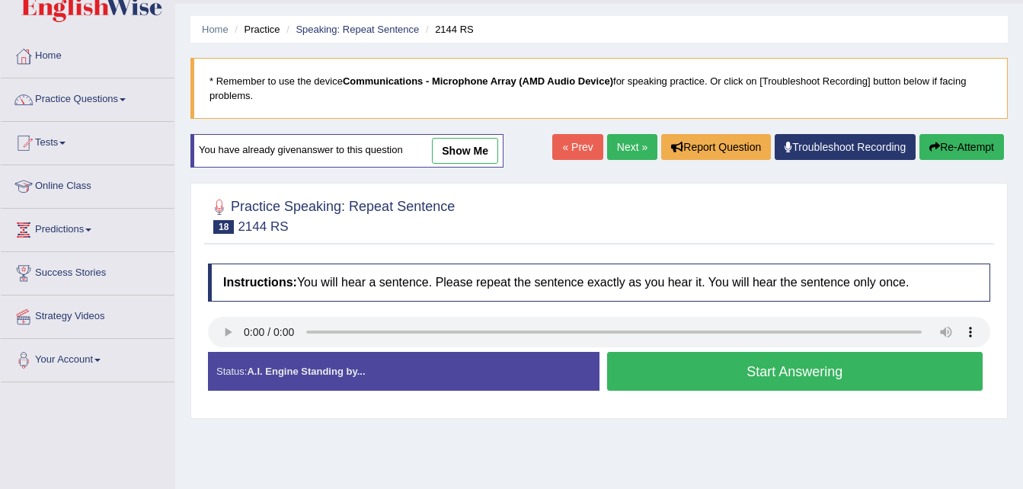
click at [813, 372] on button "Start Answering" at bounding box center [795, 371] width 376 height 39
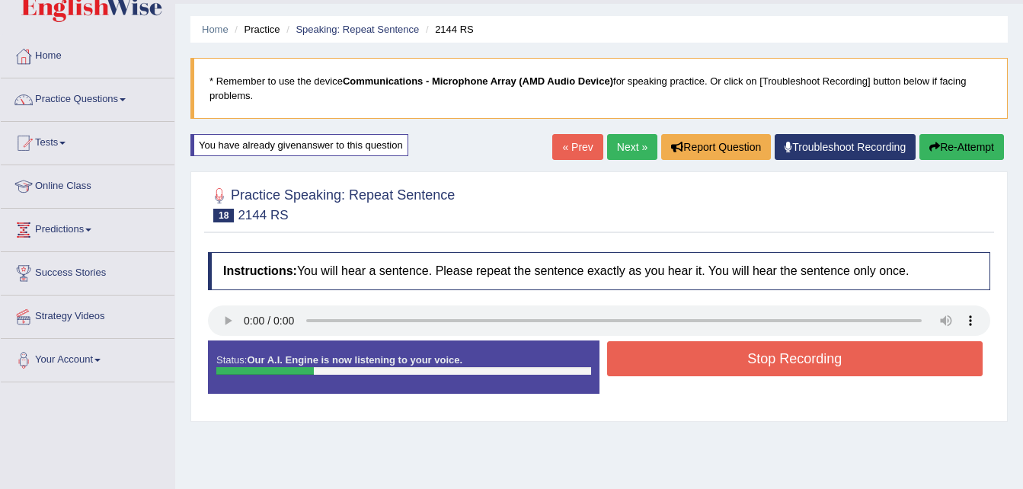
click at [972, 138] on button "Re-Attempt" at bounding box center [961, 147] width 85 height 26
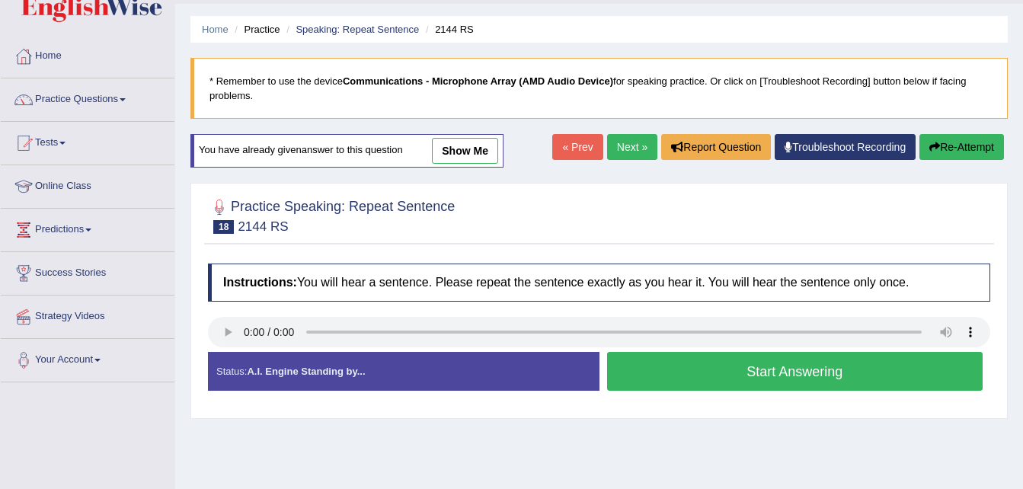
click at [828, 371] on button "Start Answering" at bounding box center [795, 371] width 376 height 39
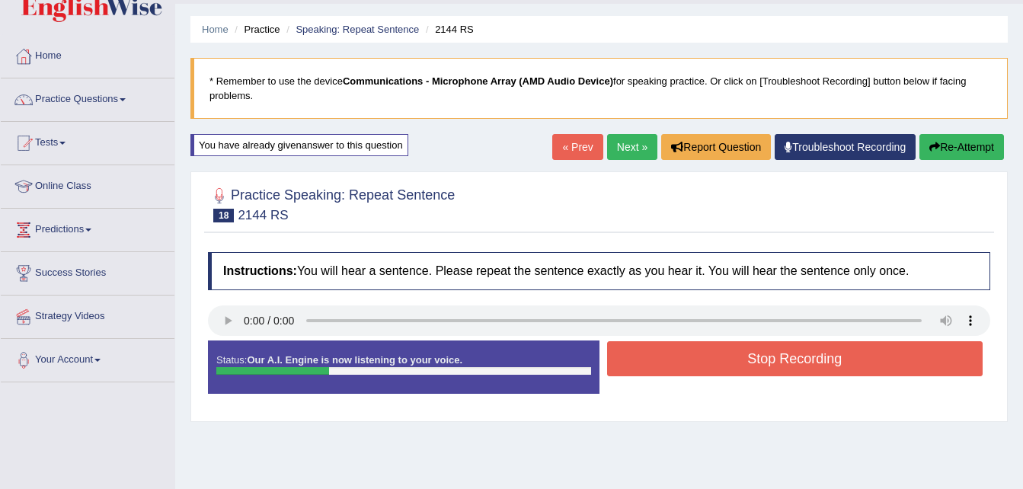
click at [974, 142] on button "Re-Attempt" at bounding box center [961, 147] width 85 height 26
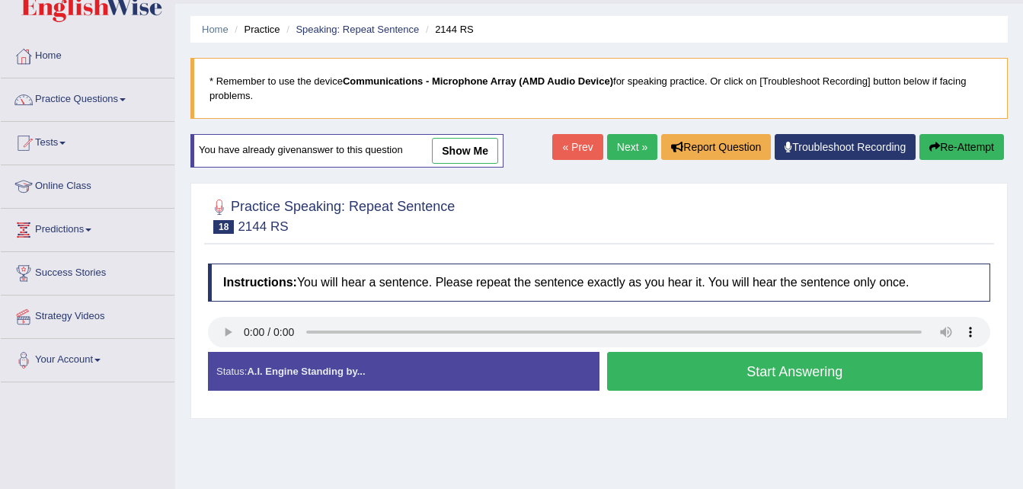
click at [812, 361] on button "Start Answering" at bounding box center [795, 371] width 376 height 39
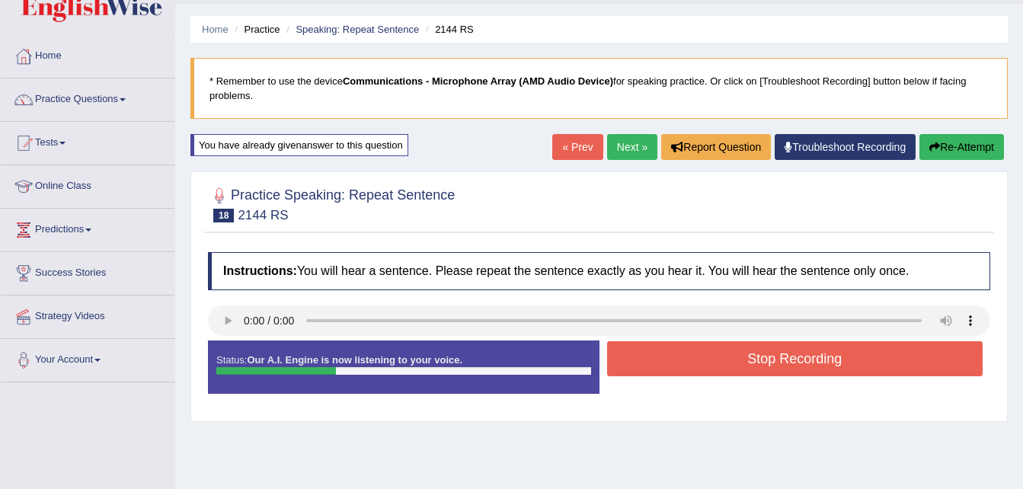
click at [812, 361] on button "Stop Recording" at bounding box center [795, 358] width 376 height 35
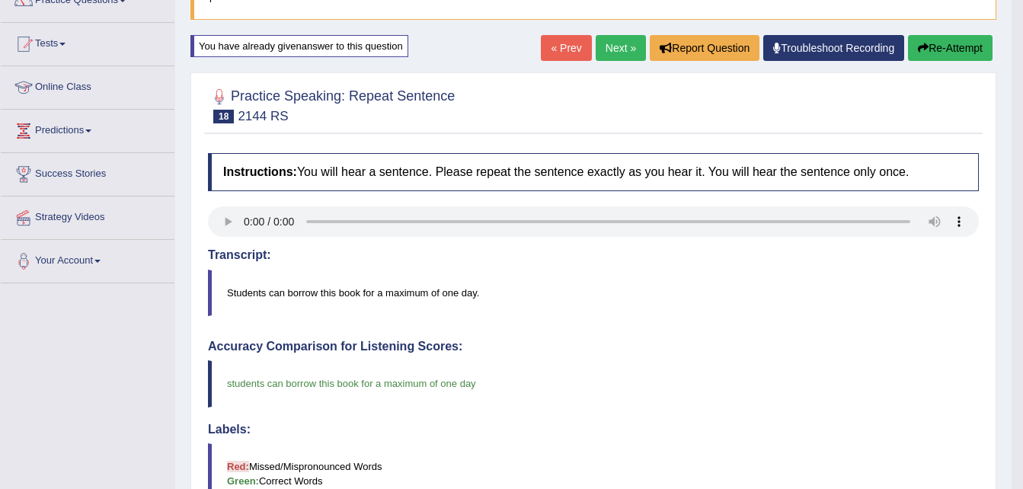
scroll to position [83, 0]
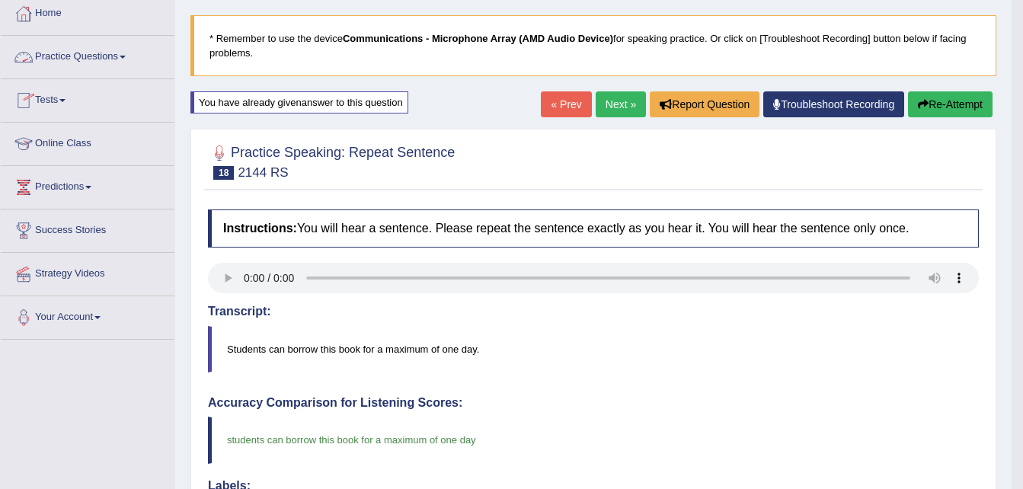
click at [86, 58] on link "Practice Questions" at bounding box center [88, 55] width 174 height 38
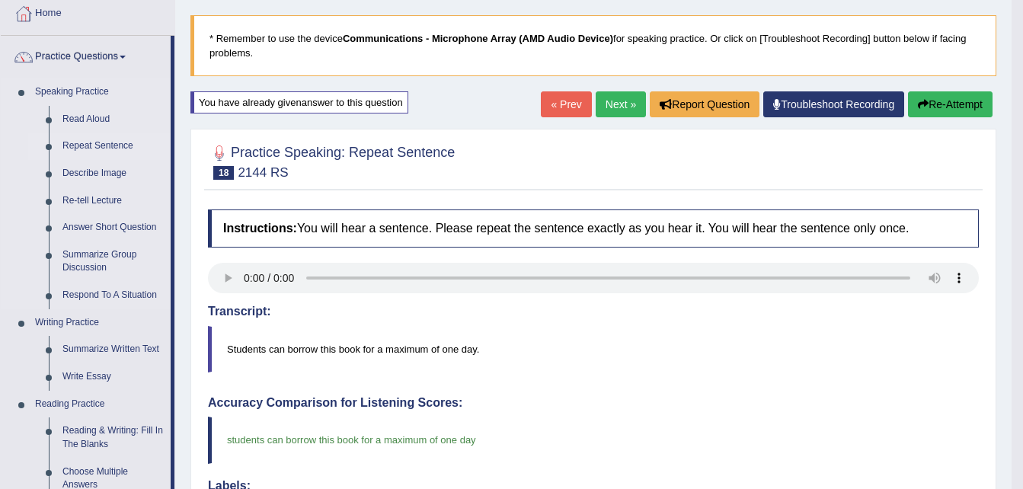
click at [100, 137] on link "Repeat Sentence" at bounding box center [113, 146] width 115 height 27
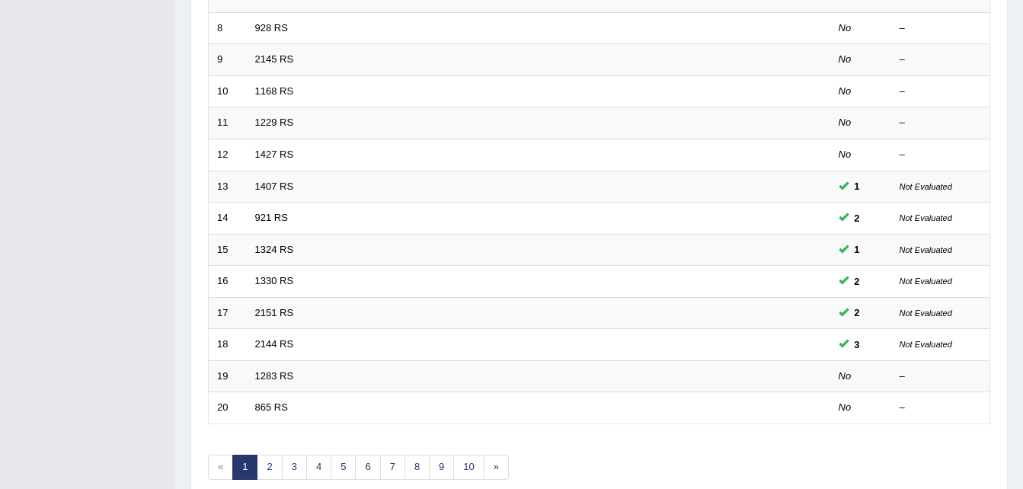
scroll to position [519, 0]
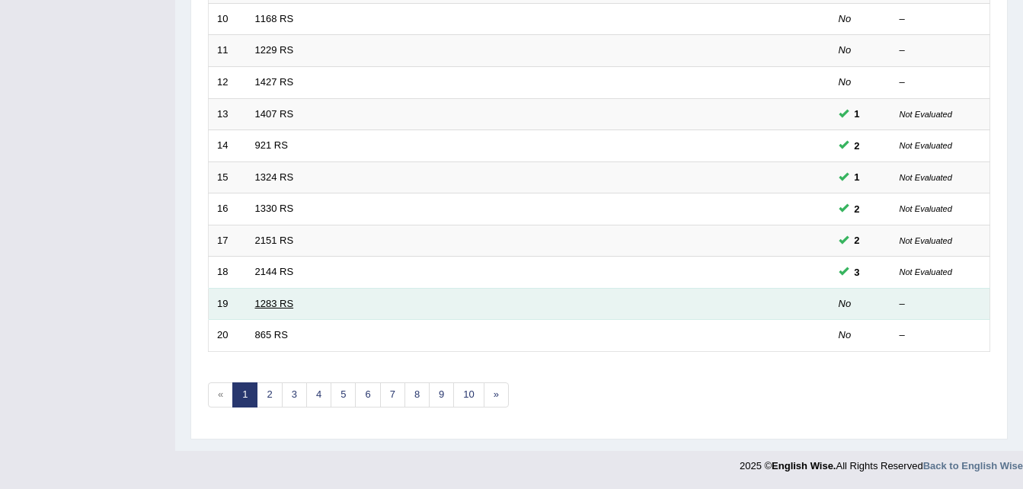
click at [266, 303] on link "1283 RS" at bounding box center [274, 303] width 39 height 11
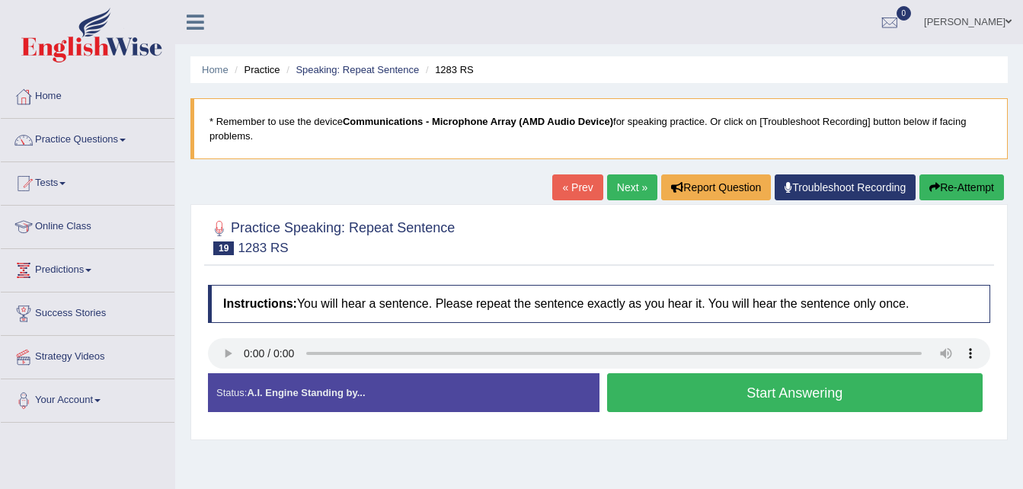
click at [767, 381] on button "Start Answering" at bounding box center [795, 392] width 376 height 39
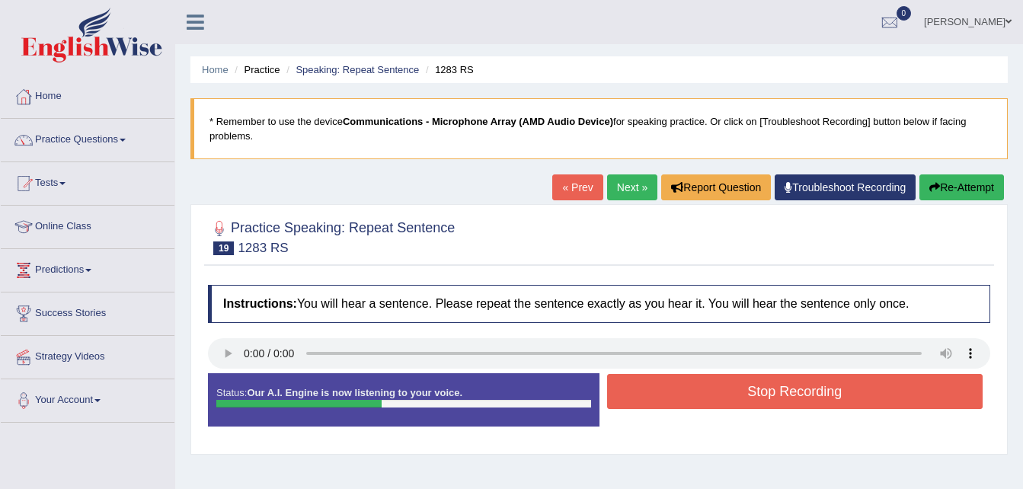
click at [767, 381] on button "Stop Recording" at bounding box center [795, 391] width 376 height 35
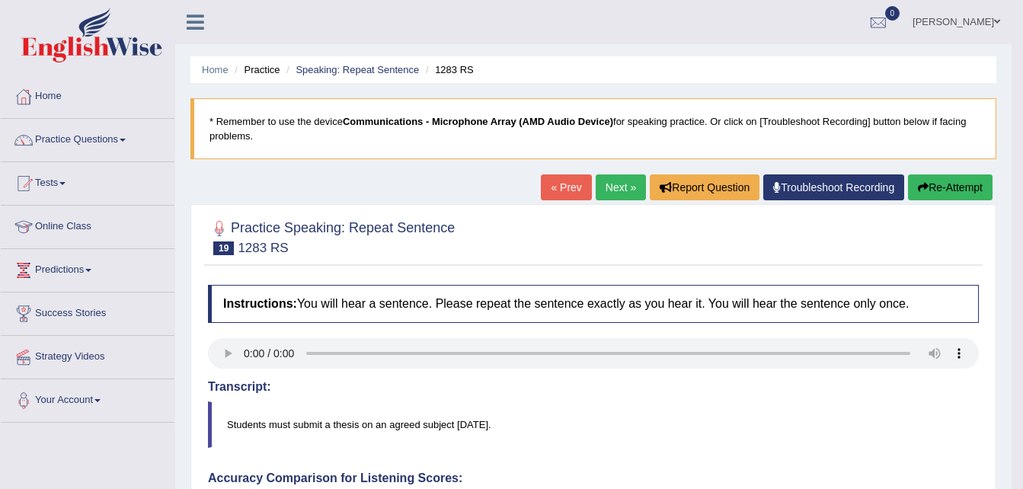
click at [918, 187] on icon "button" at bounding box center [923, 187] width 11 height 11
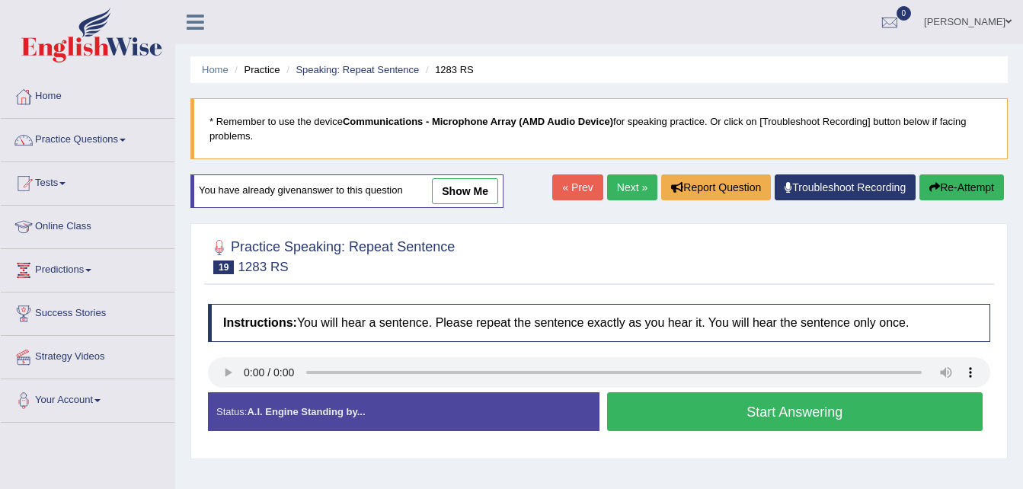
click at [733, 417] on button "Start Answering" at bounding box center [795, 411] width 376 height 39
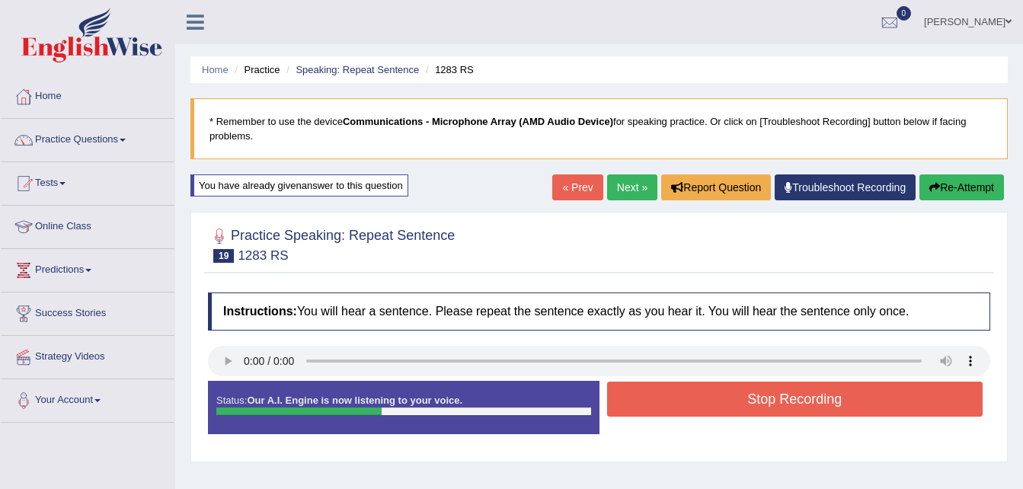
click at [733, 394] on button "Stop Recording" at bounding box center [795, 399] width 376 height 35
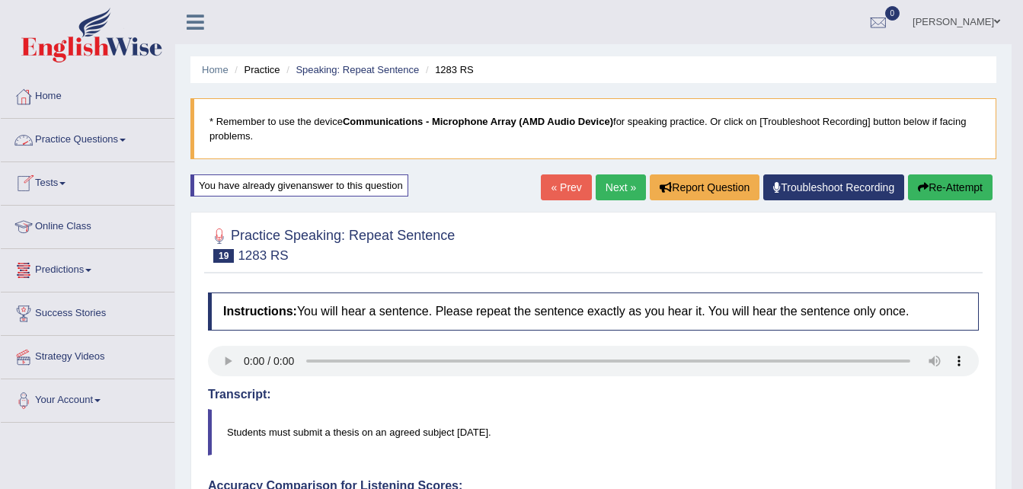
click at [91, 142] on link "Practice Questions" at bounding box center [88, 138] width 174 height 38
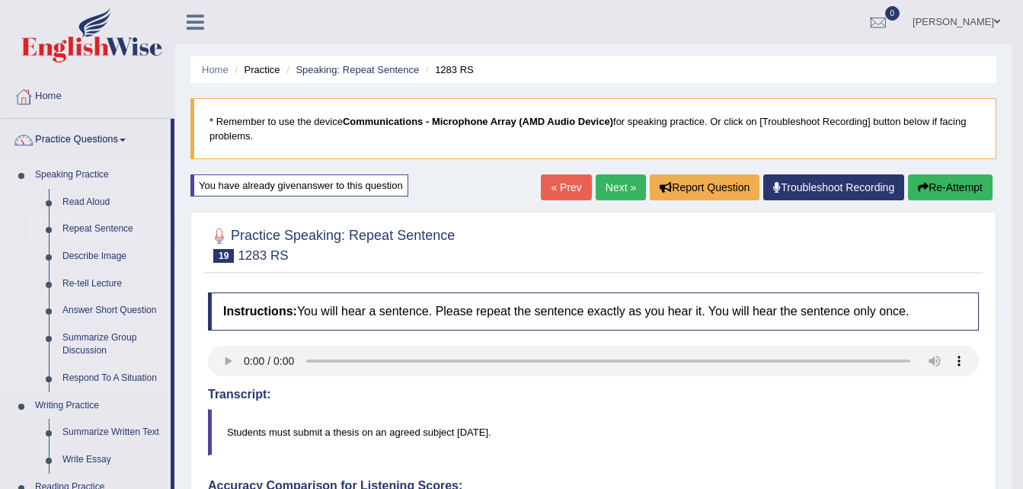
click at [86, 232] on link "Repeat Sentence" at bounding box center [113, 229] width 115 height 27
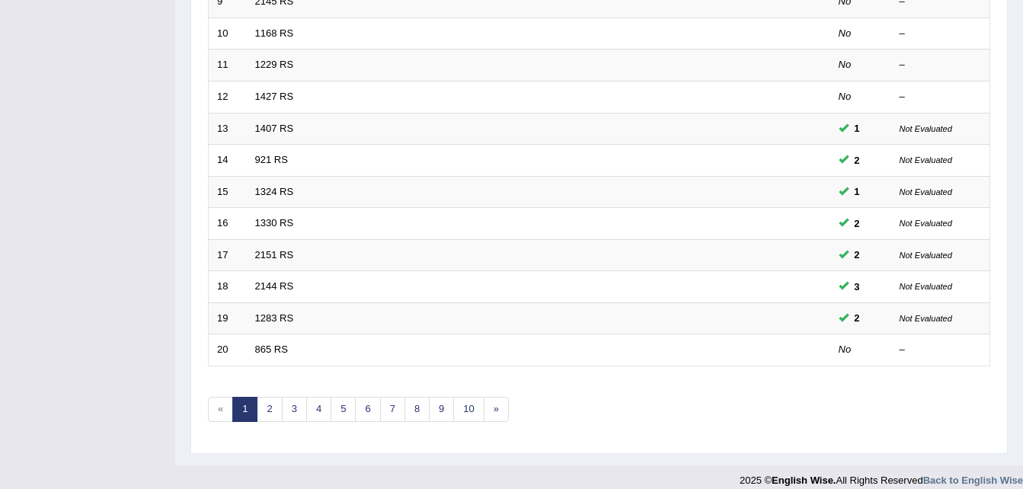
scroll to position [519, 0]
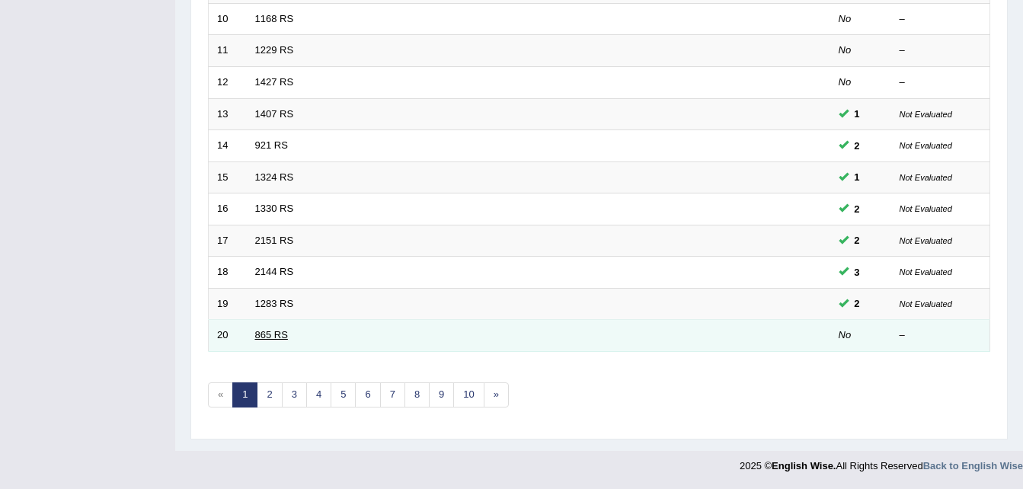
click at [266, 339] on link "865 RS" at bounding box center [271, 334] width 33 height 11
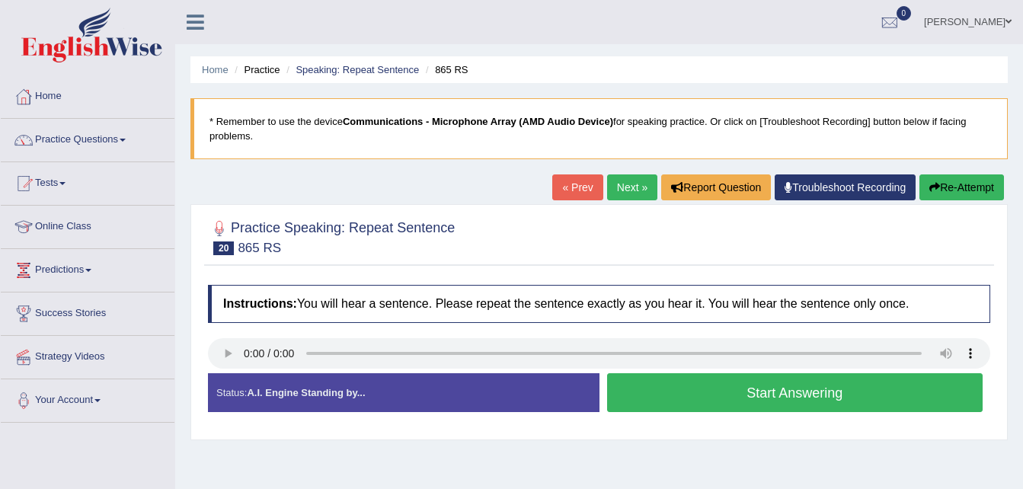
click at [643, 399] on button "Start Answering" at bounding box center [795, 392] width 376 height 39
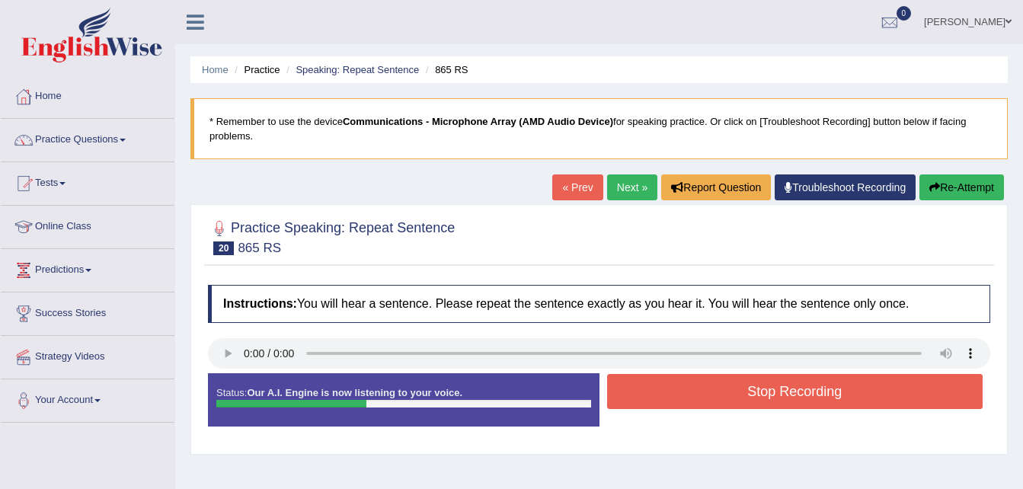
click at [980, 175] on button "Re-Attempt" at bounding box center [961, 187] width 85 height 26
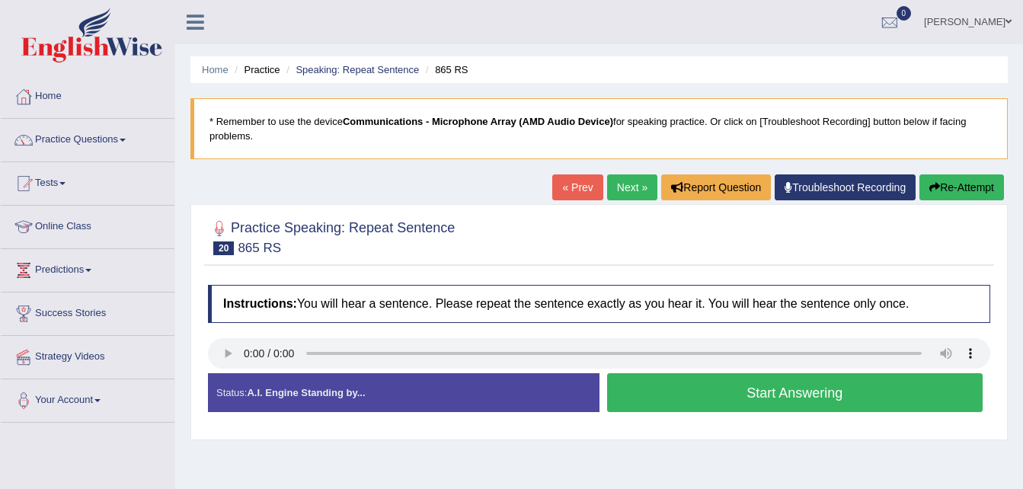
click at [631, 389] on button "Start Answering" at bounding box center [795, 392] width 376 height 39
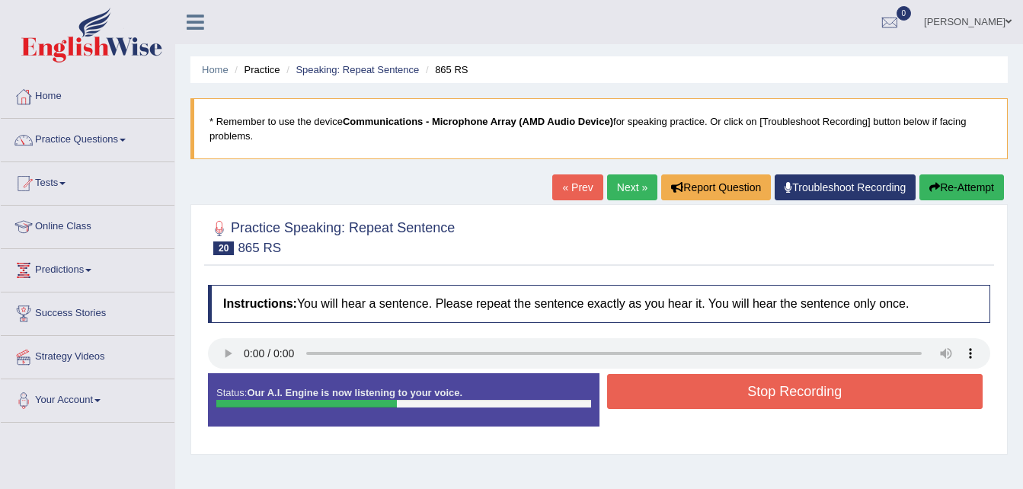
click at [631, 389] on button "Stop Recording" at bounding box center [795, 391] width 376 height 35
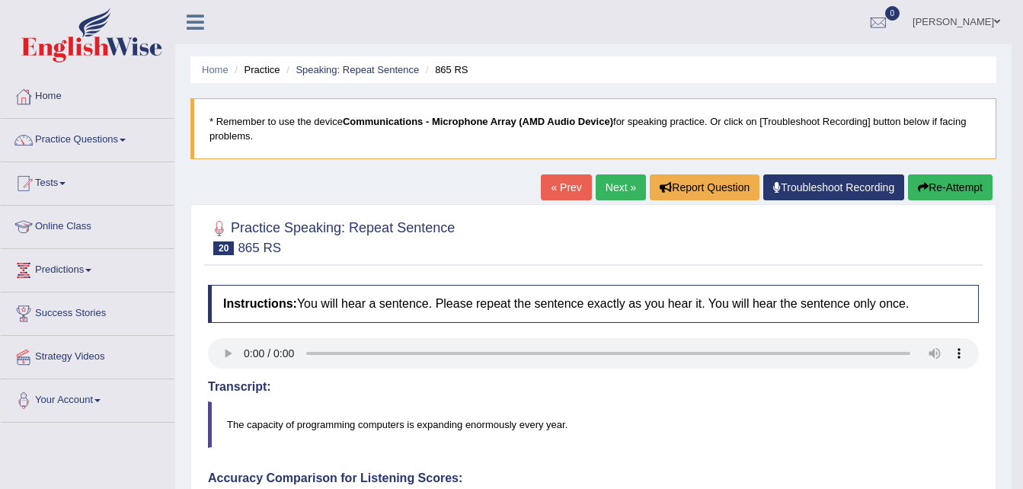
click at [935, 187] on button "Re-Attempt" at bounding box center [950, 187] width 85 height 26
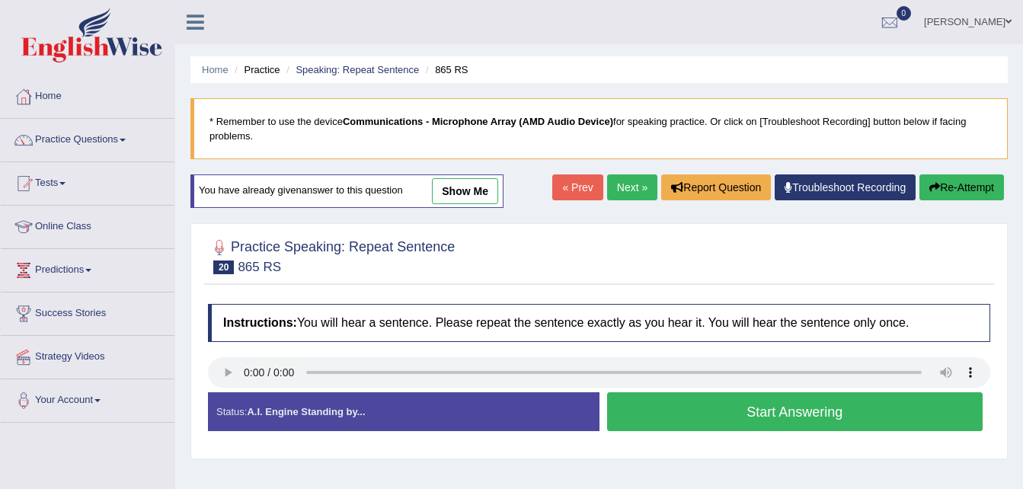
click at [675, 402] on button "Start Answering" at bounding box center [795, 411] width 376 height 39
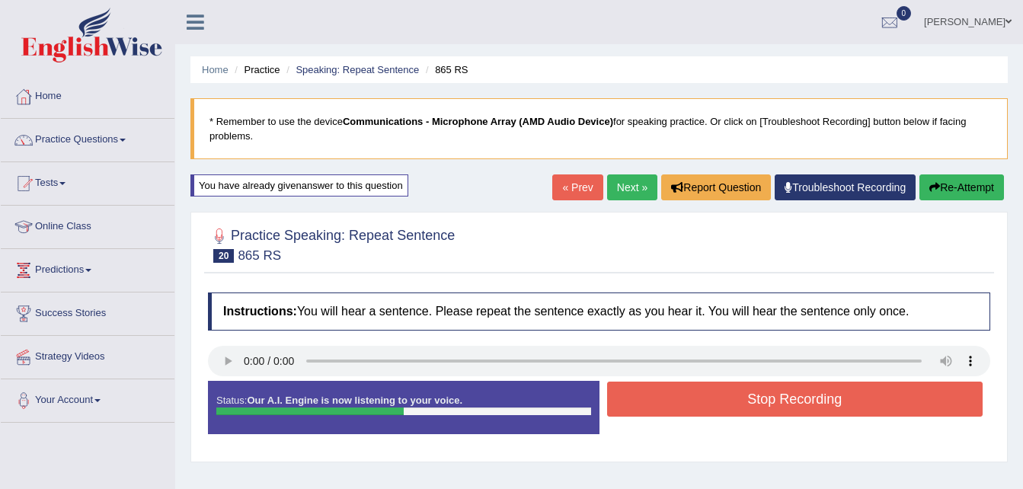
click at [675, 402] on button "Stop Recording" at bounding box center [795, 399] width 376 height 35
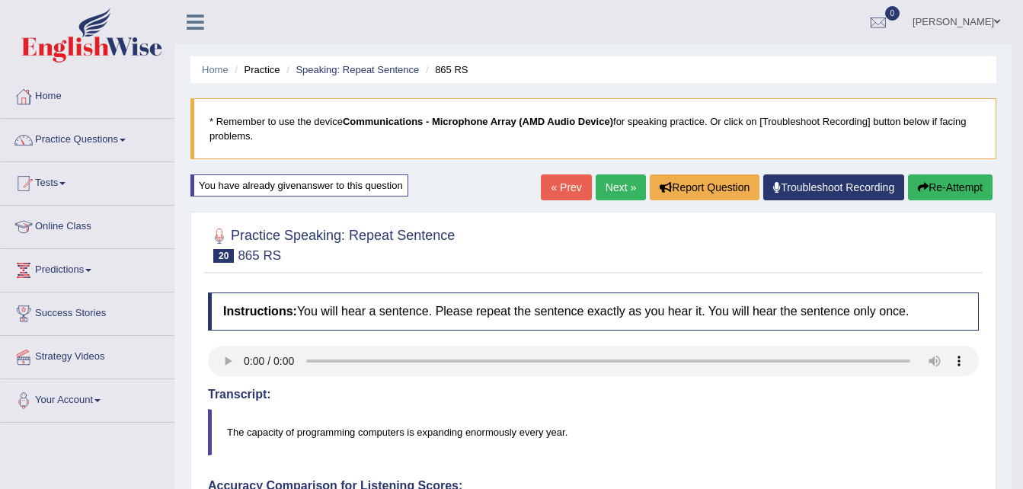
click at [946, 186] on button "Re-Attempt" at bounding box center [950, 187] width 85 height 26
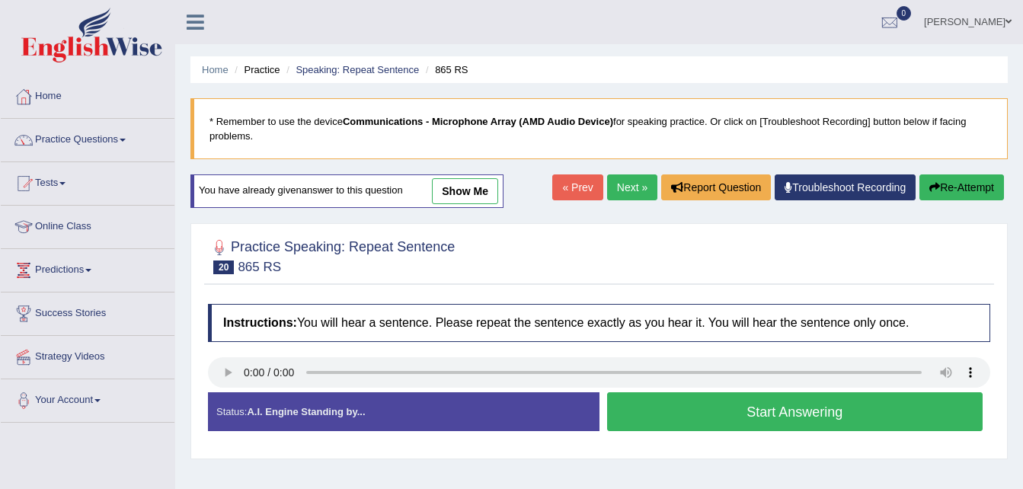
click at [729, 411] on button "Start Answering" at bounding box center [795, 411] width 376 height 39
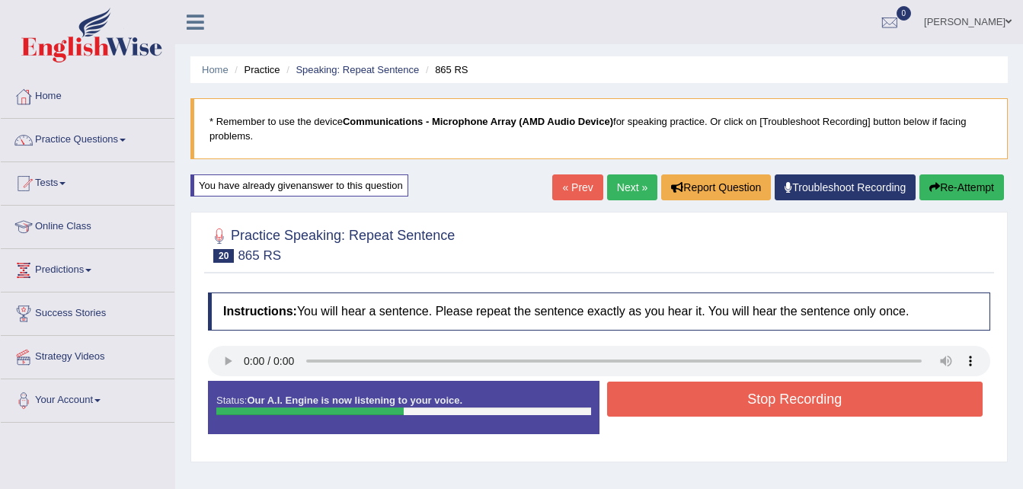
click at [729, 411] on button "Stop Recording" at bounding box center [795, 399] width 376 height 35
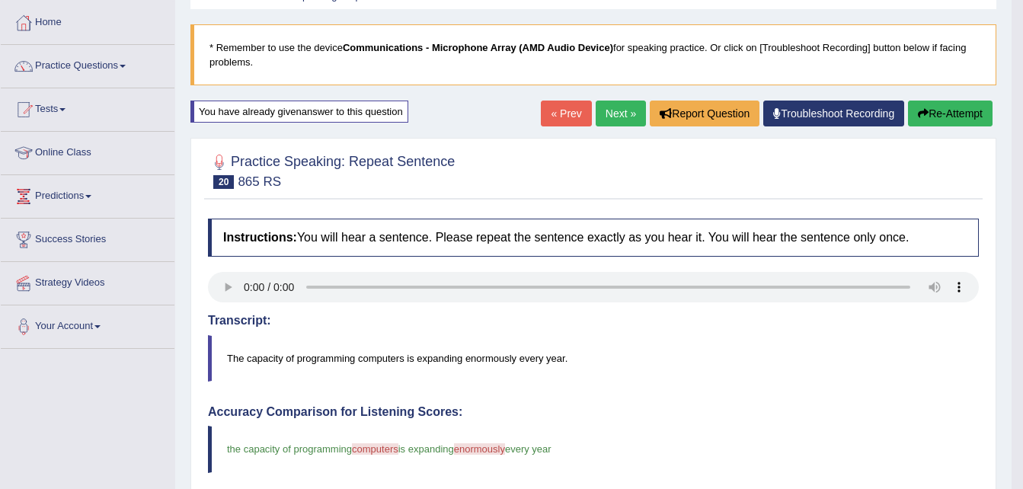
scroll to position [73, 0]
click at [952, 117] on button "Re-Attempt" at bounding box center [950, 114] width 85 height 26
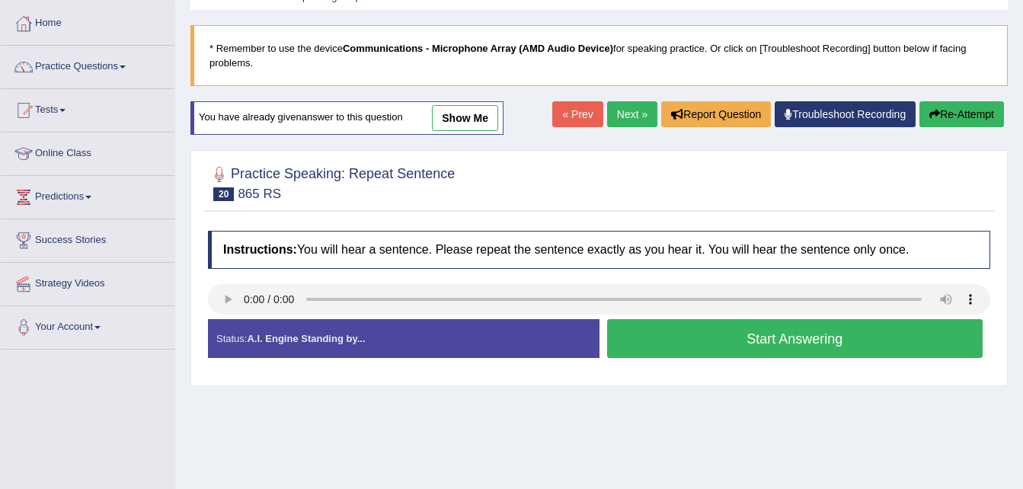
click at [771, 335] on button "Start Answering" at bounding box center [795, 338] width 376 height 39
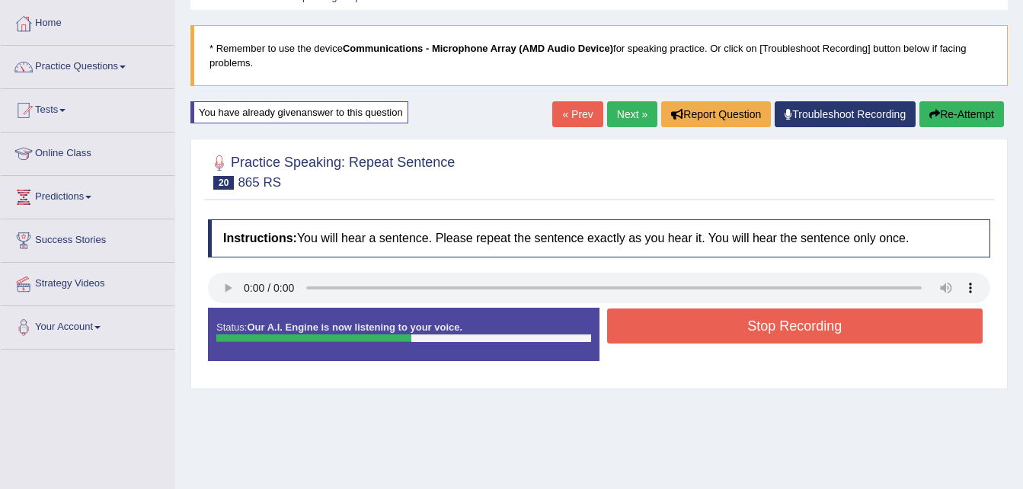
click at [771, 335] on button "Stop Recording" at bounding box center [795, 325] width 376 height 35
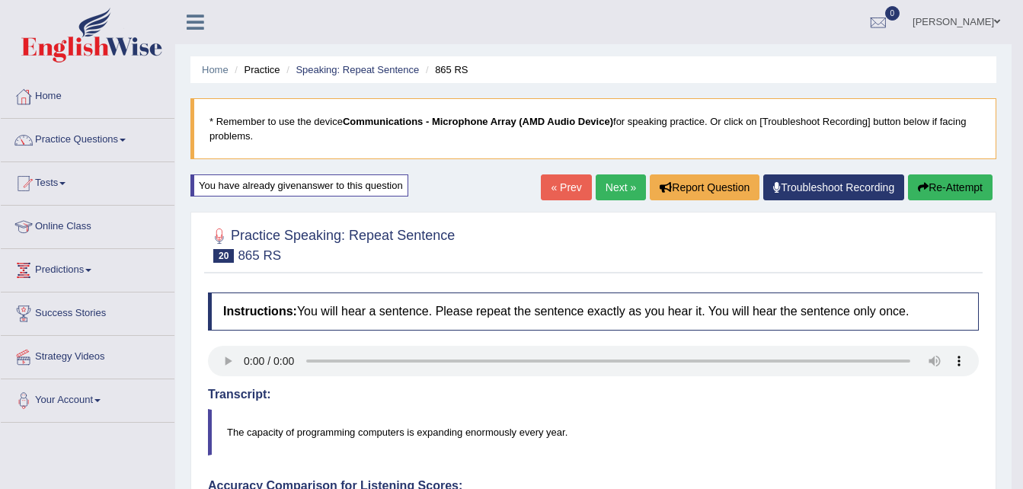
click at [939, 181] on button "Re-Attempt" at bounding box center [950, 187] width 85 height 26
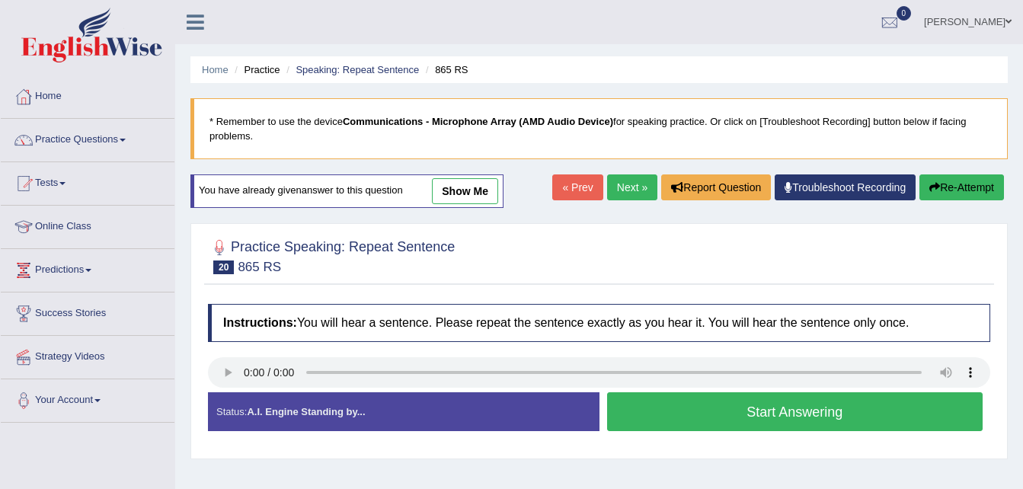
click at [812, 419] on button "Start Answering" at bounding box center [795, 411] width 376 height 39
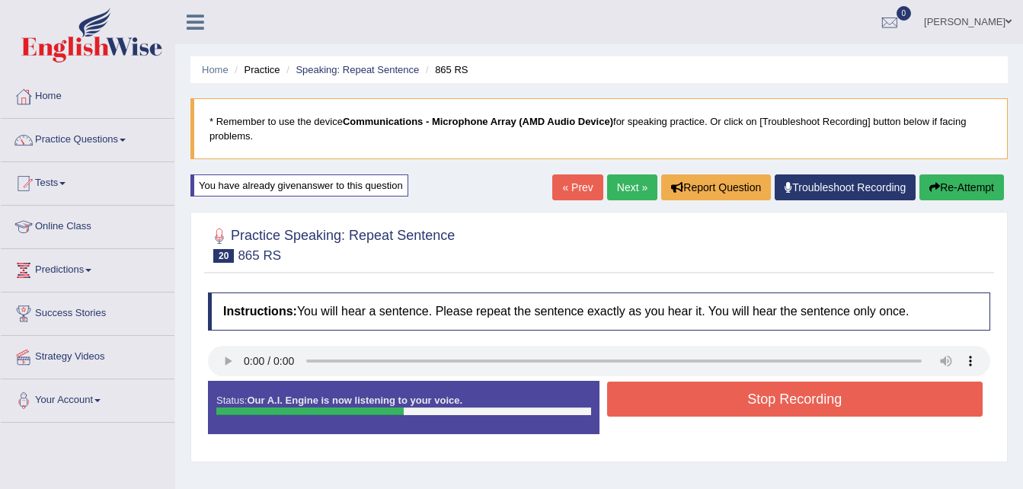
click at [813, 407] on button "Stop Recording" at bounding box center [795, 399] width 376 height 35
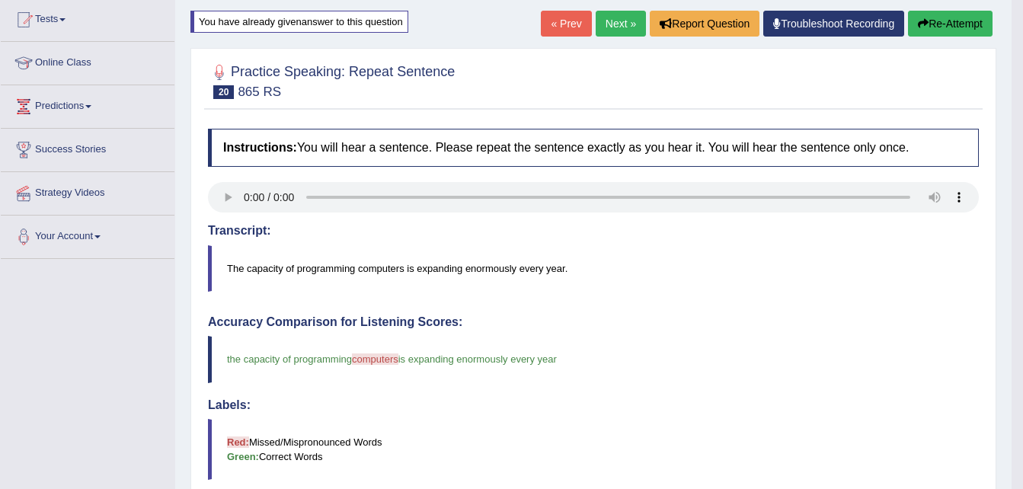
scroll to position [163, 0]
click at [965, 24] on button "Re-Attempt" at bounding box center [950, 24] width 85 height 26
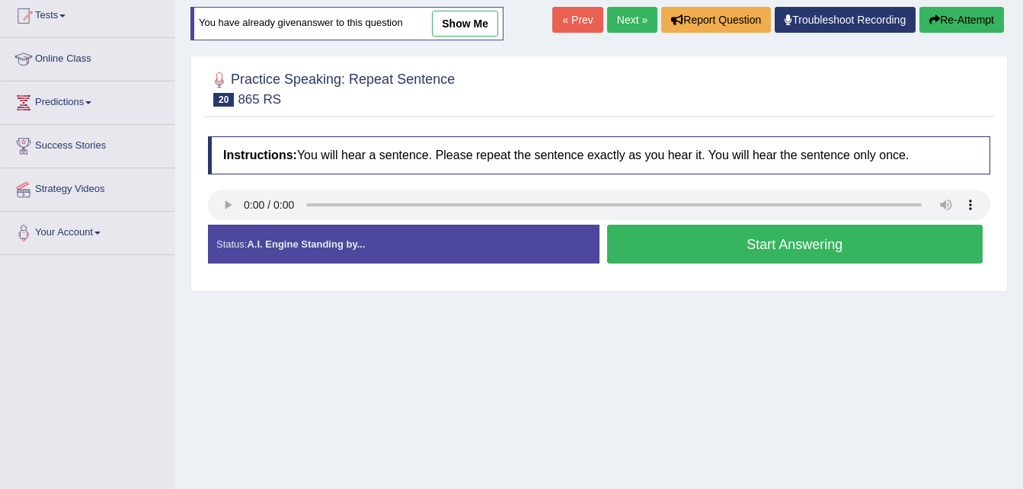
click at [752, 245] on button "Start Answering" at bounding box center [795, 244] width 376 height 39
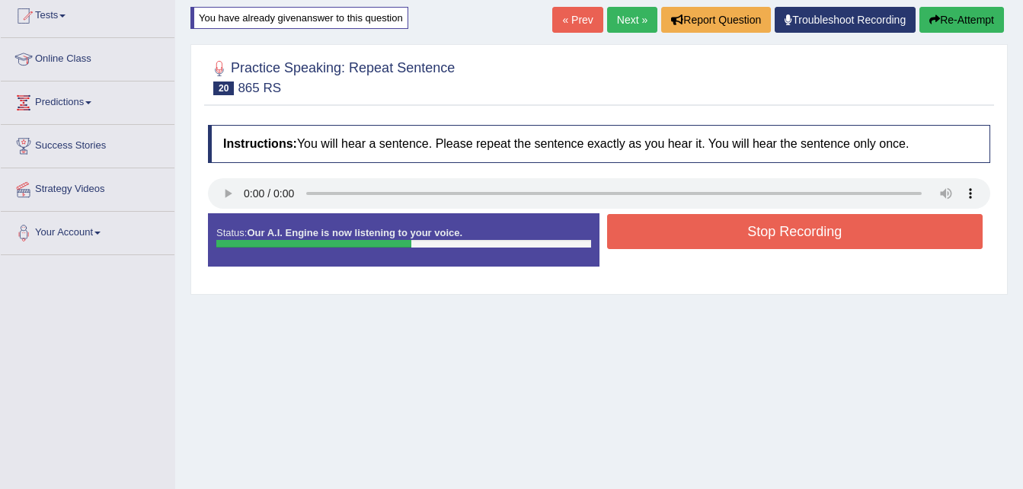
click at [752, 228] on button "Stop Recording" at bounding box center [795, 231] width 376 height 35
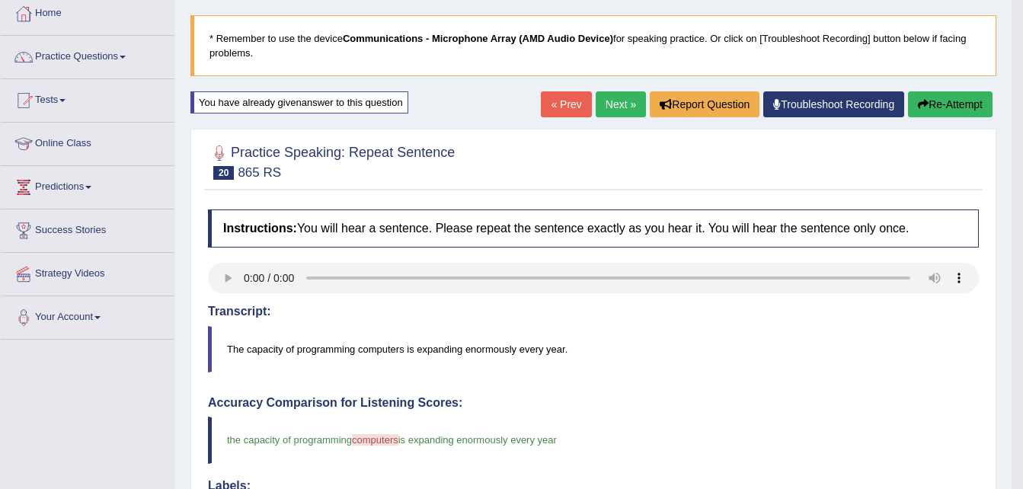
scroll to position [82, 0]
click at [927, 107] on button "Re-Attempt" at bounding box center [950, 105] width 85 height 26
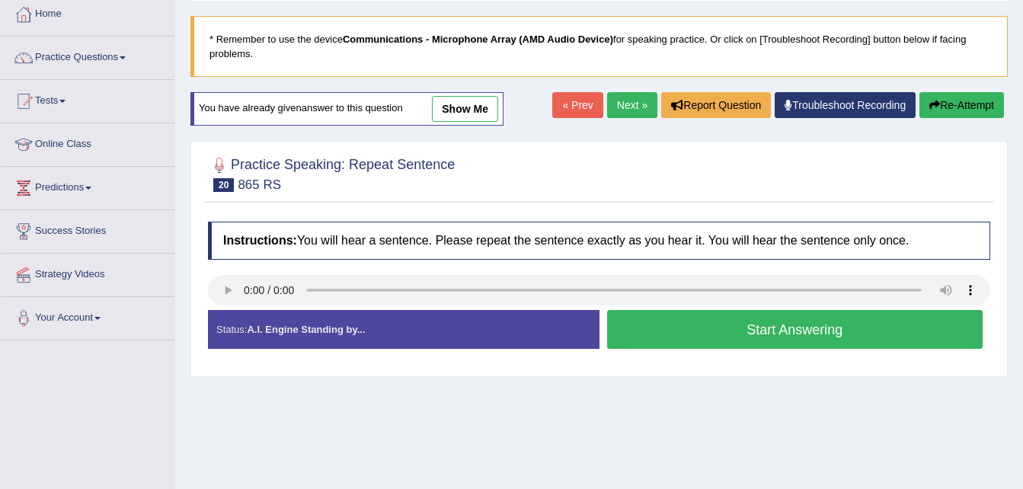
click at [765, 336] on button "Start Answering" at bounding box center [795, 329] width 376 height 39
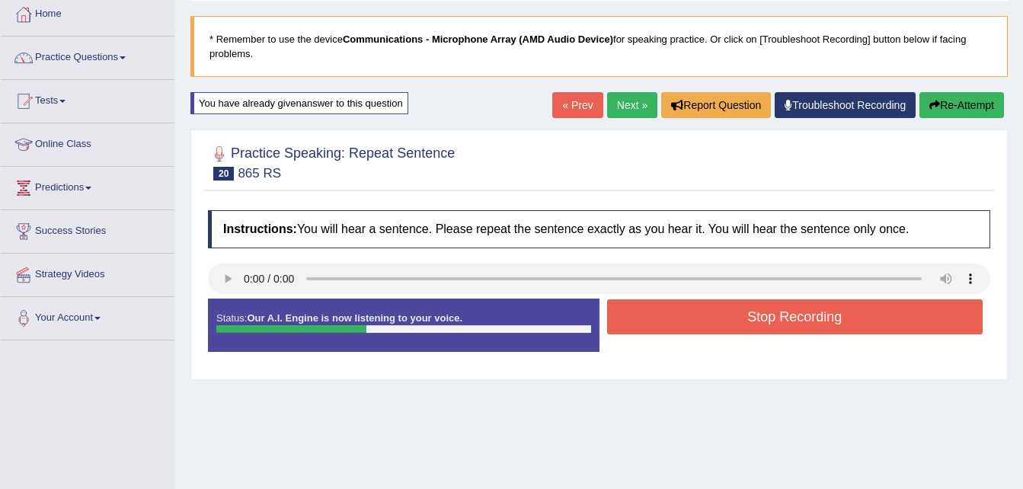
click at [960, 101] on button "Re-Attempt" at bounding box center [961, 105] width 85 height 26
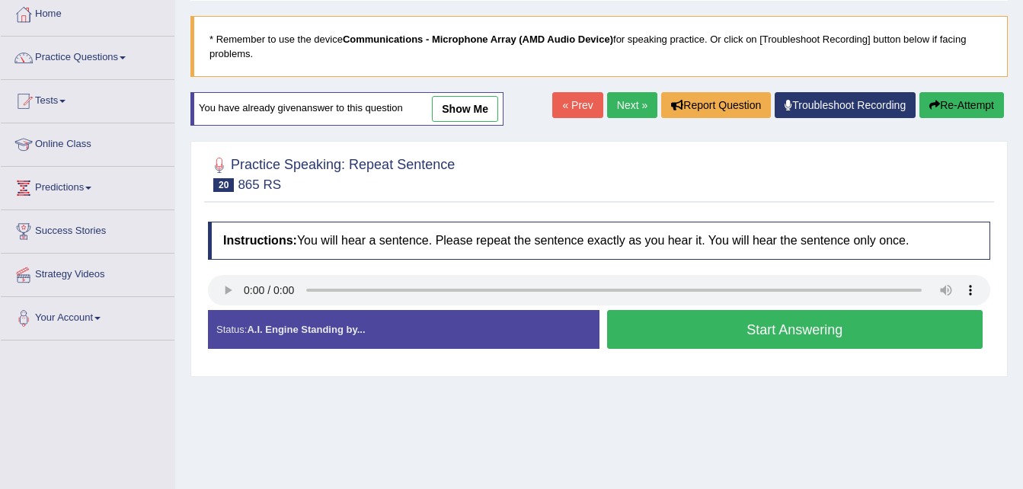
click at [845, 334] on button "Start Answering" at bounding box center [795, 329] width 376 height 39
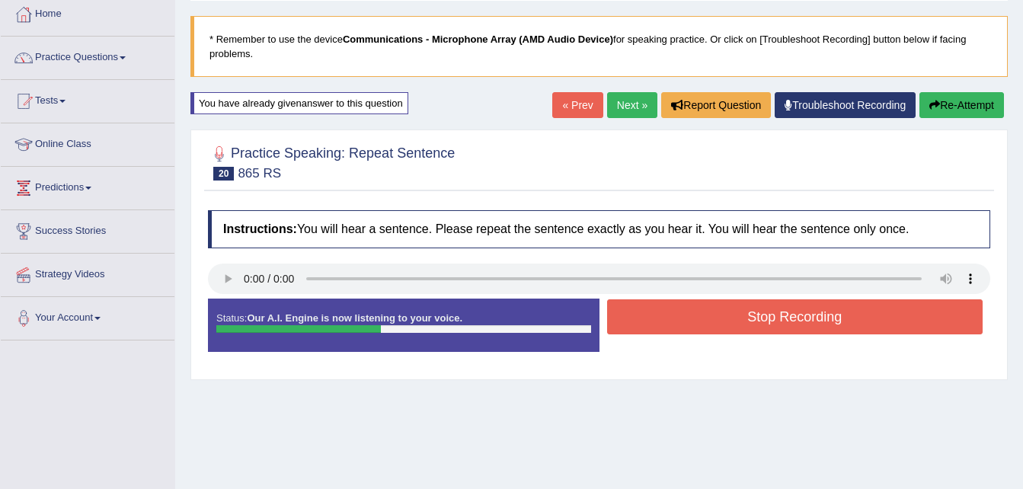
click at [845, 319] on button "Stop Recording" at bounding box center [795, 316] width 376 height 35
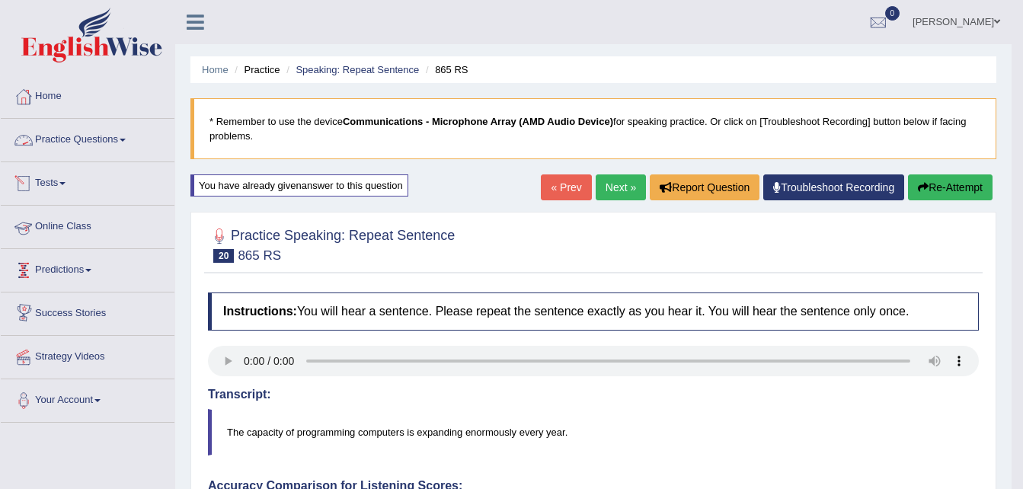
click at [120, 131] on link "Practice Questions" at bounding box center [88, 138] width 174 height 38
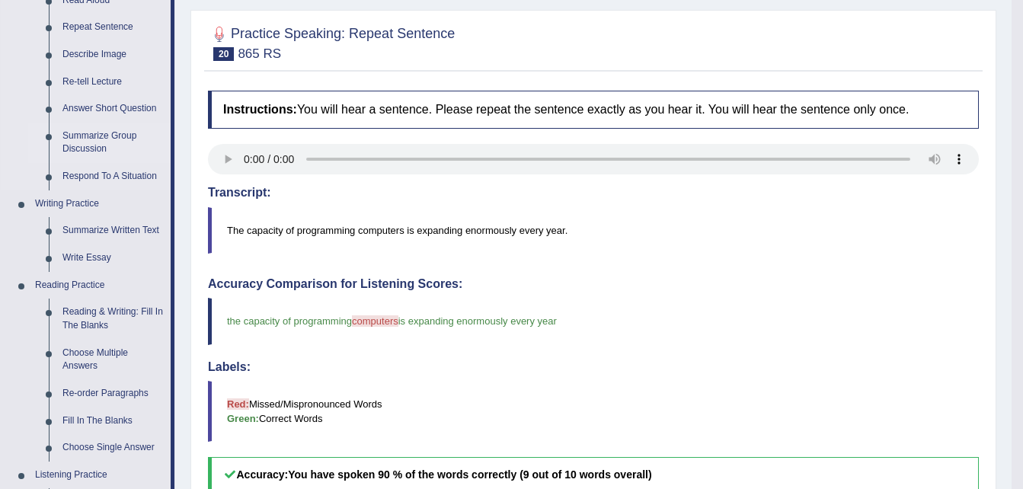
scroll to position [203, 0]
click at [92, 230] on link "Summarize Written Text" at bounding box center [113, 229] width 115 height 27
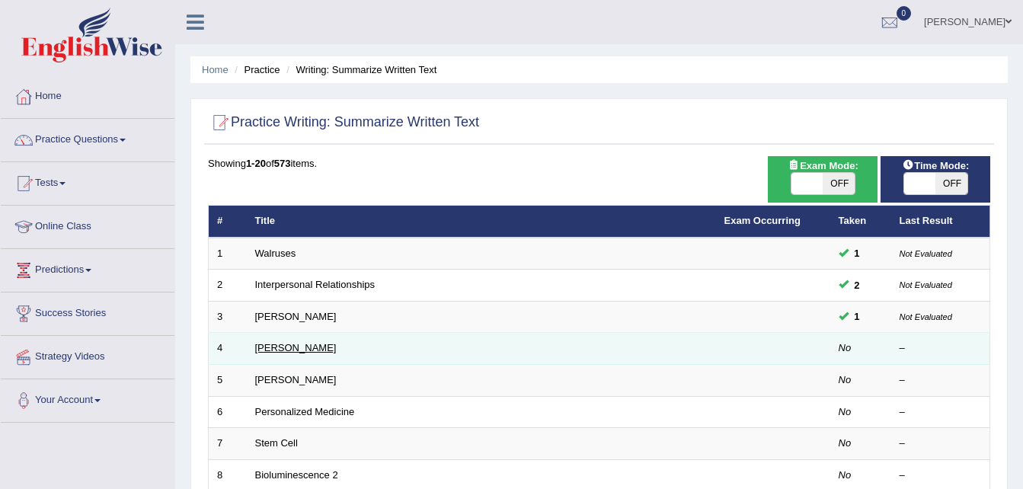
click at [297, 349] on link "[PERSON_NAME]" at bounding box center [295, 347] width 81 height 11
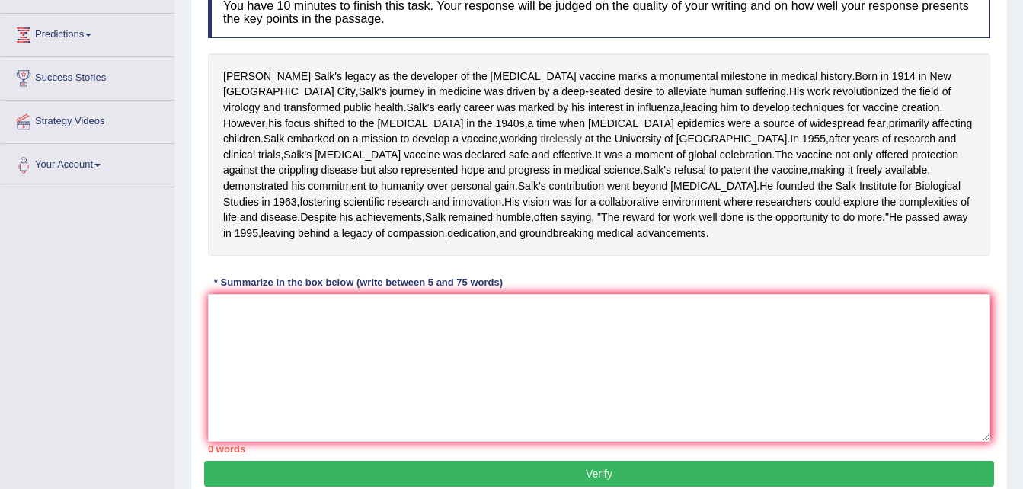
scroll to position [236, 0]
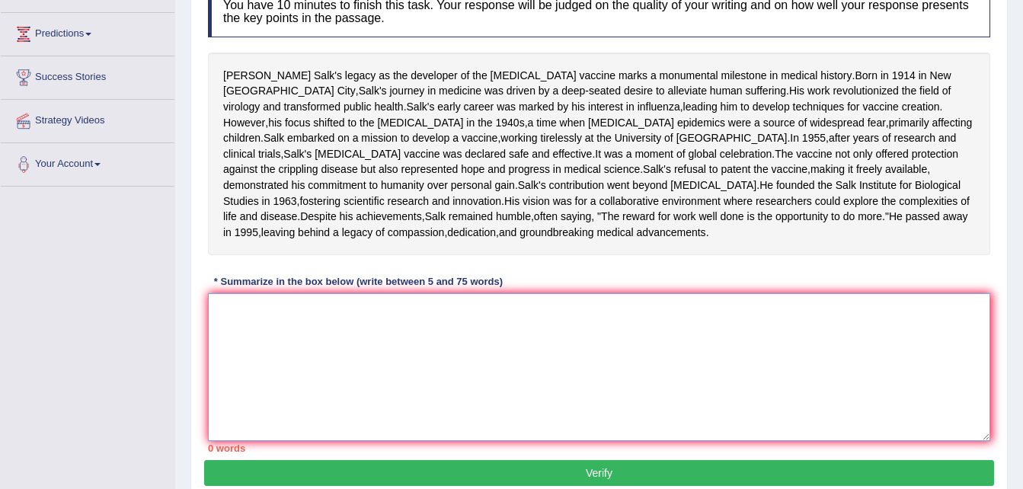
click at [260, 385] on textarea at bounding box center [599, 367] width 782 height 148
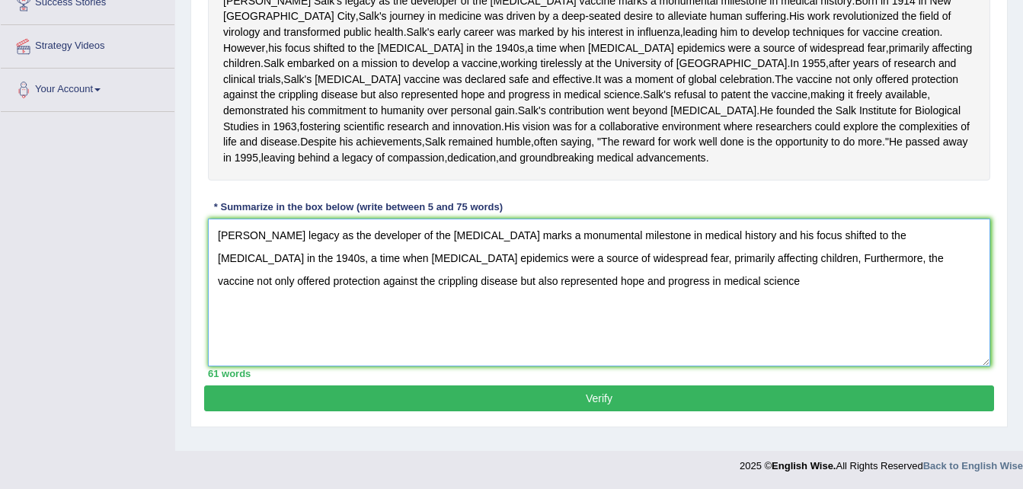
scroll to position [359, 0]
type textarea "Jonas Salk's legacy as the developer of the polio vaccine marks a monumental mi…"
click at [431, 411] on button "Verify" at bounding box center [599, 398] width 790 height 26
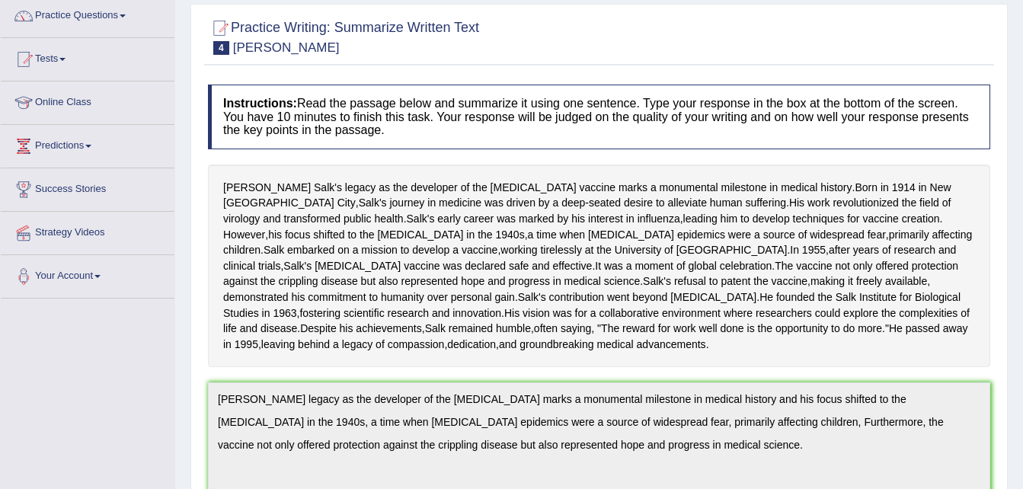
scroll to position [0, 0]
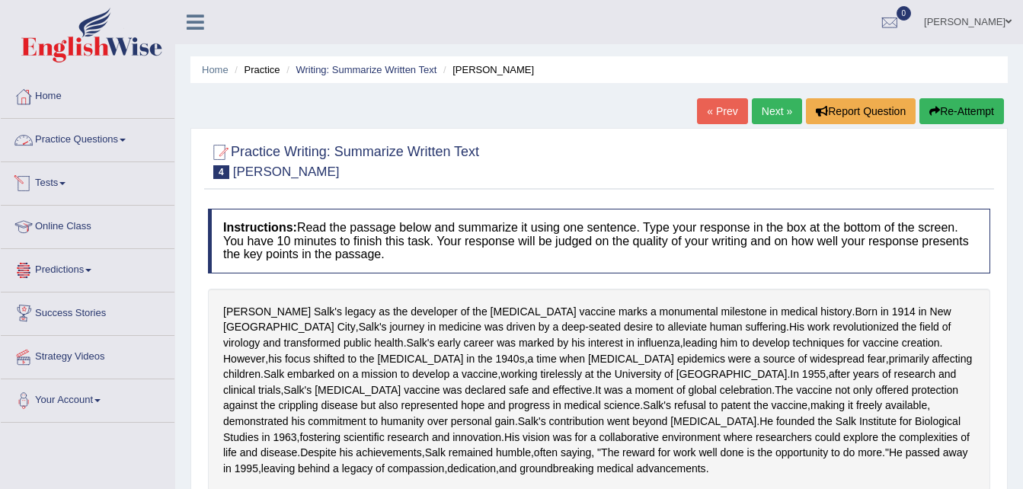
click at [69, 145] on link "Practice Questions" at bounding box center [88, 138] width 174 height 38
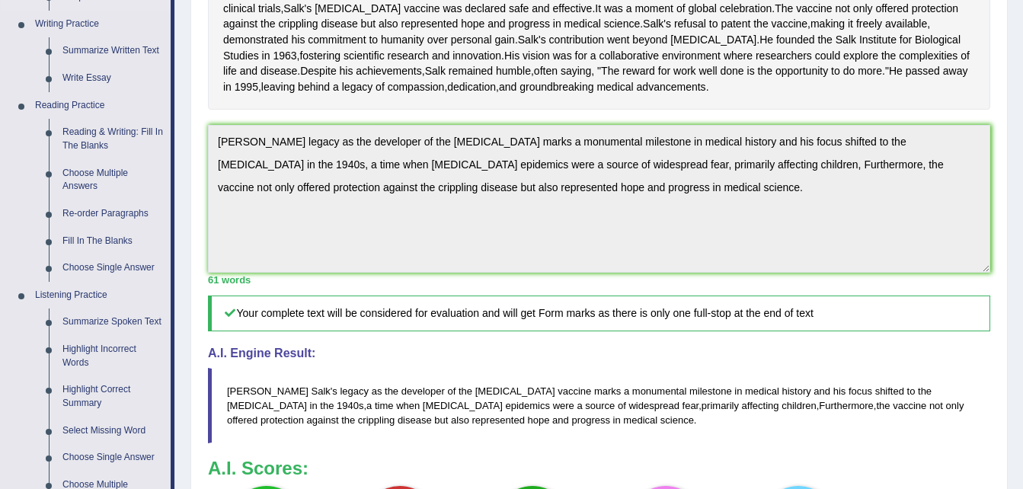
scroll to position [382, 0]
click at [96, 135] on link "Reading & Writing: Fill In The Blanks" at bounding box center [113, 138] width 115 height 40
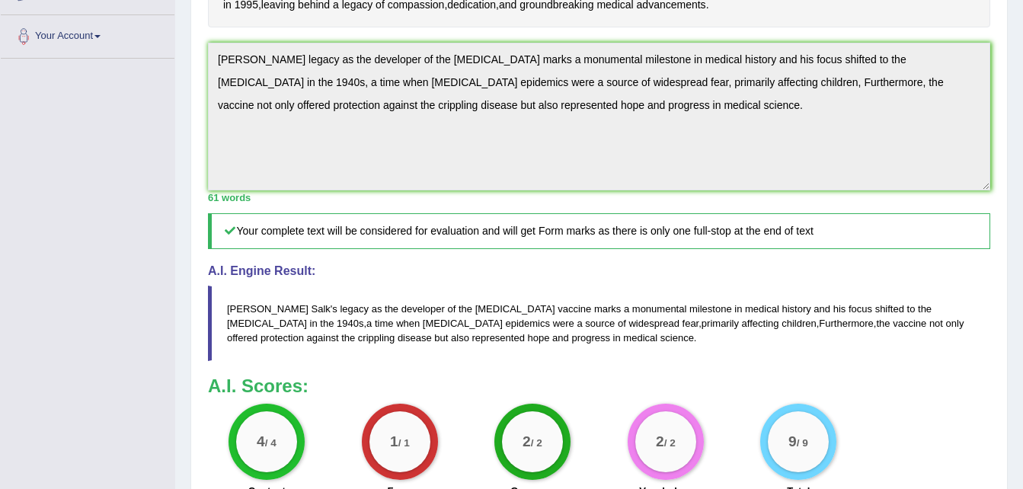
scroll to position [538, 0]
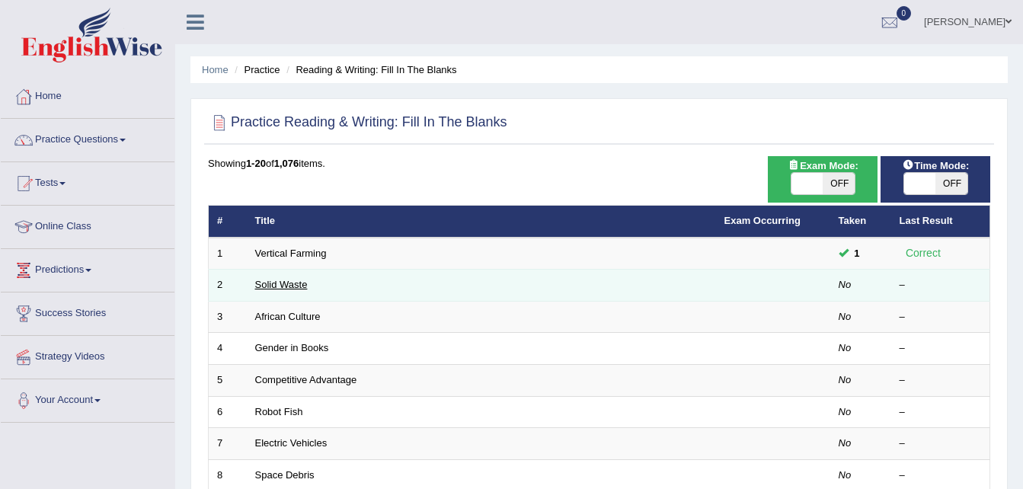
click at [295, 282] on link "Solid Waste" at bounding box center [281, 284] width 53 height 11
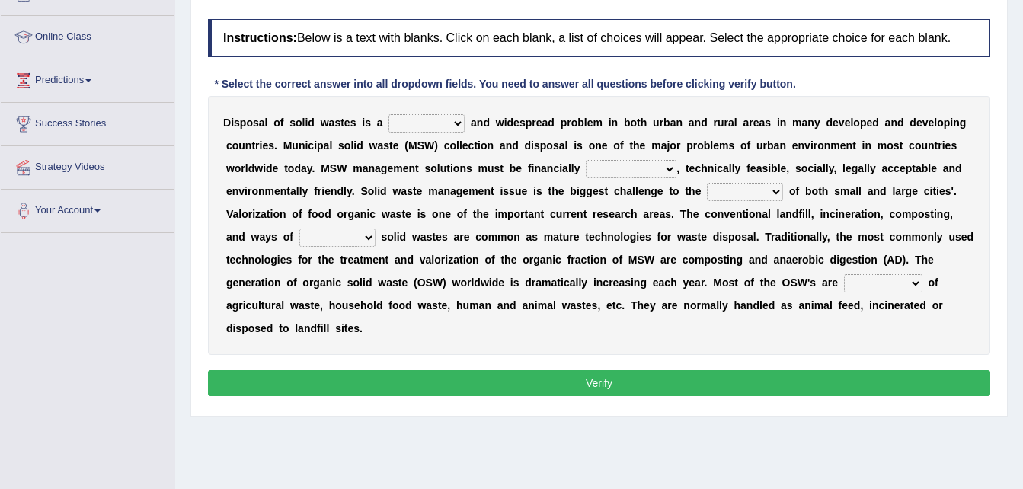
click at [425, 123] on select "slanting stinging stalling shafting" at bounding box center [426, 123] width 76 height 18
select select "stinging"
click at [388, 114] on select "slanting stinging stalling shafting" at bounding box center [426, 123] width 76 height 18
click at [586, 174] on select "unattainable sustainable objectionable treasonable" at bounding box center [631, 169] width 91 height 18
select select "sustainable"
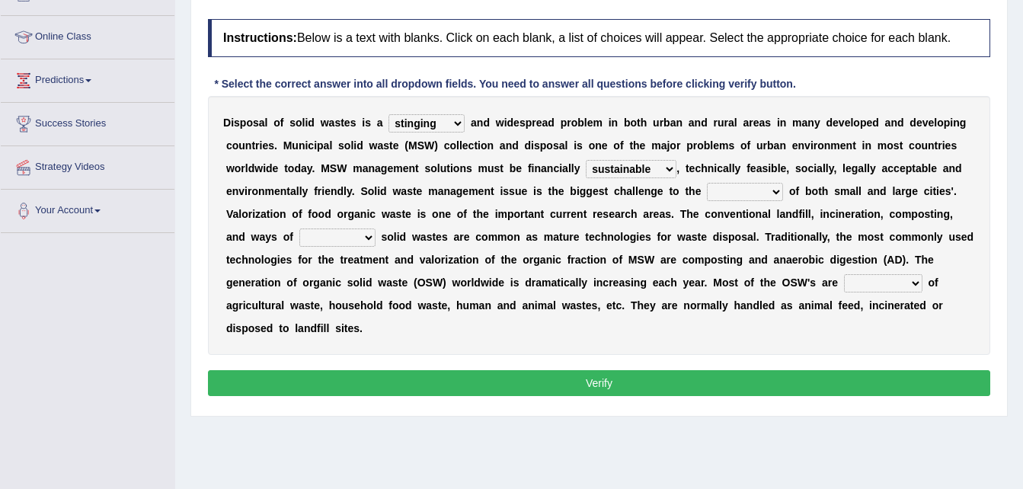
click at [586, 160] on select "unattainable sustainable objectionable treasonable" at bounding box center [631, 169] width 91 height 18
click at [707, 189] on select "plants culture authorities history" at bounding box center [745, 192] width 76 height 18
select select "authorities"
click at [707, 183] on select "plants culture authorities history" at bounding box center [745, 192] width 76 height 18
click at [375, 228] on select "reserving preserving deserving handling" at bounding box center [337, 237] width 76 height 18
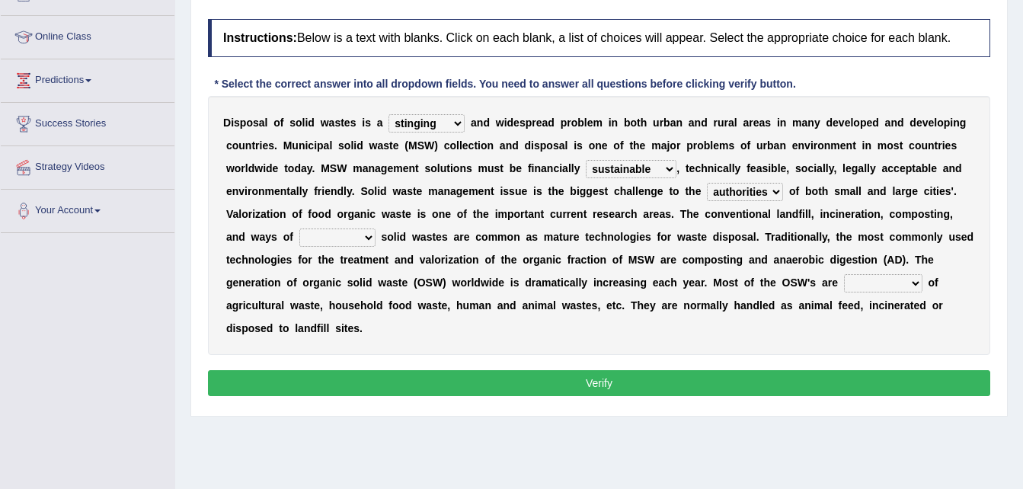
select select "handling"
click at [375, 228] on select "reserving preserving deserving handling" at bounding box center [337, 237] width 76 height 18
click at [844, 283] on select "composed disposed composing disposing" at bounding box center [883, 283] width 78 height 18
select select "disposed"
click at [844, 274] on select "composed disposed composing disposing" at bounding box center [883, 283] width 78 height 18
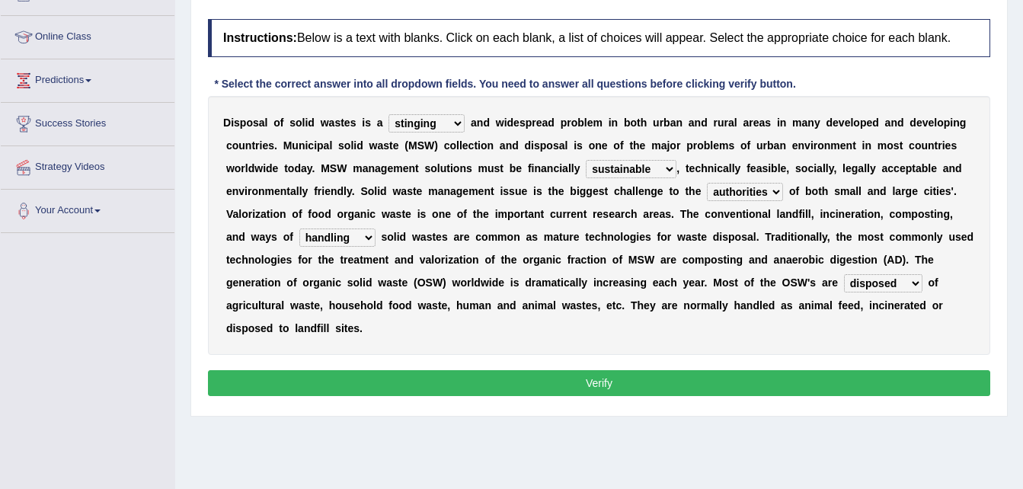
click at [542, 370] on button "Verify" at bounding box center [599, 383] width 782 height 26
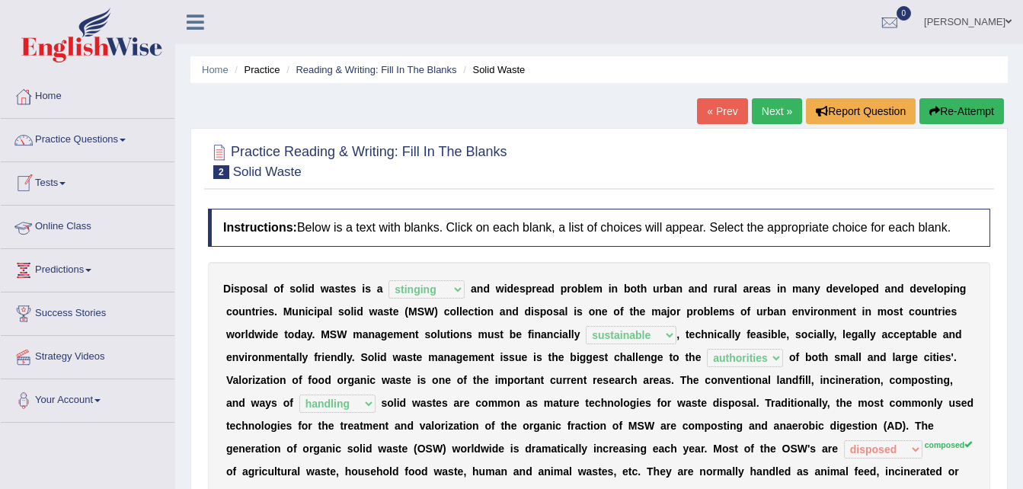
click at [62, 225] on link "Online Class" at bounding box center [88, 225] width 174 height 38
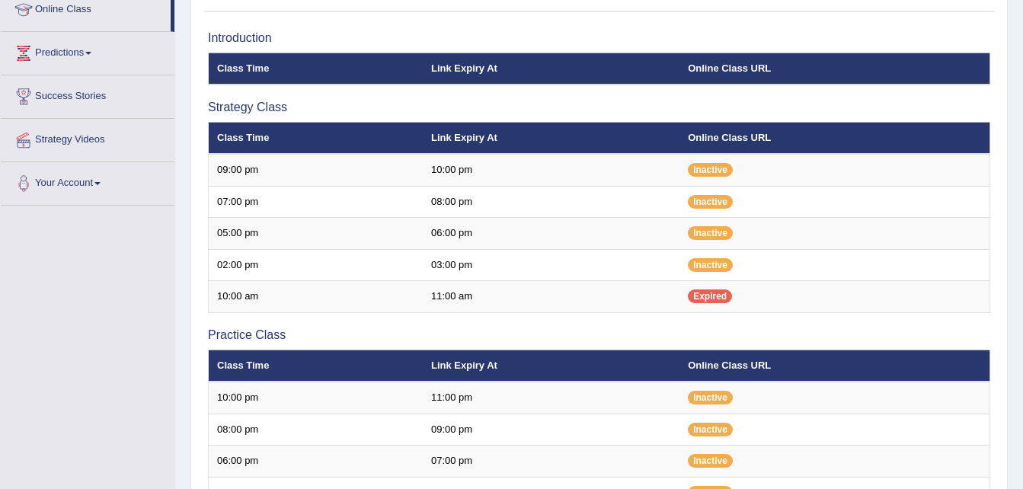
scroll to position [224, 0]
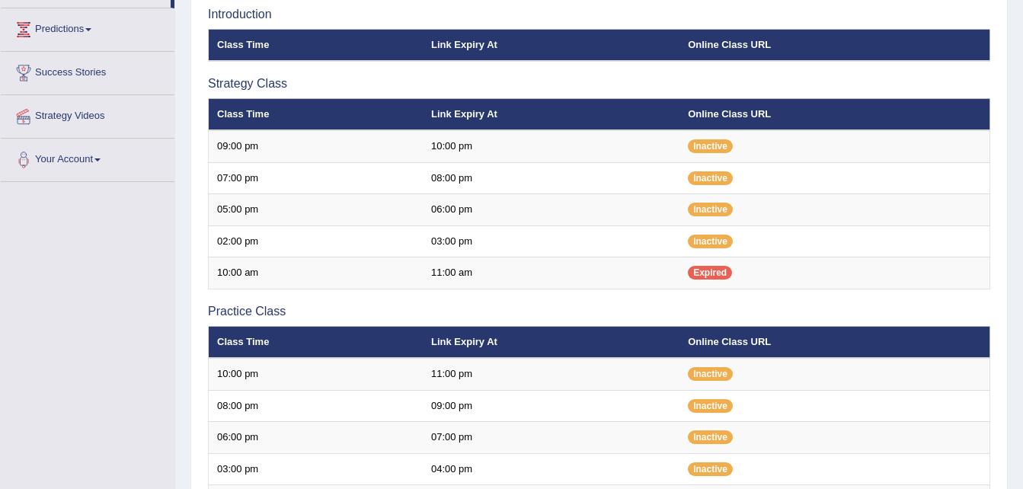
scroll to position [244, 0]
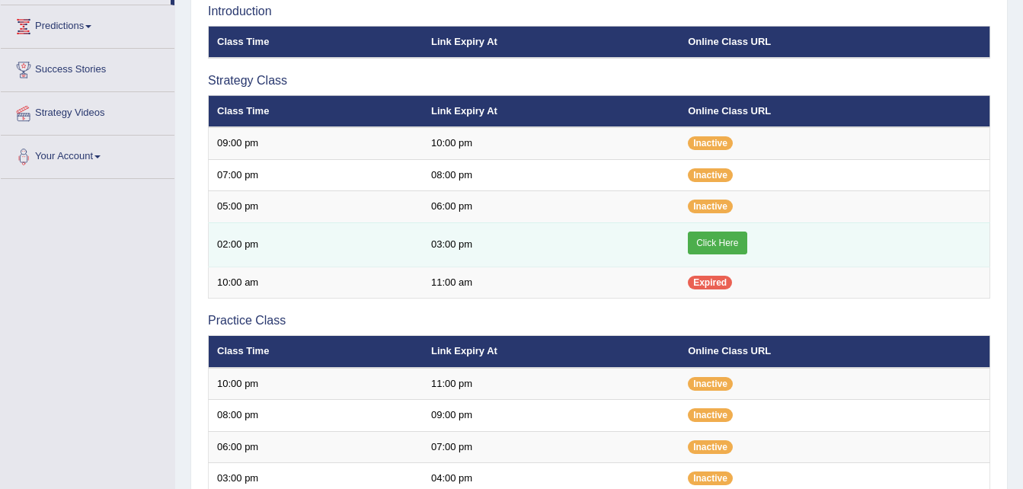
click at [708, 249] on link "Click Here" at bounding box center [717, 243] width 59 height 23
